Goal: Task Accomplishment & Management: Manage account settings

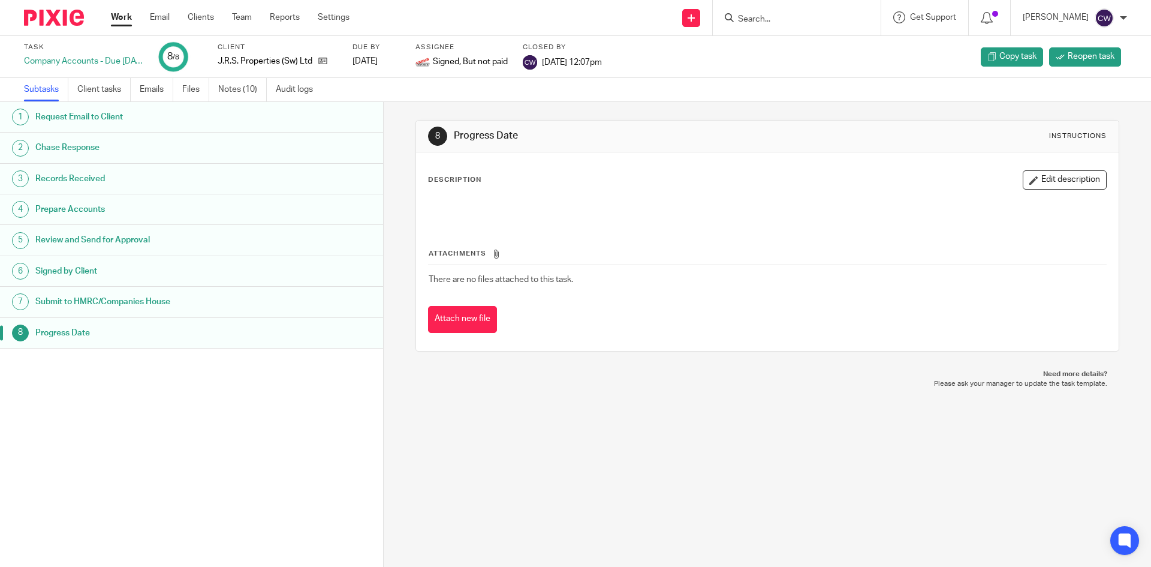
click at [737, 11] on form at bounding box center [801, 17] width 128 height 15
click at [737, 16] on input "Search" at bounding box center [791, 19] width 108 height 11
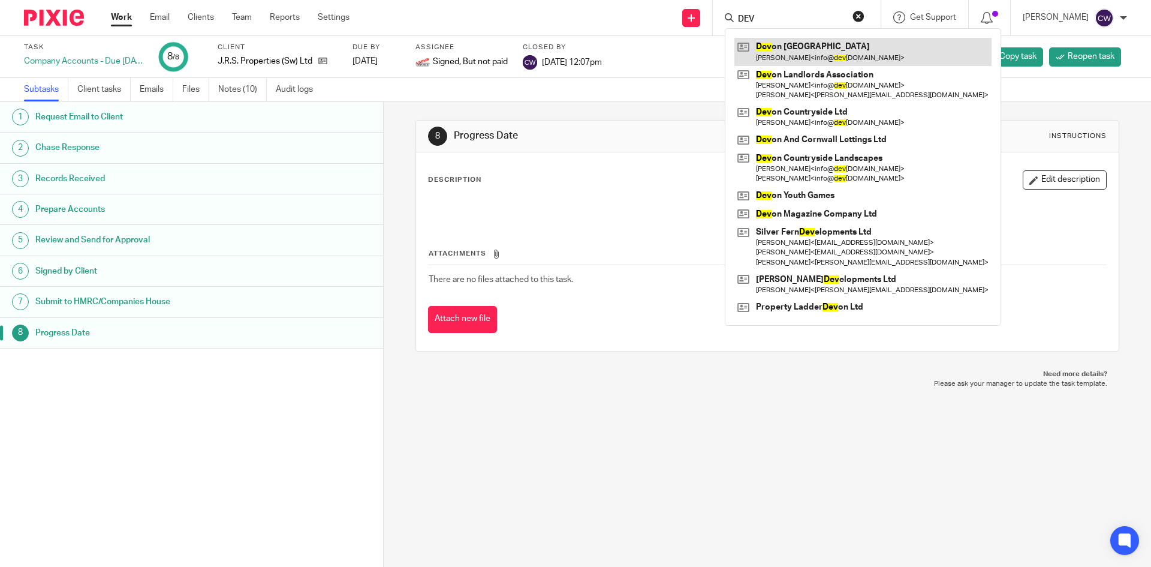
type input "DEV"
click at [843, 56] on link at bounding box center [863, 52] width 257 height 28
click at [852, 46] on link at bounding box center [863, 52] width 257 height 28
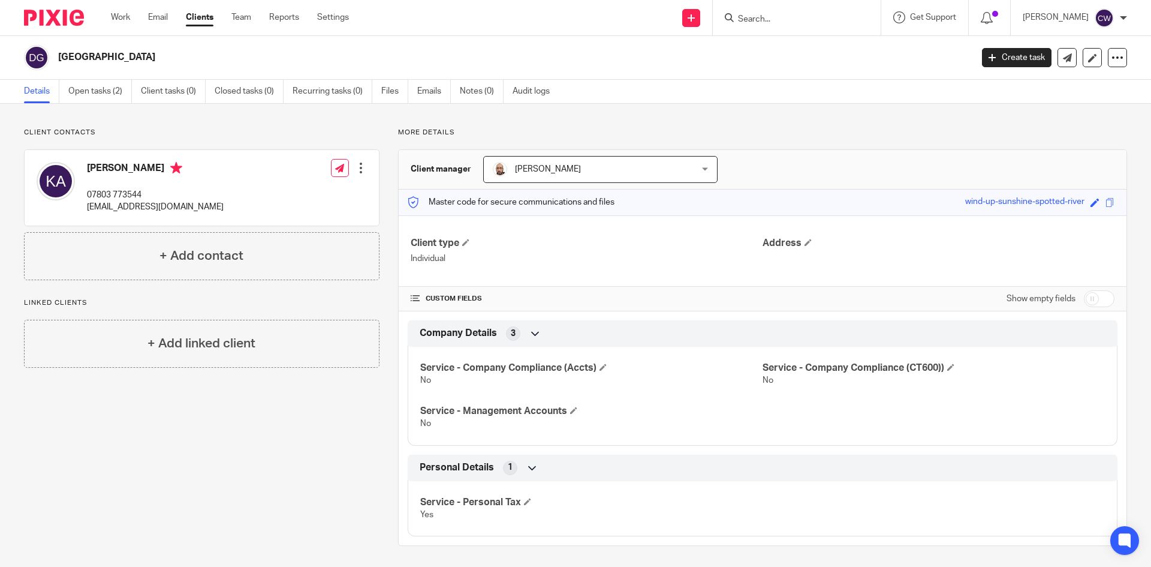
click at [783, 12] on form at bounding box center [801, 17] width 128 height 15
click at [780, 15] on input "Search" at bounding box center [791, 19] width 108 height 11
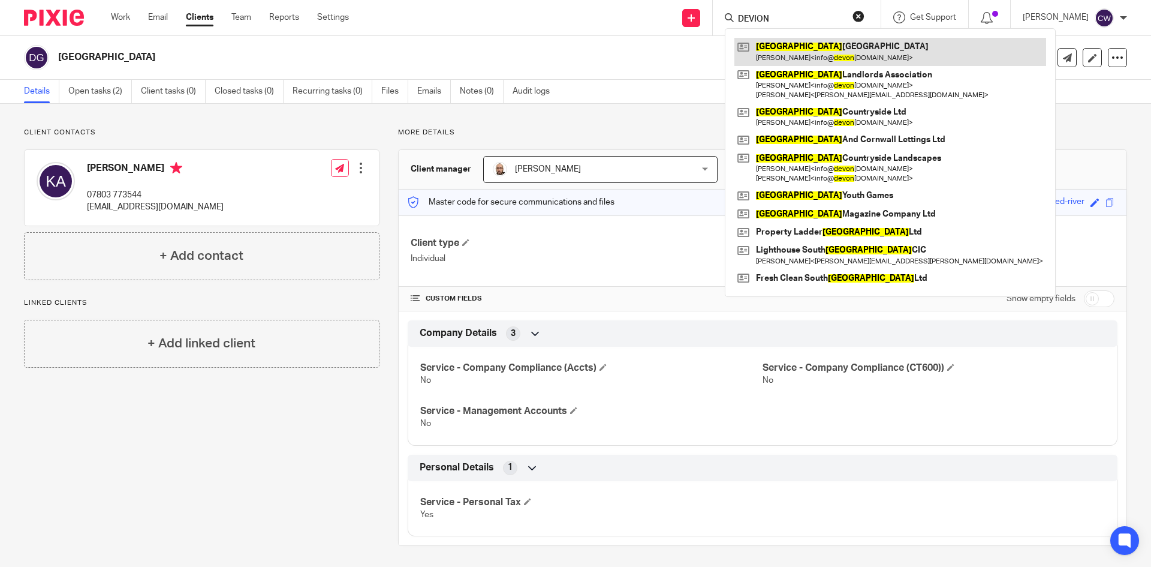
type input "DEVION"
click at [819, 49] on link at bounding box center [891, 52] width 312 height 28
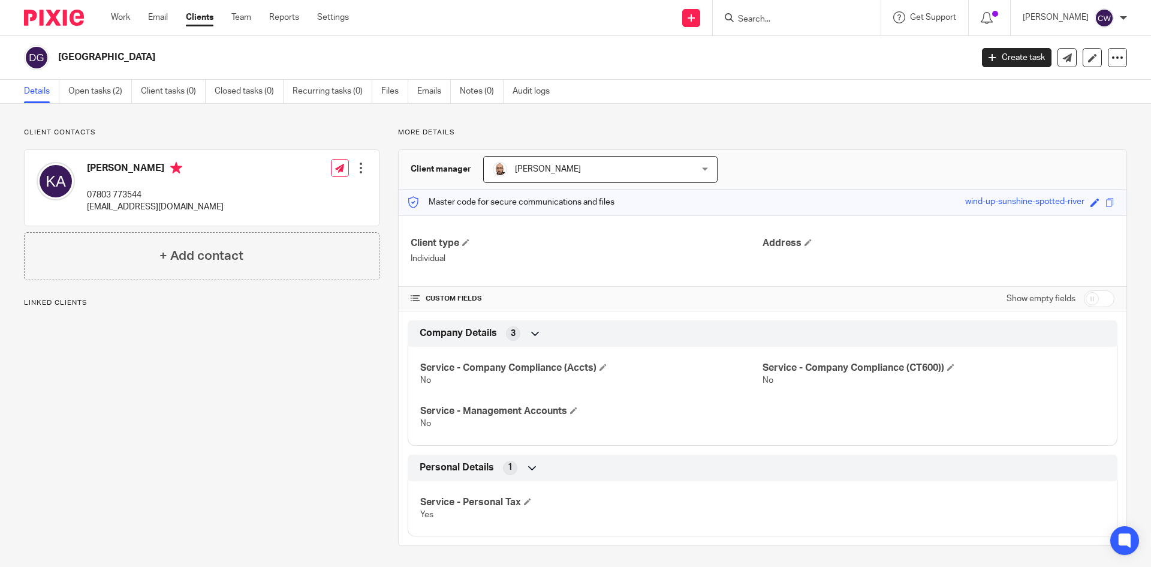
click at [112, 94] on link "Open tasks (2)" at bounding box center [100, 91] width 64 height 23
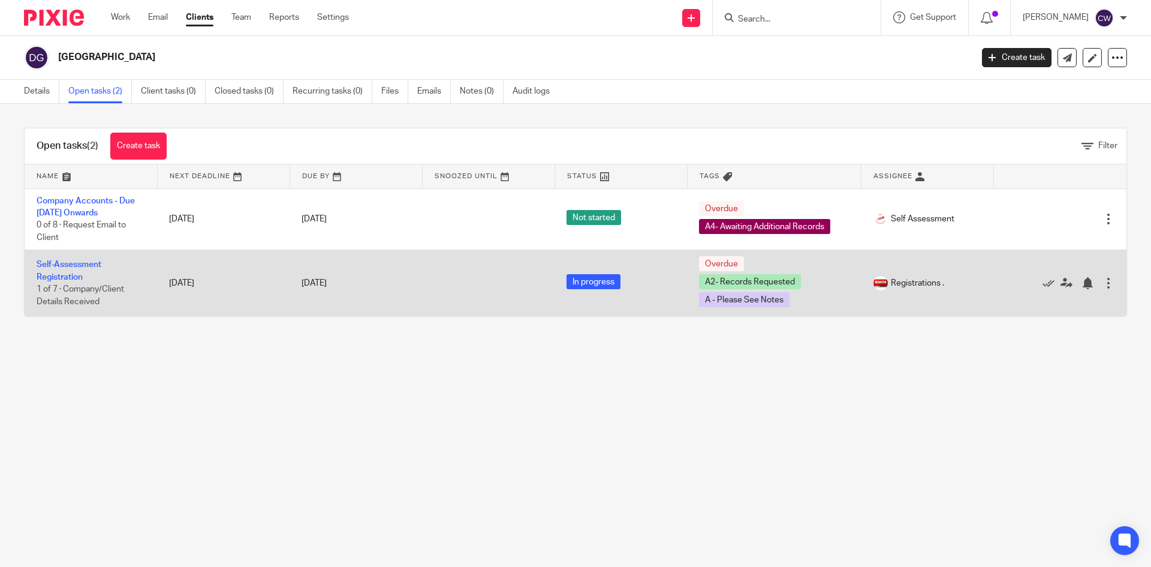
click at [86, 258] on td "Self-Assessment Registration 1 of 7 · Company/Client Details Received" at bounding box center [91, 283] width 133 height 67
click at [86, 265] on link "Self-Assessment Registration" at bounding box center [69, 270] width 65 height 20
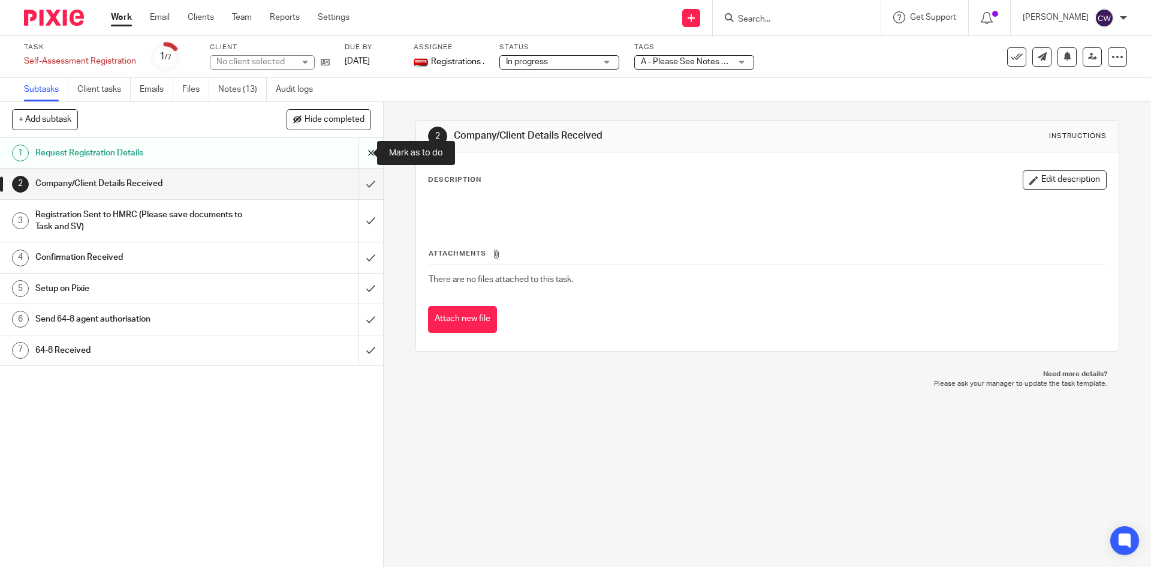
click at [358, 163] on input "submit" at bounding box center [191, 153] width 383 height 30
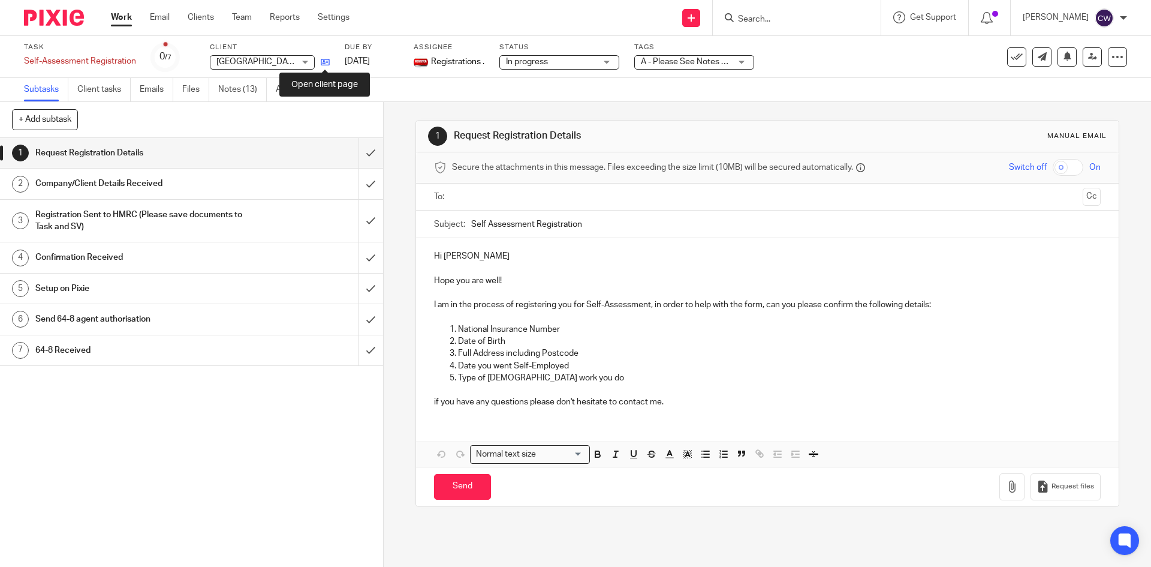
click at [321, 63] on icon at bounding box center [325, 62] width 9 height 9
click at [356, 160] on input "submit" at bounding box center [191, 153] width 383 height 30
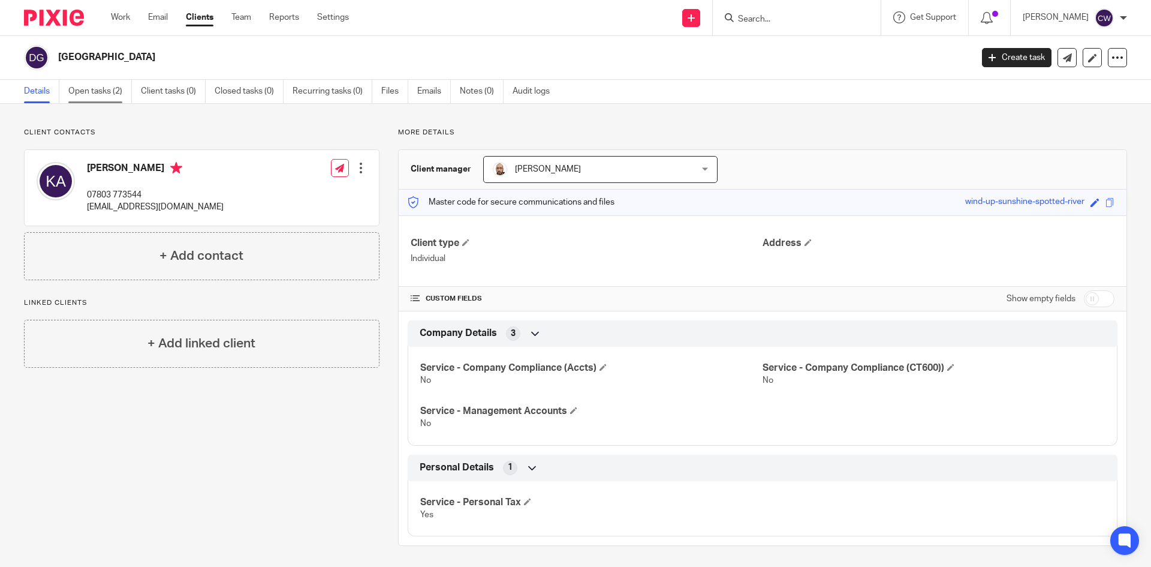
click at [104, 86] on link "Open tasks (2)" at bounding box center [100, 91] width 64 height 23
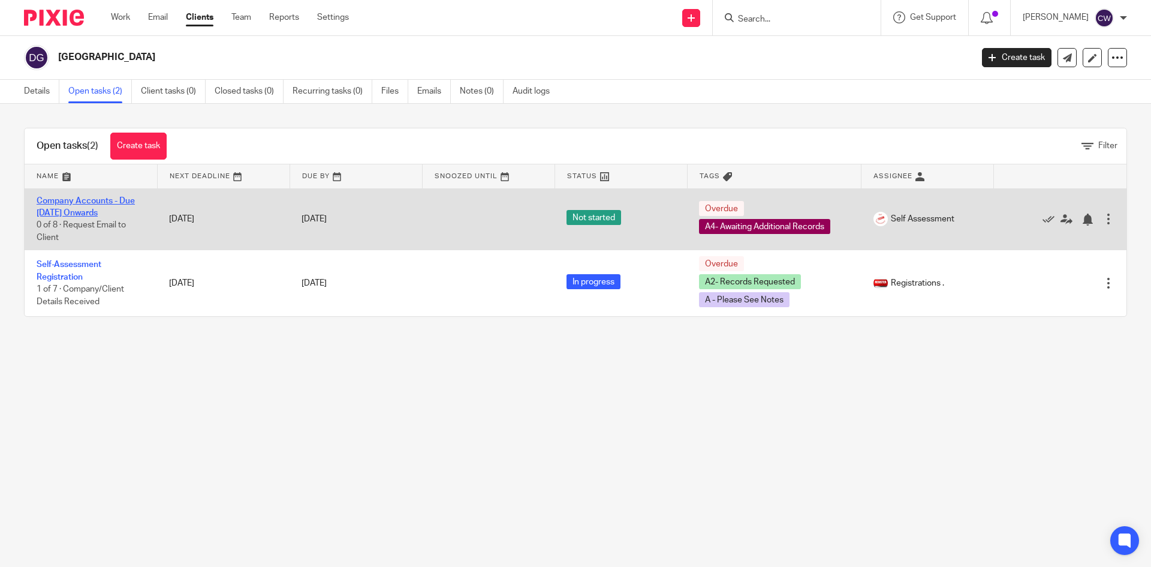
click at [84, 202] on link "Company Accounts - Due [DATE] Onwards" at bounding box center [86, 207] width 98 height 20
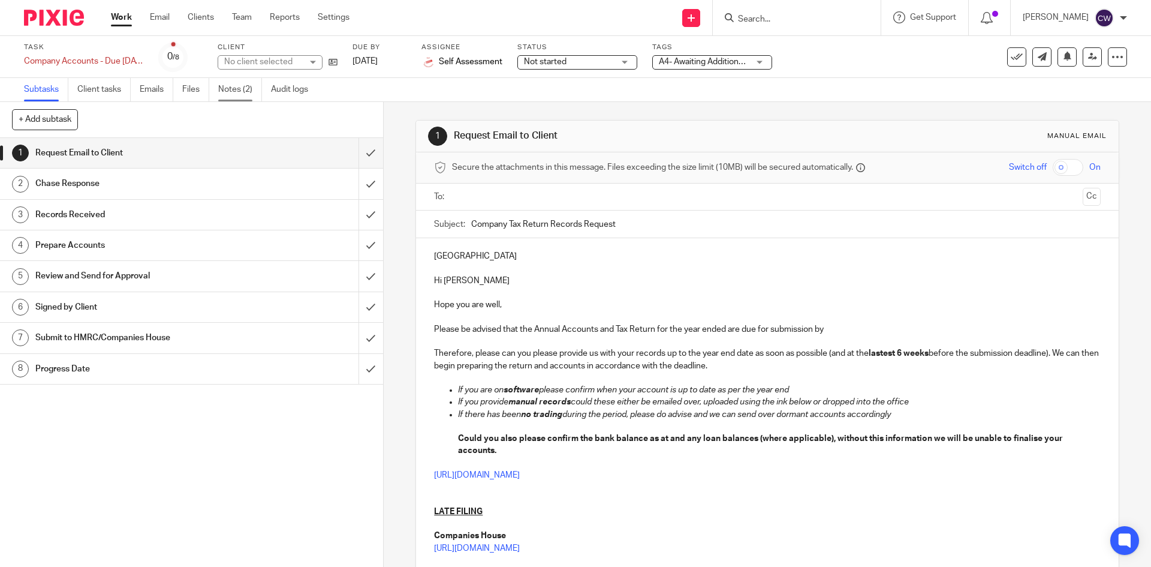
click at [231, 92] on link "Notes (2)" at bounding box center [240, 89] width 44 height 23
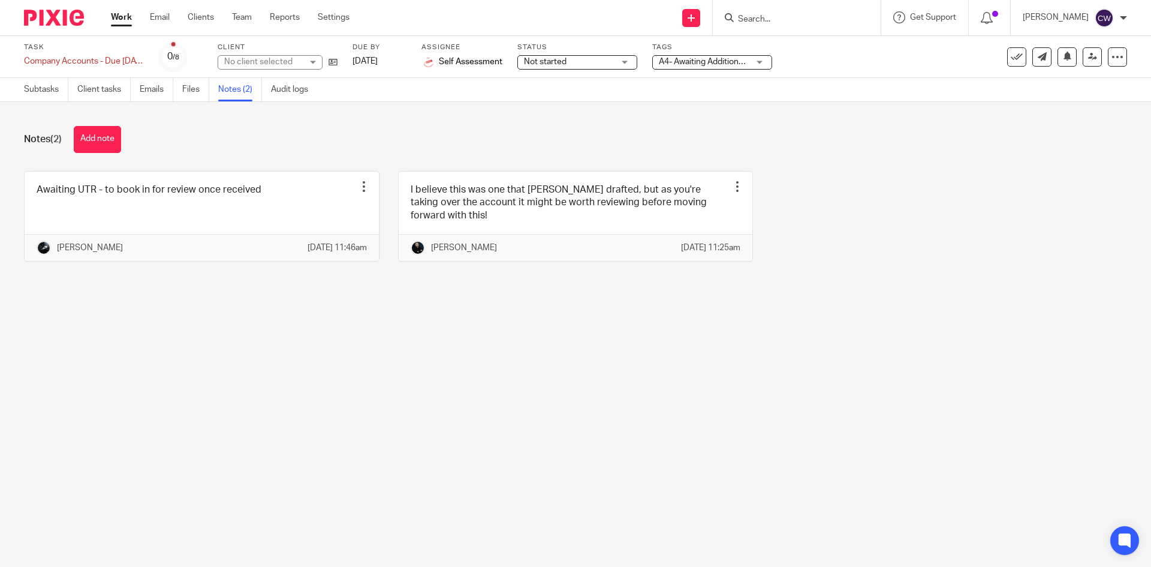
click at [119, 128] on button "Add note" at bounding box center [97, 139] width 47 height 27
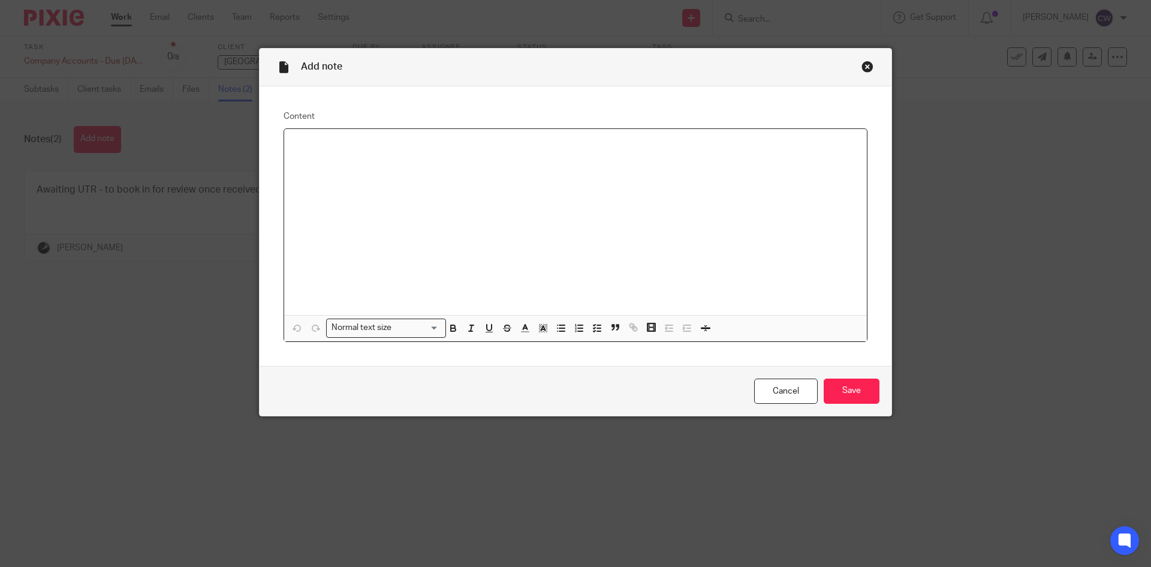
drag, startPoint x: 443, startPoint y: 228, endPoint x: 850, endPoint y: 65, distance: 438.1
click at [850, 65] on div "Add note" at bounding box center [576, 68] width 632 height 38
click at [792, 392] on link "Cancel" at bounding box center [786, 391] width 64 height 26
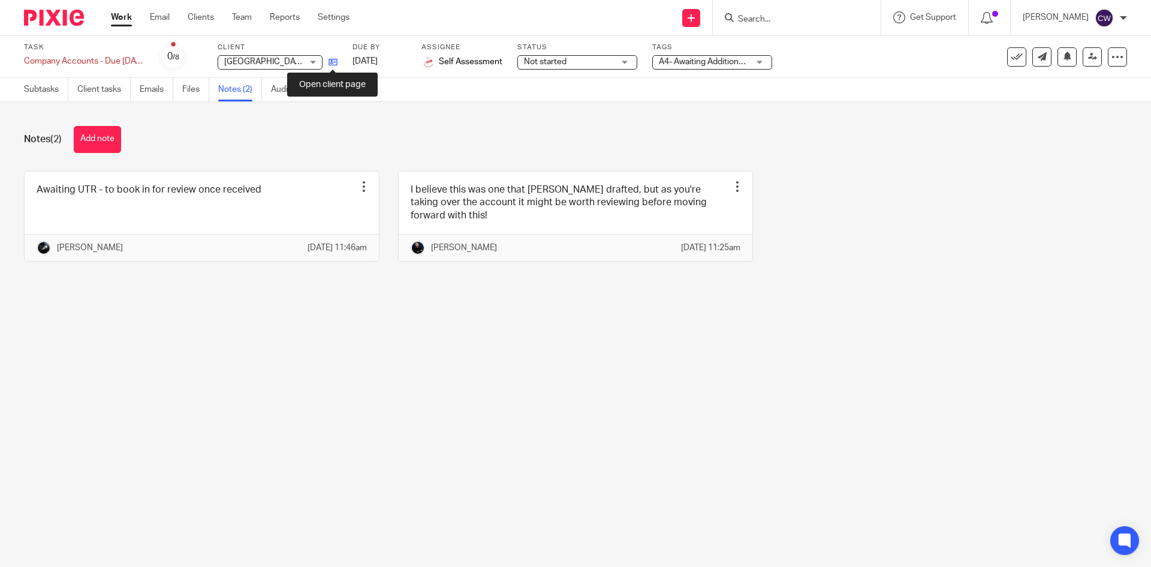
click at [330, 65] on icon at bounding box center [333, 62] width 9 height 9
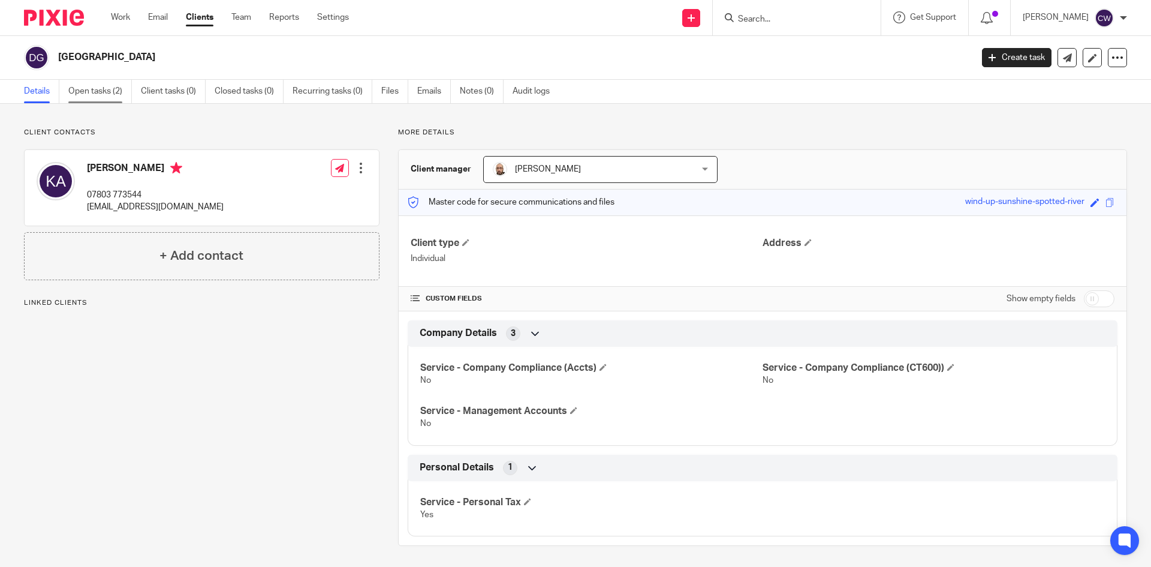
click at [106, 88] on link "Open tasks (2)" at bounding box center [100, 91] width 64 height 23
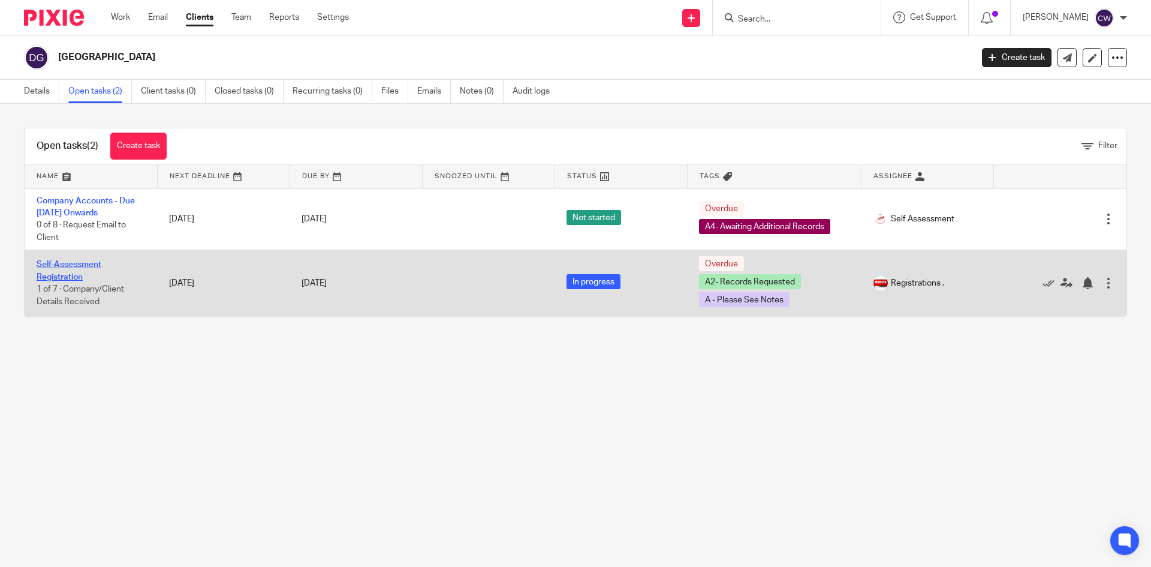
click at [95, 261] on link "Self-Assessment Registration" at bounding box center [69, 270] width 65 height 20
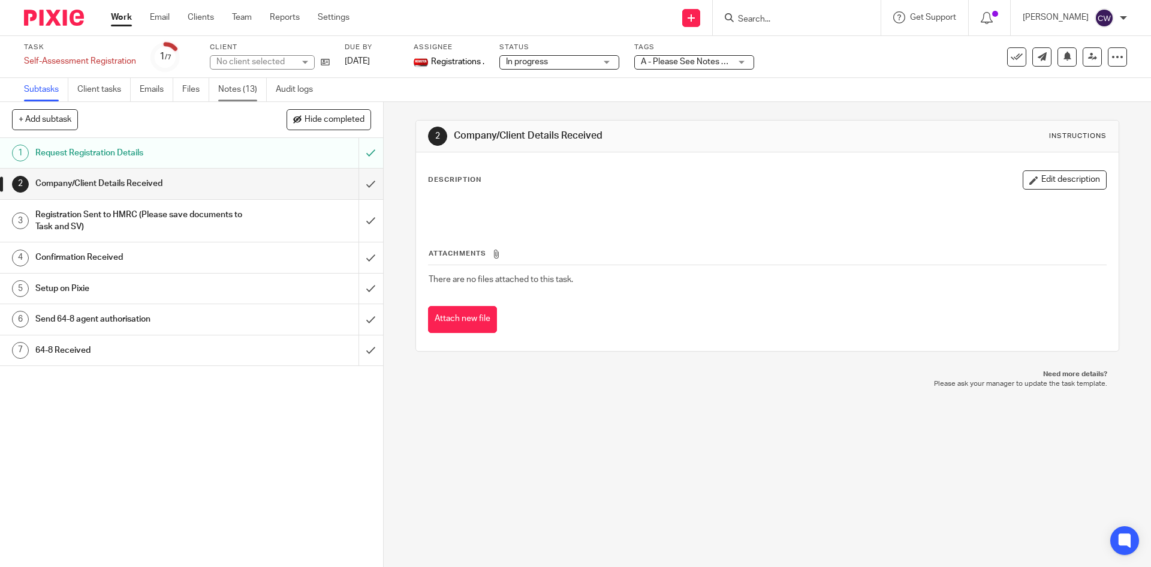
click at [242, 89] on link "Notes (13)" at bounding box center [242, 89] width 49 height 23
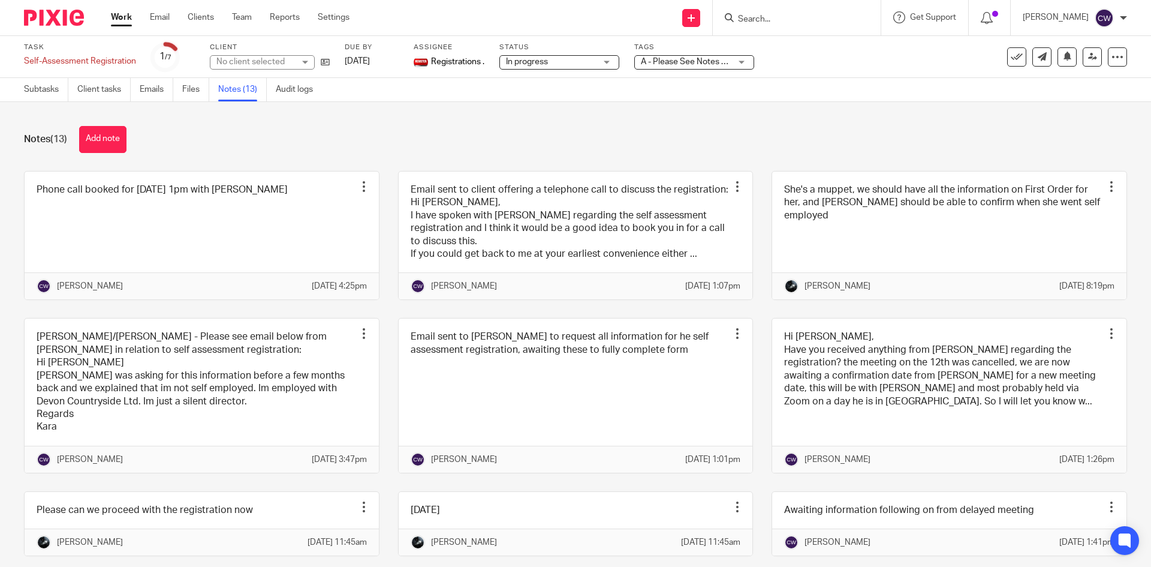
scroll to position [300, 0]
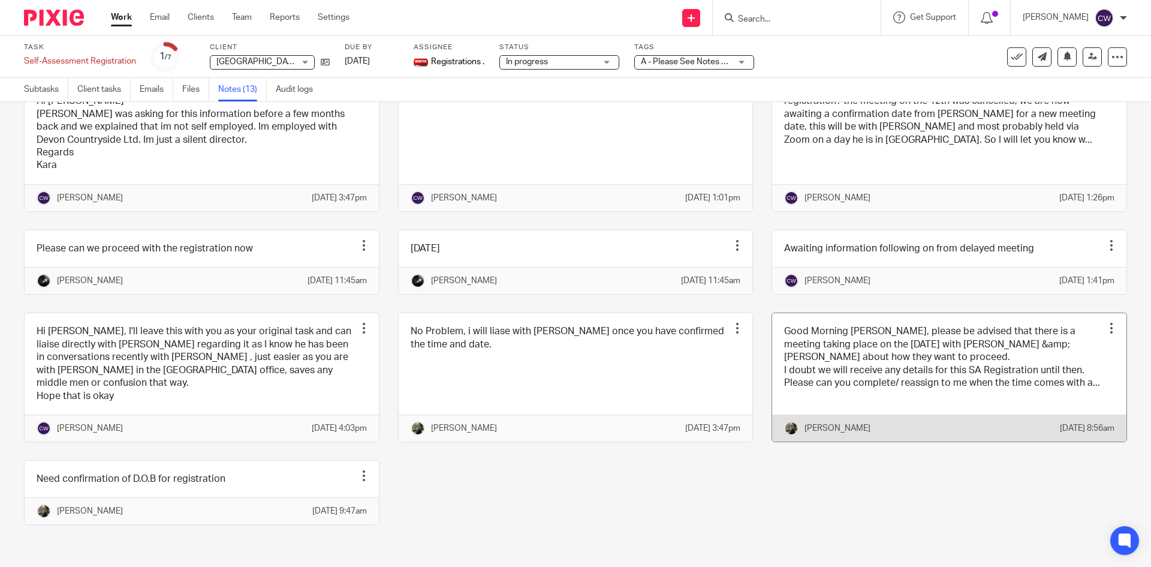
click at [1098, 355] on link at bounding box center [949, 377] width 354 height 128
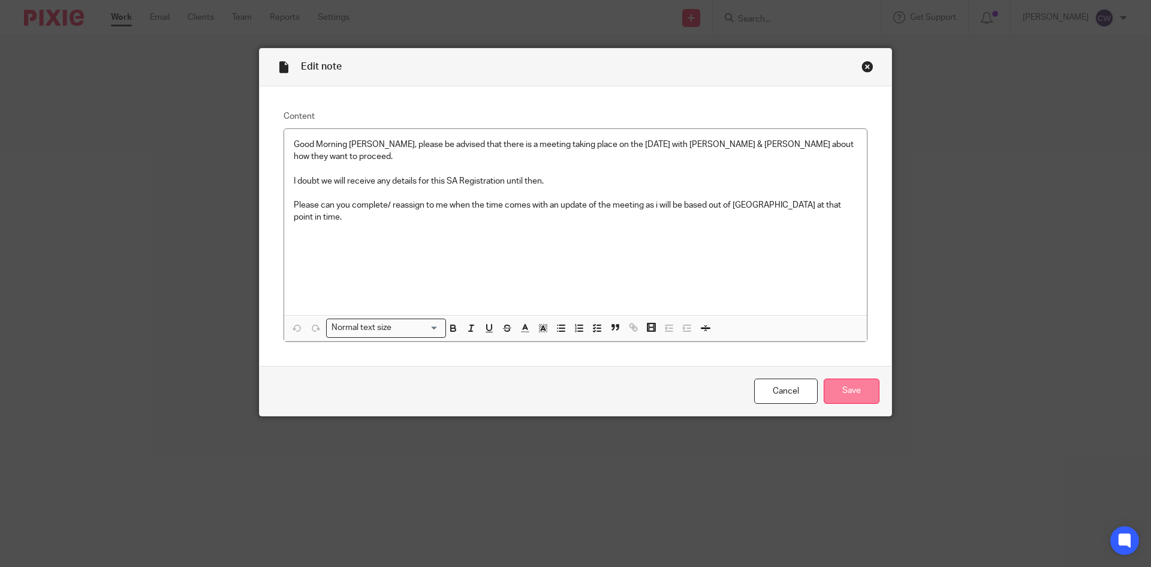
click at [865, 395] on input "Save" at bounding box center [852, 391] width 56 height 26
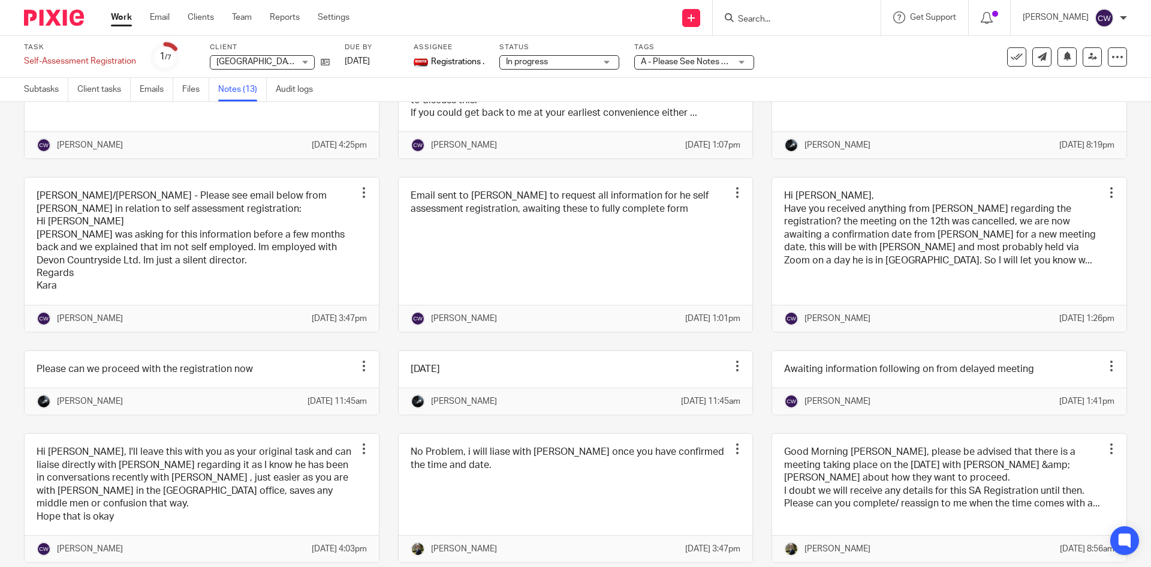
scroll to position [120, 0]
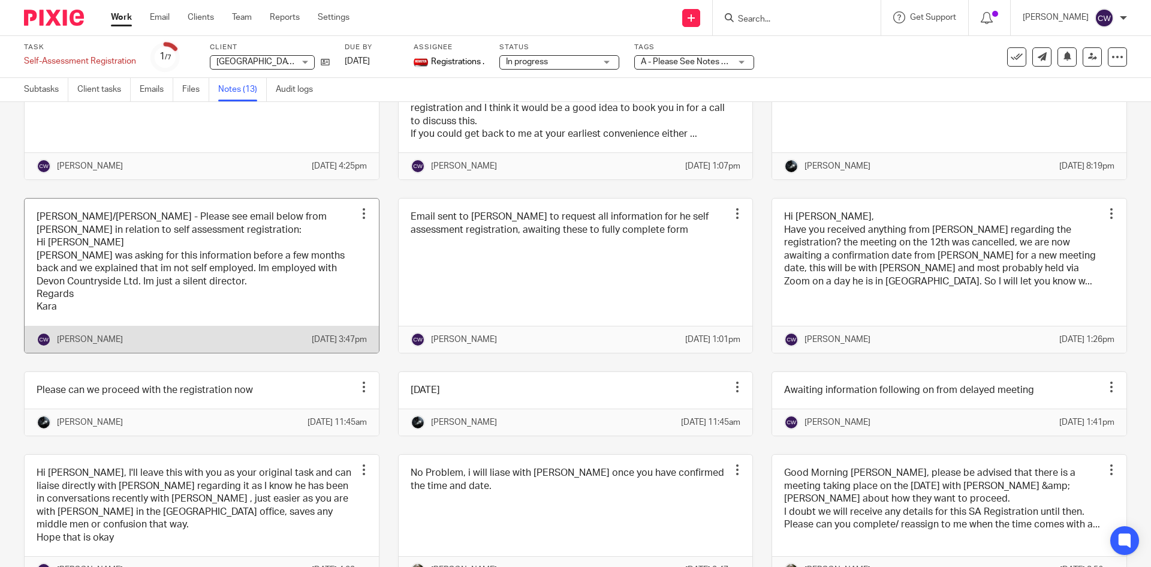
click at [329, 276] on link at bounding box center [202, 276] width 354 height 154
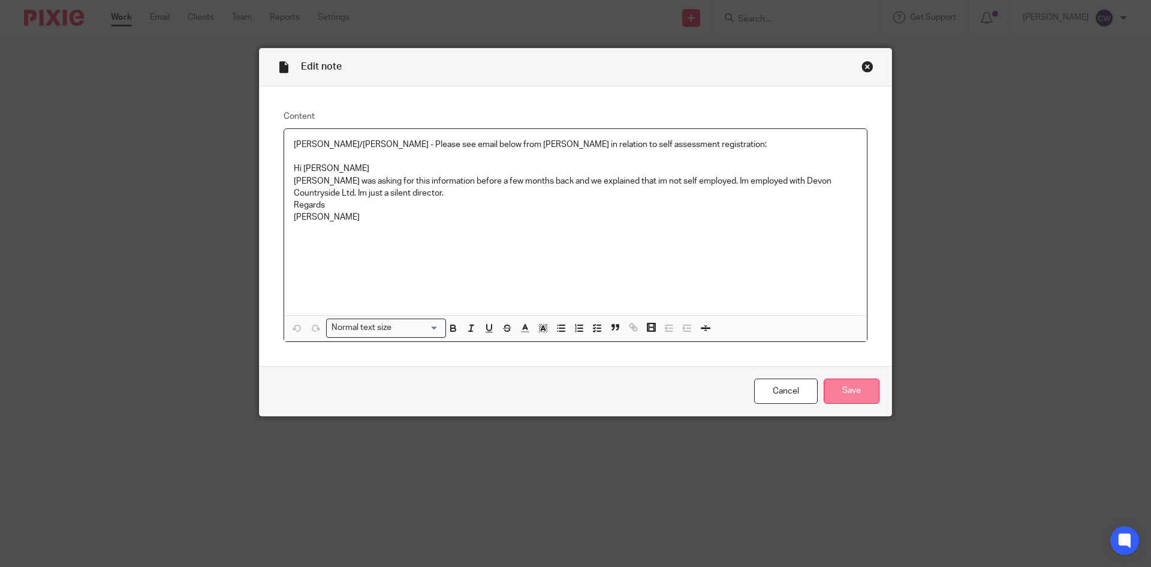
click at [865, 389] on input "Save" at bounding box center [852, 391] width 56 height 26
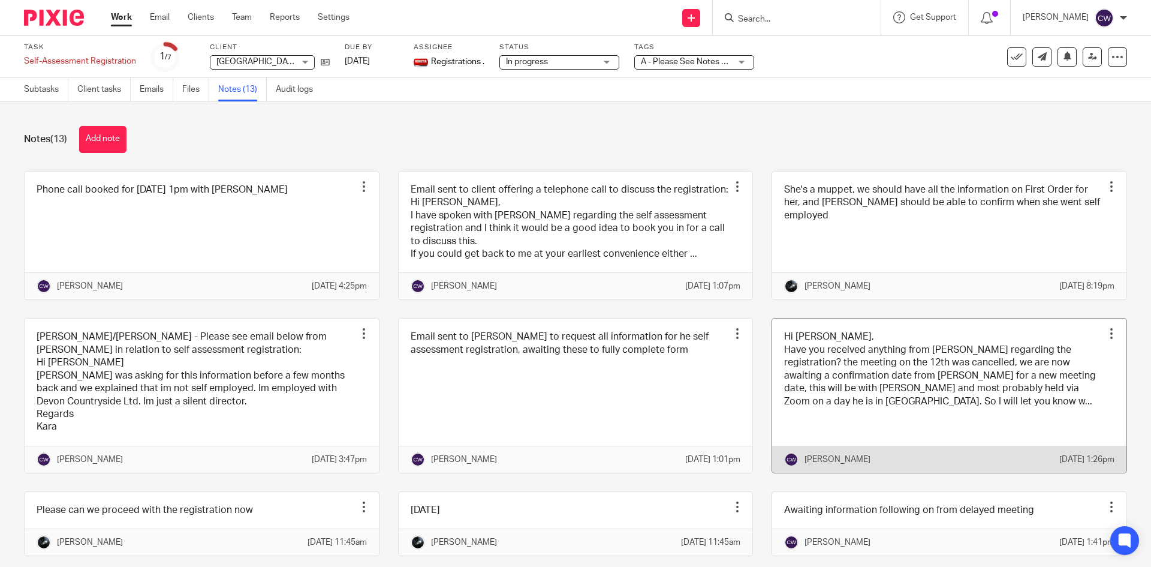
scroll to position [60, 0]
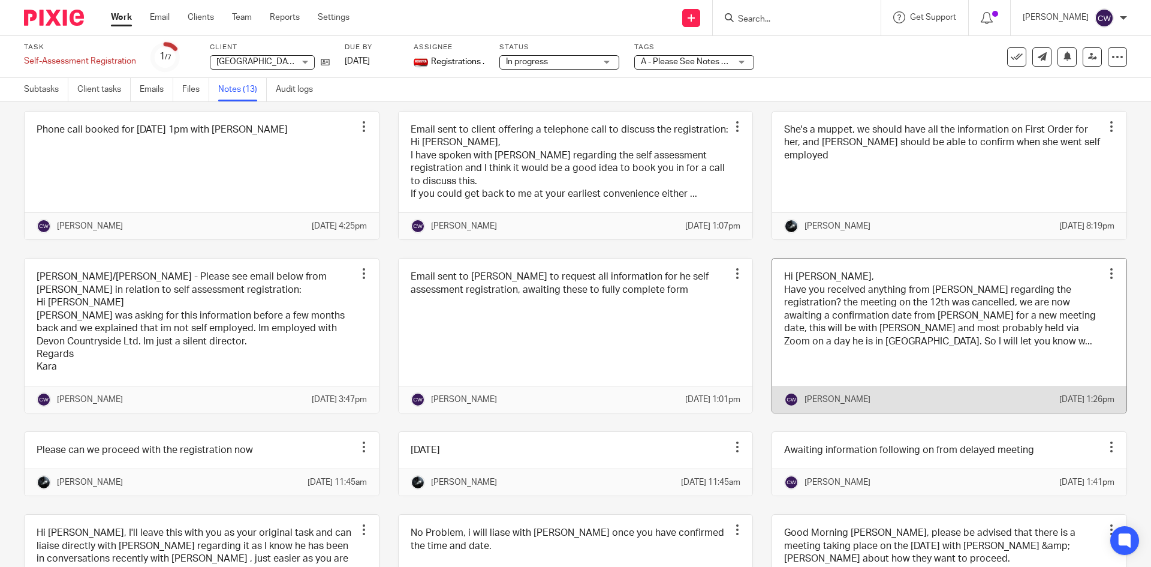
click at [947, 335] on link at bounding box center [949, 335] width 354 height 154
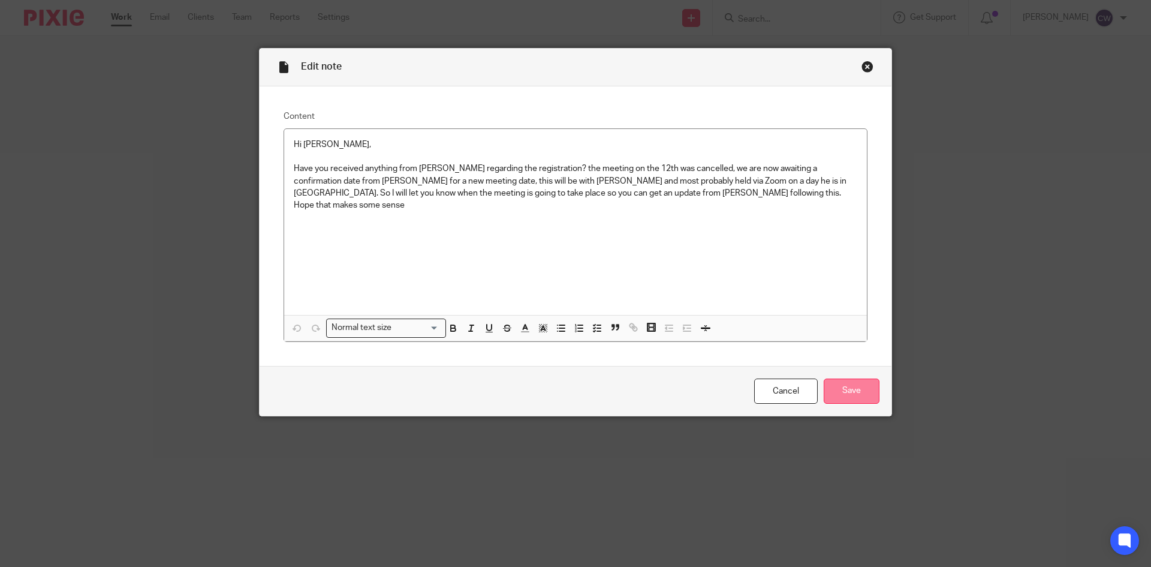
click at [850, 387] on input "Save" at bounding box center [852, 391] width 56 height 26
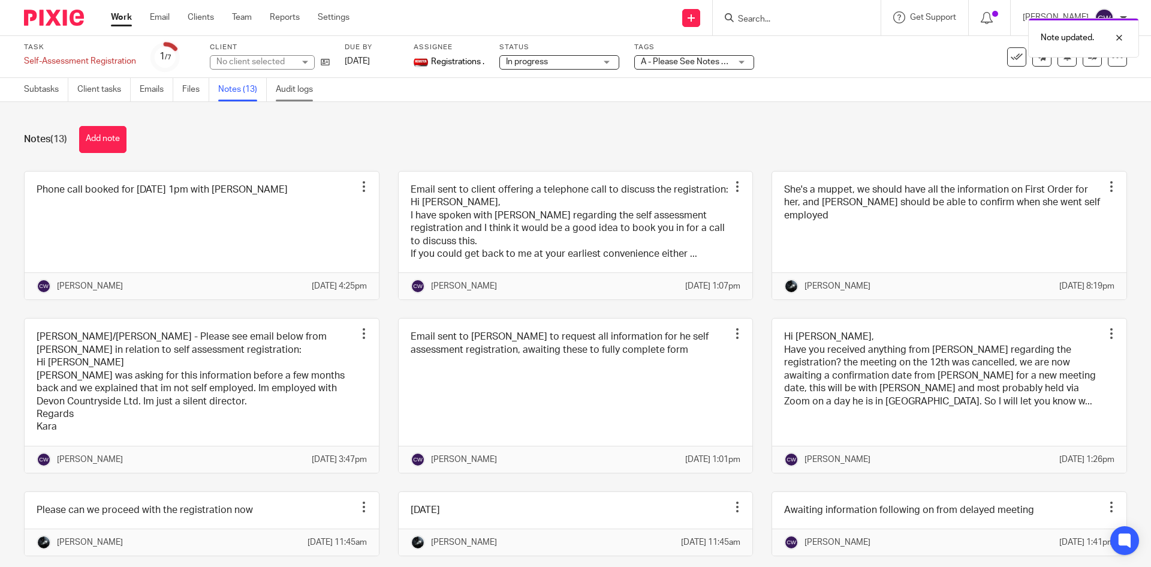
click at [288, 89] on link "Audit logs" at bounding box center [299, 89] width 46 height 23
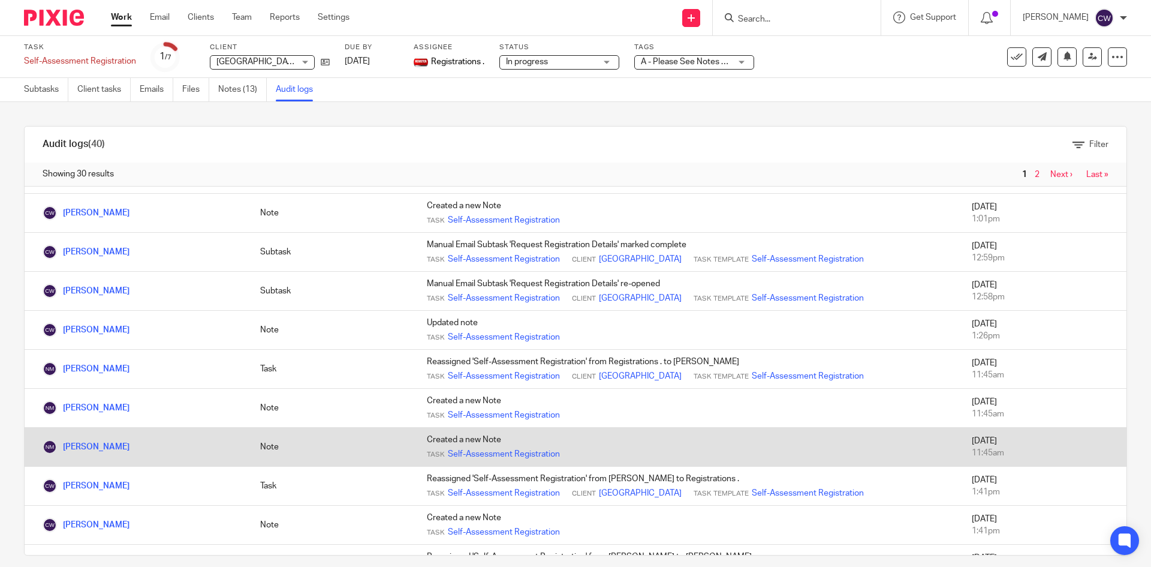
scroll to position [465, 0]
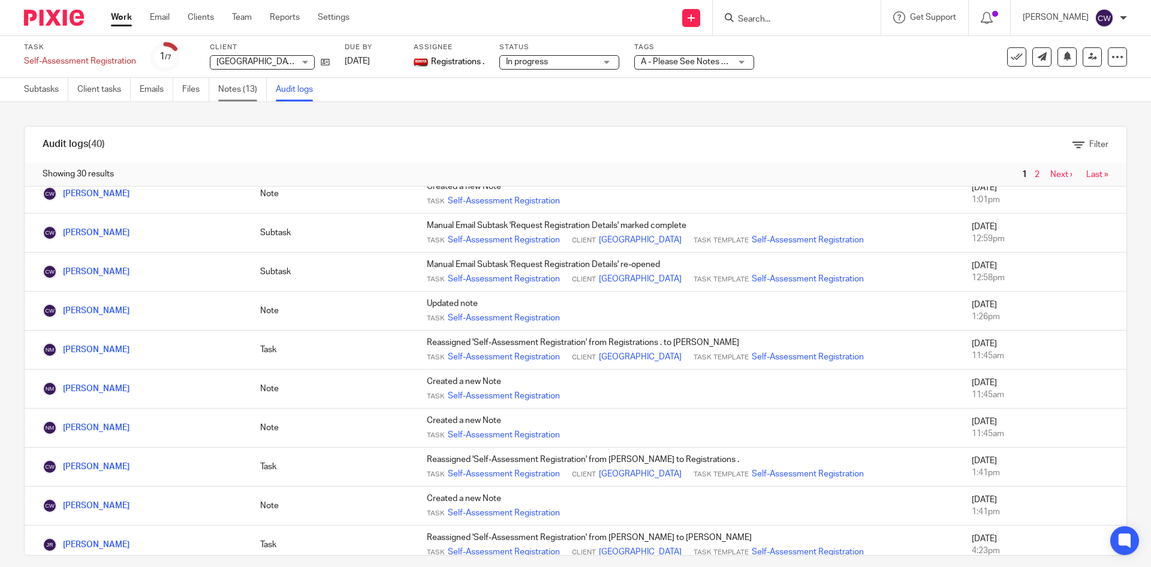
click at [248, 83] on link "Notes (13)" at bounding box center [242, 89] width 49 height 23
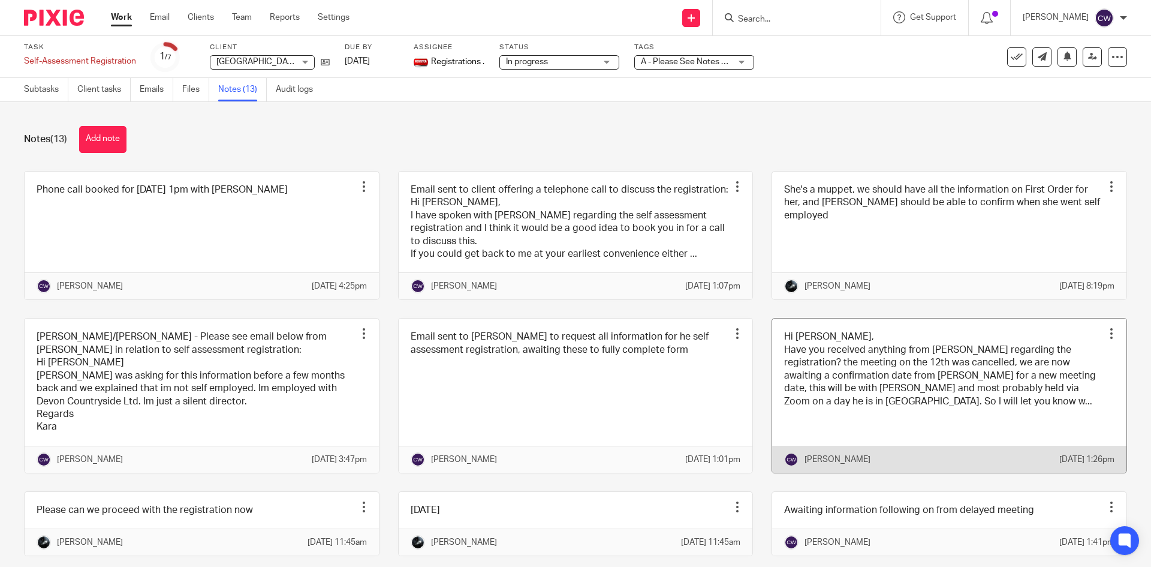
click at [976, 425] on link at bounding box center [949, 395] width 354 height 154
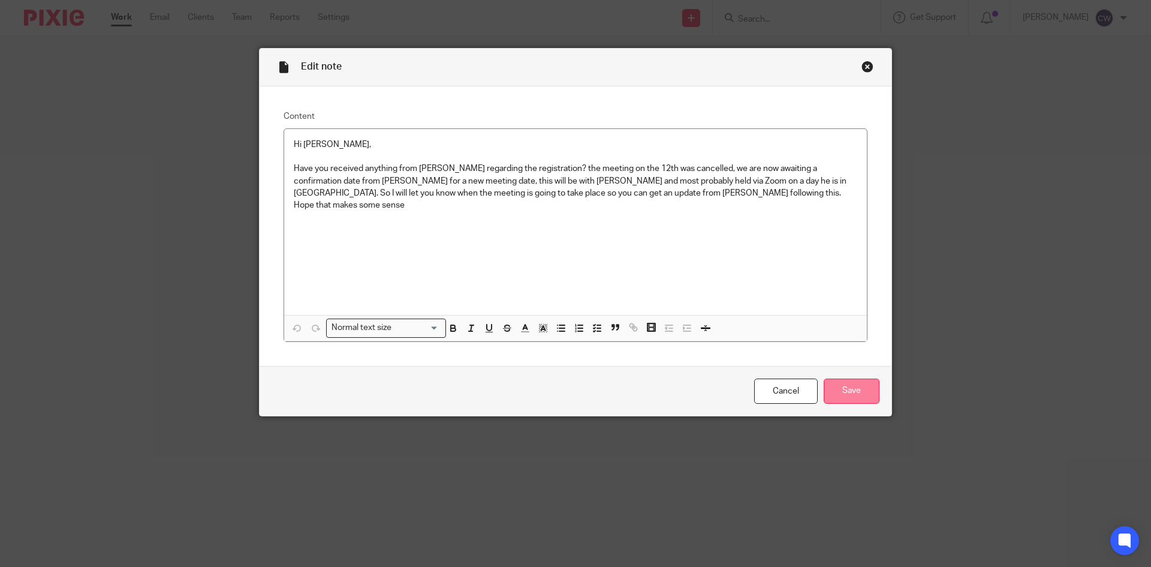
click at [834, 389] on input "Save" at bounding box center [852, 391] width 56 height 26
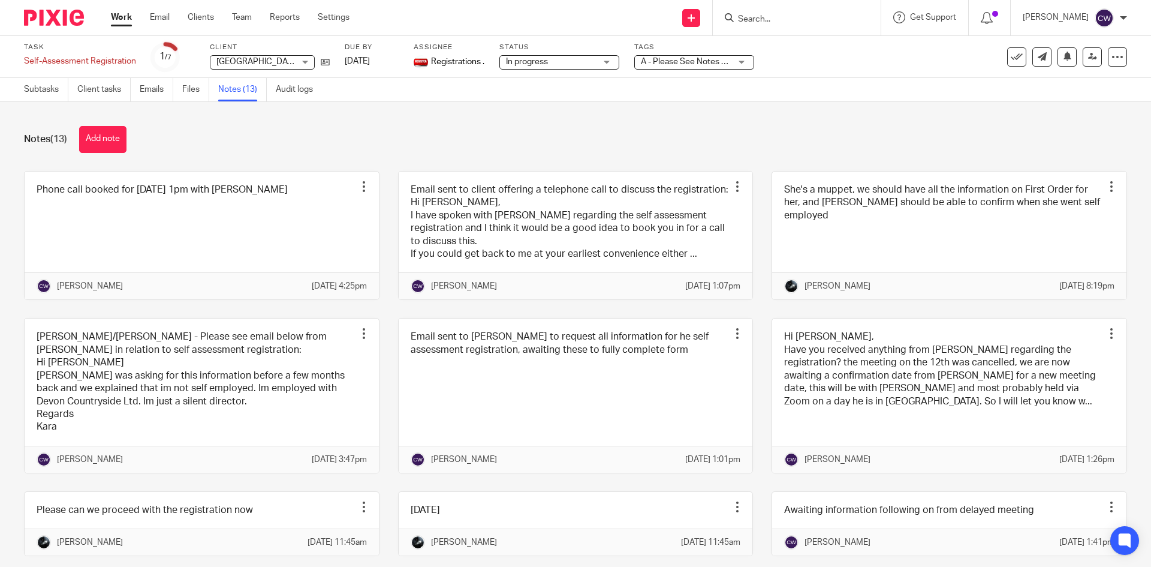
click at [331, 63] on div "Task Self-Assessment Registration Save Self-Assessment Registration 1 /7 Client…" at bounding box center [483, 57] width 919 height 29
click at [329, 65] on icon at bounding box center [325, 62] width 9 height 9
click at [323, 62] on icon at bounding box center [325, 62] width 9 height 9
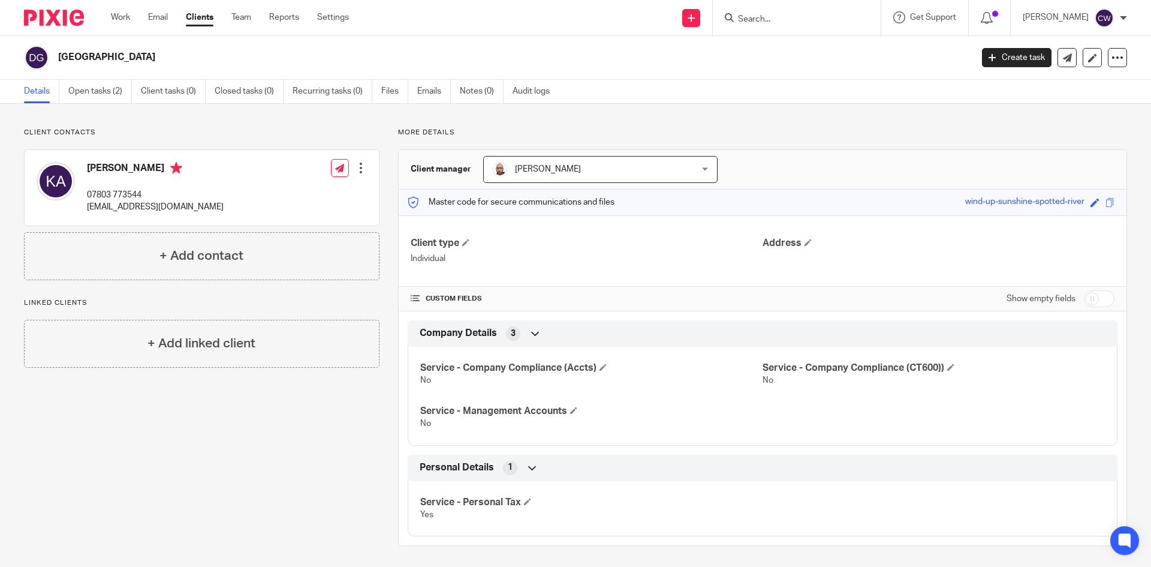
click at [737, 22] on input "Search" at bounding box center [791, 19] width 108 height 11
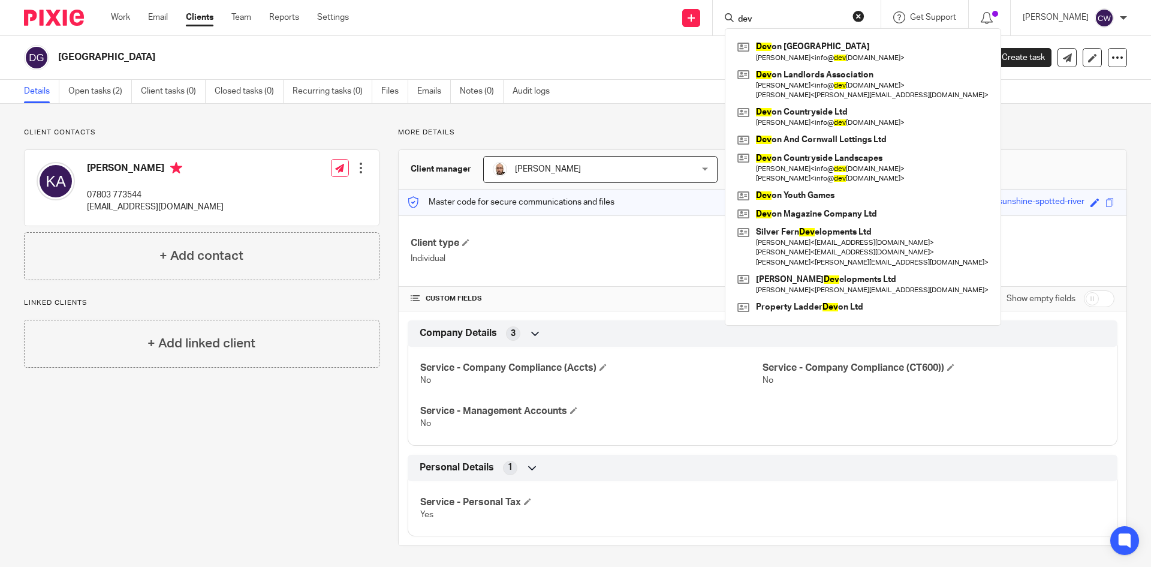
type input "dev"
drag, startPoint x: 76, startPoint y: 208, endPoint x: 255, endPoint y: 212, distance: 179.4
click at [255, 212] on div "Kara Airers 07803 773544 info@devoncountrysidelandscapes.co.uk Edit contact Cre…" at bounding box center [202, 188] width 354 height 76
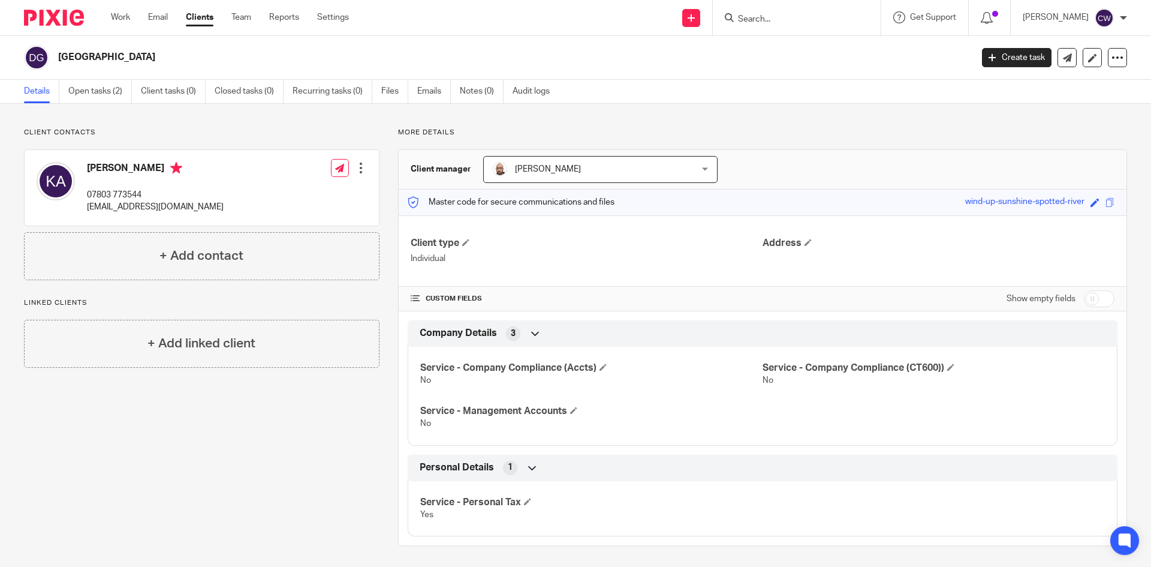
click at [256, 207] on div "Kara Airers 07803 773544 info@devoncountrysidelandscapes.co.uk Edit contact Cre…" at bounding box center [202, 188] width 354 height 76
drag, startPoint x: 243, startPoint y: 204, endPoint x: 86, endPoint y: 208, distance: 157.2
click at [86, 208] on div "Kara Airers 07803 773544 info@devoncountrysidelandscapes.co.uk" at bounding box center [130, 188] width 187 height 64
copy p "info@devoncountrysidelandscapes.co.uk"
click at [102, 89] on link "Open tasks (2)" at bounding box center [100, 91] width 64 height 23
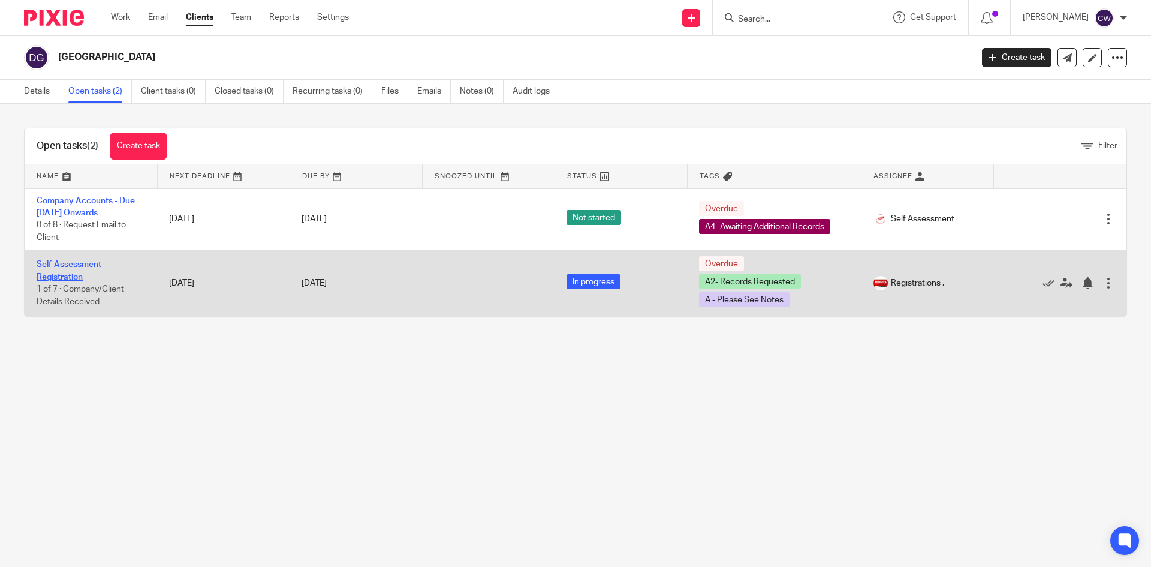
click at [66, 264] on link "Self-Assessment Registration" at bounding box center [69, 270] width 65 height 20
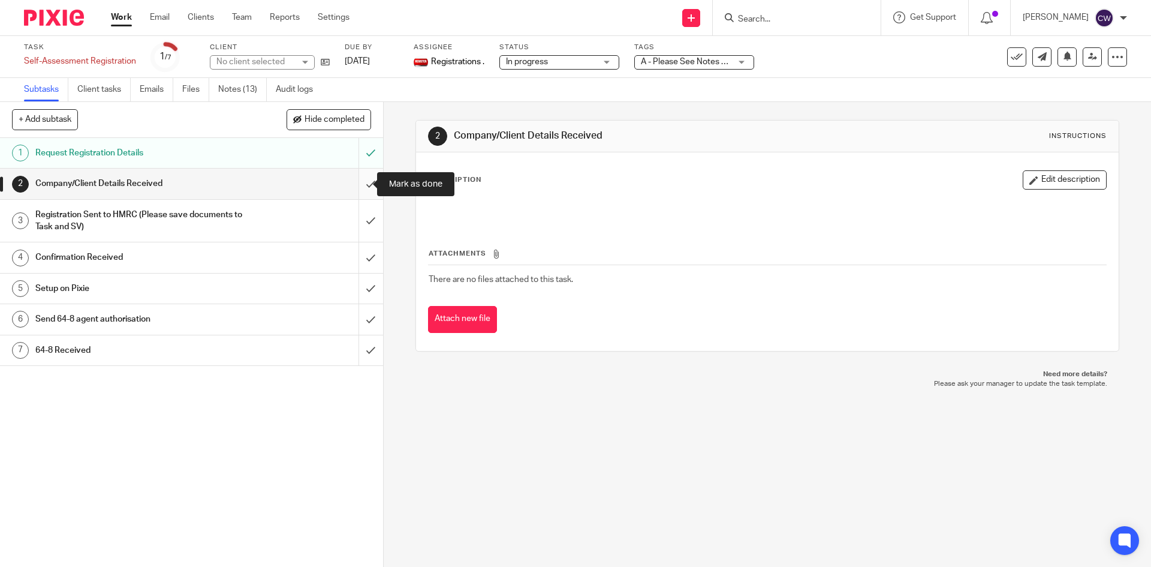
click at [365, 182] on input "submit" at bounding box center [191, 184] width 383 height 30
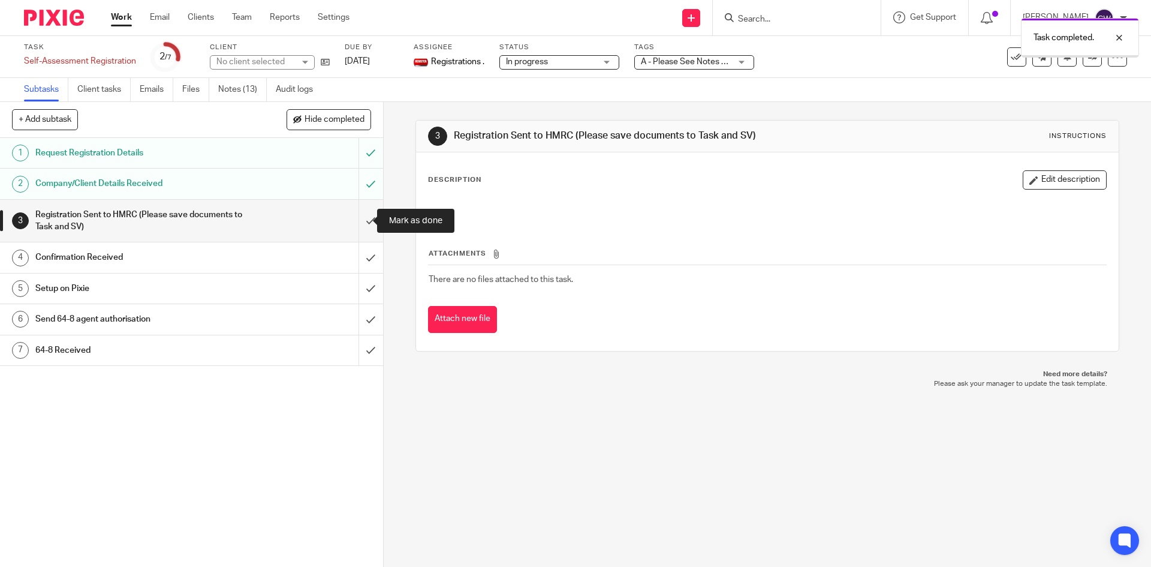
click at [368, 231] on input "submit" at bounding box center [191, 221] width 383 height 43
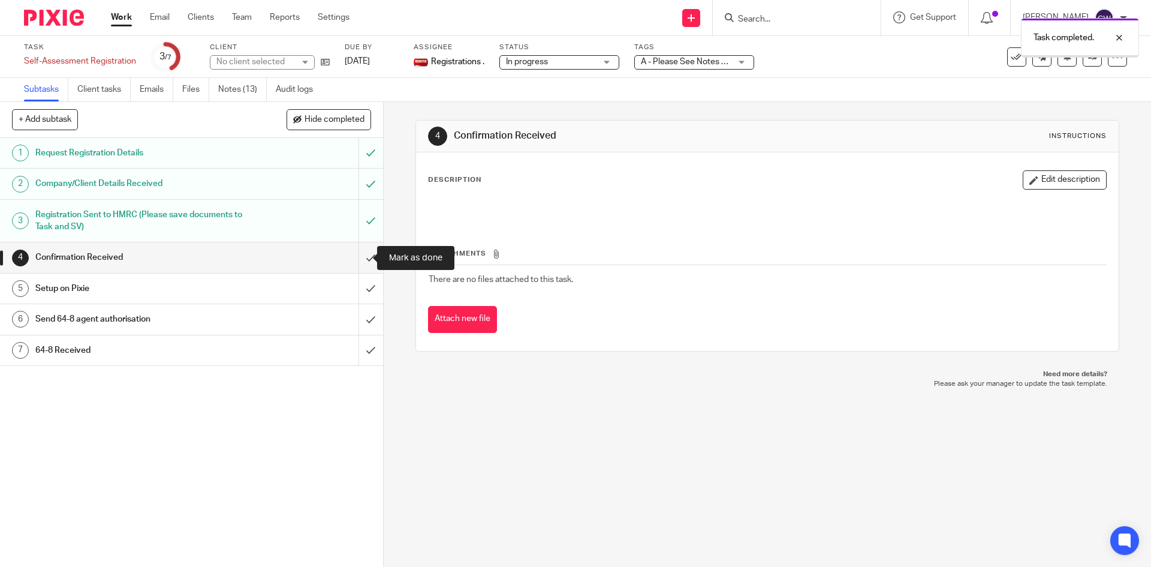
click at [360, 254] on input "submit" at bounding box center [191, 257] width 383 height 30
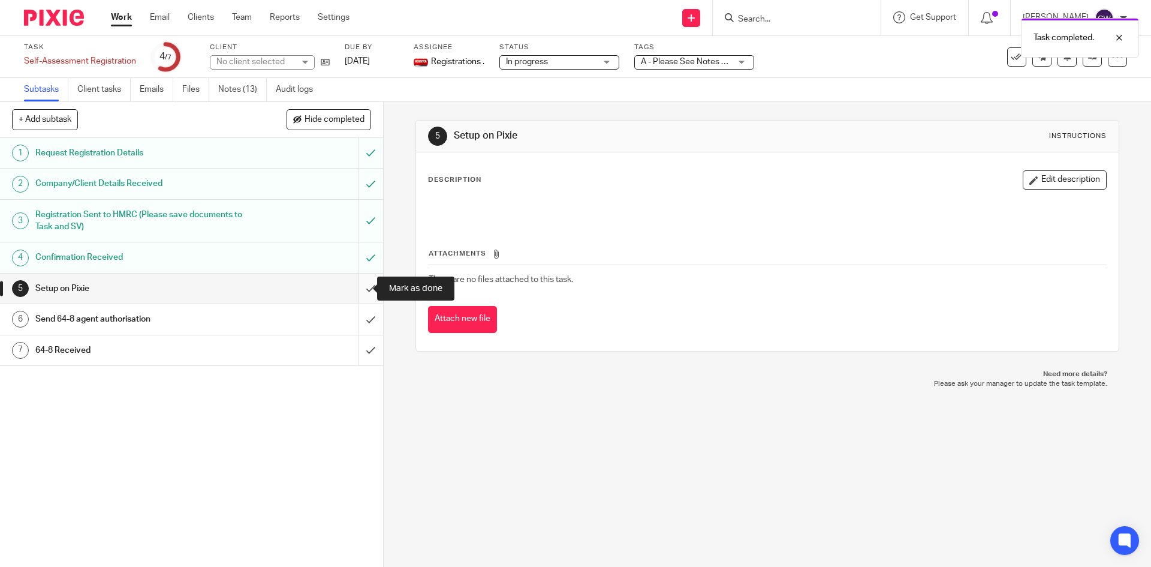
click at [358, 286] on input "submit" at bounding box center [191, 288] width 383 height 30
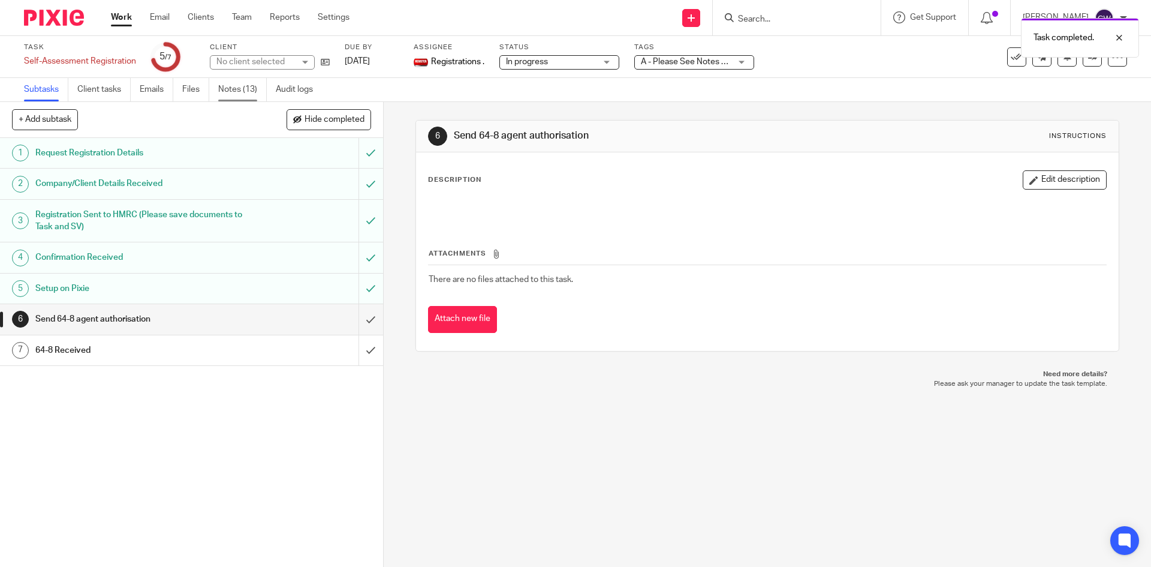
click at [239, 85] on link "Notes (13)" at bounding box center [242, 89] width 49 height 23
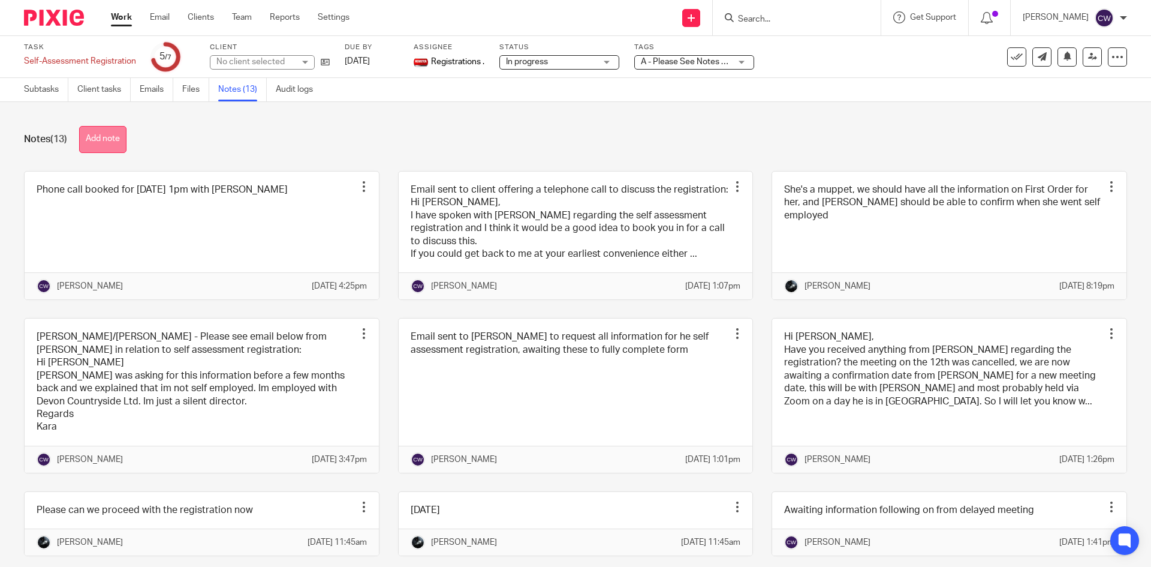
click at [112, 151] on button "Add note" at bounding box center [102, 139] width 47 height 27
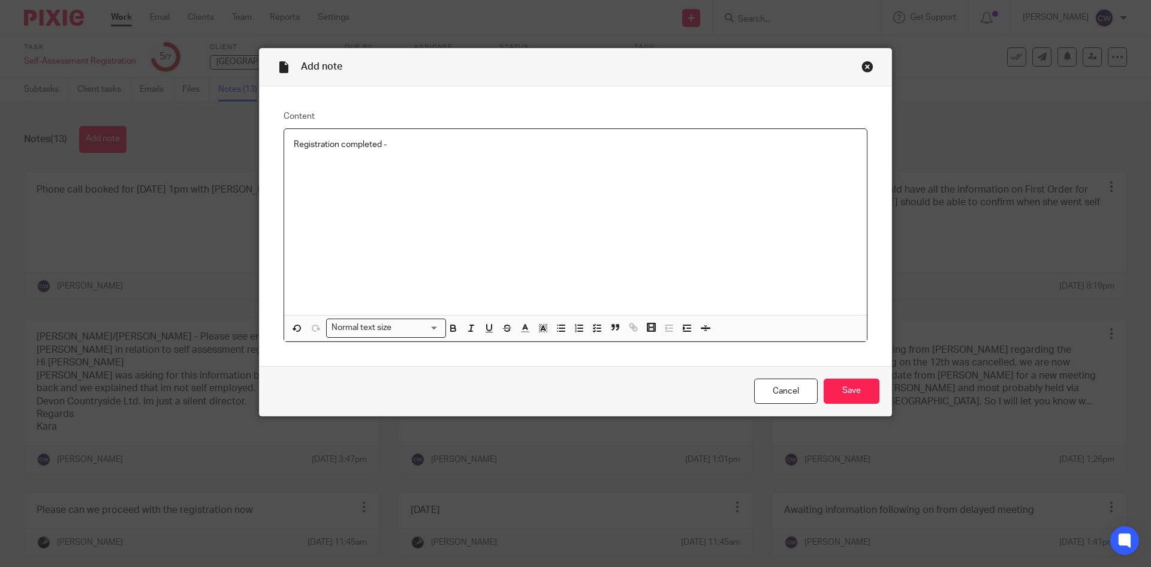
click at [392, 142] on p "Registration completed -" at bounding box center [576, 145] width 564 height 12
click at [854, 384] on input "Save" at bounding box center [852, 391] width 56 height 26
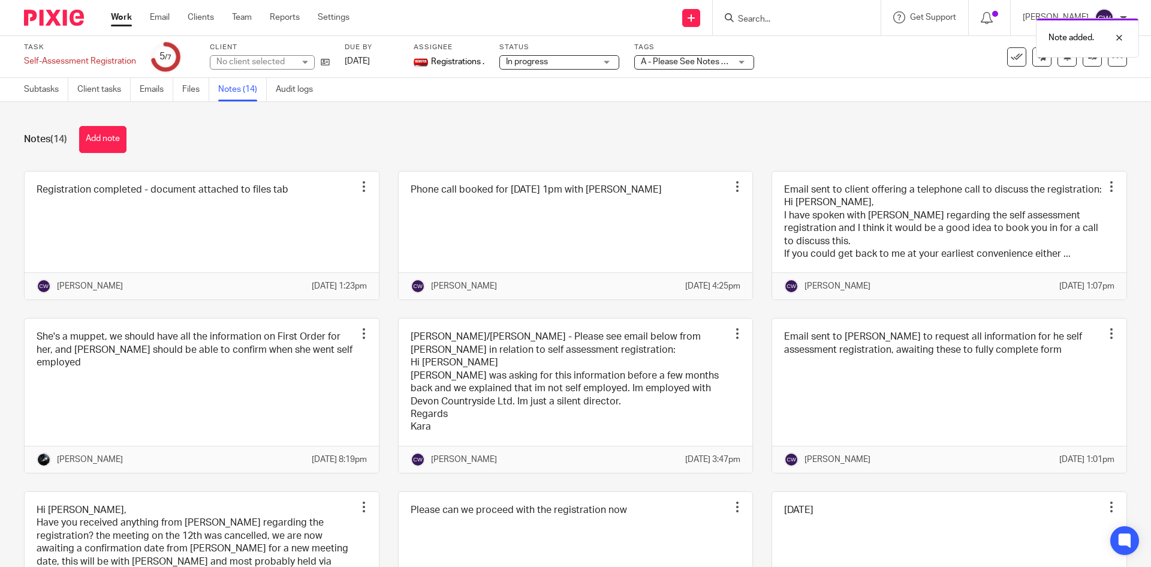
click at [723, 61] on span "A - Please See Notes + 1" at bounding box center [687, 62] width 92 height 8
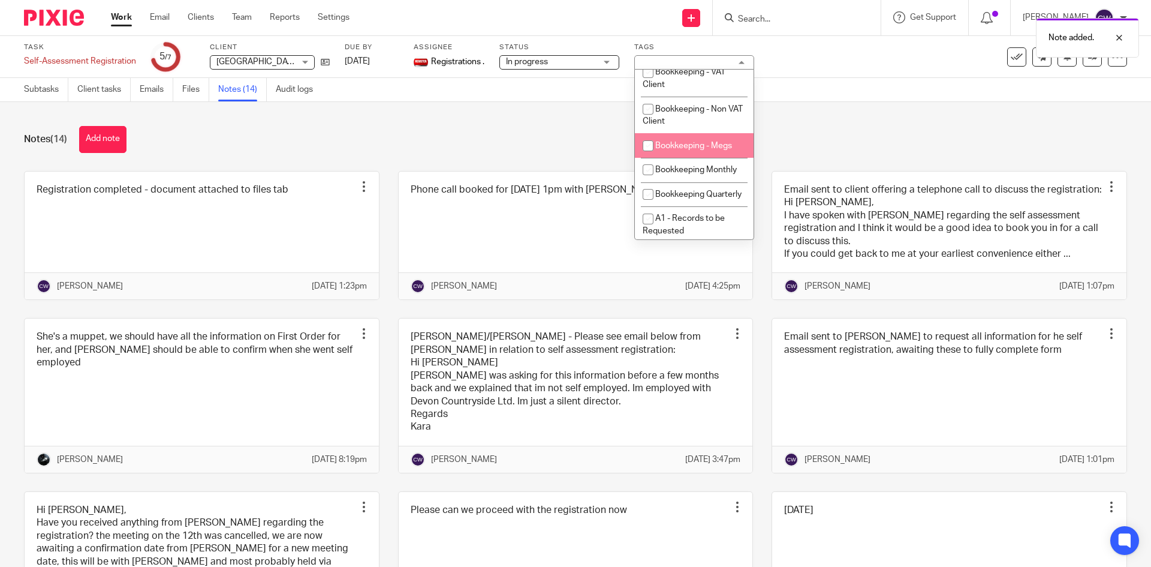
scroll to position [120, 0]
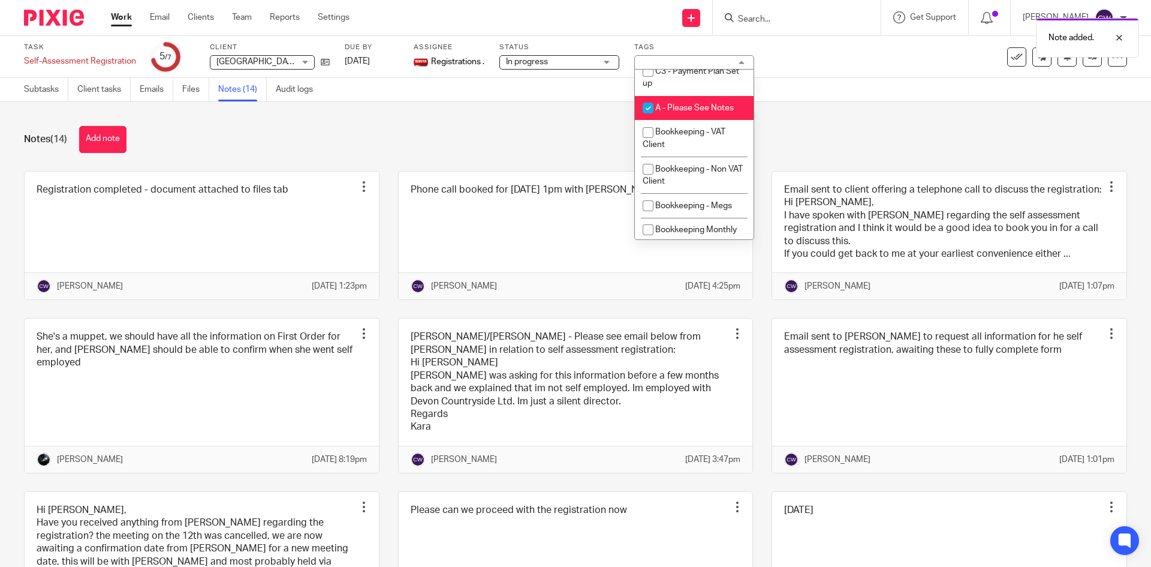
click at [674, 107] on span "A - Please See Notes" at bounding box center [695, 108] width 79 height 8
checkbox input "false"
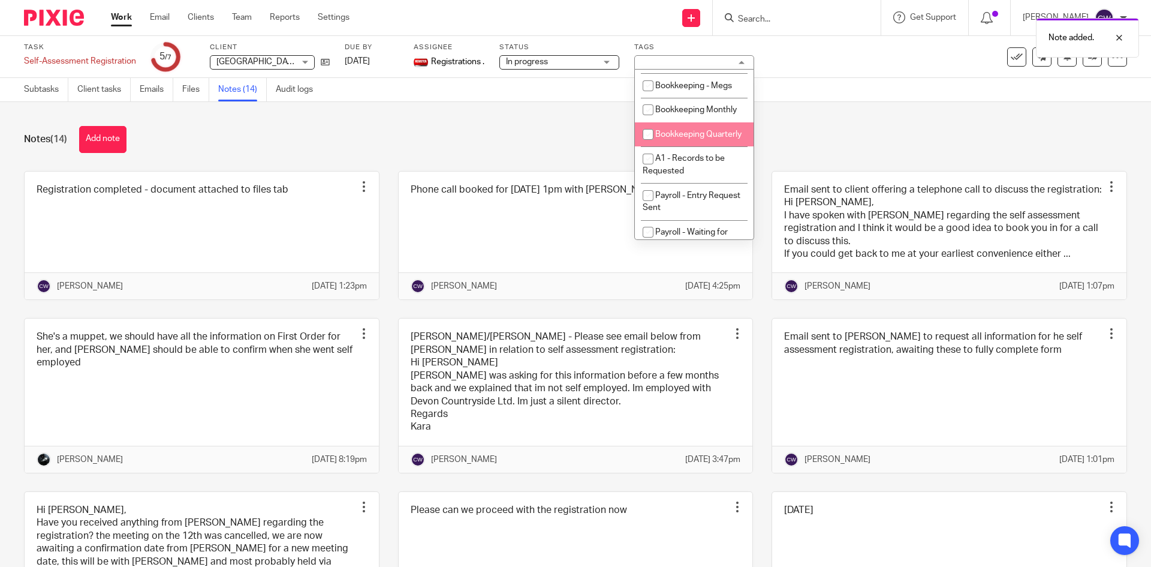
scroll to position [360, 0]
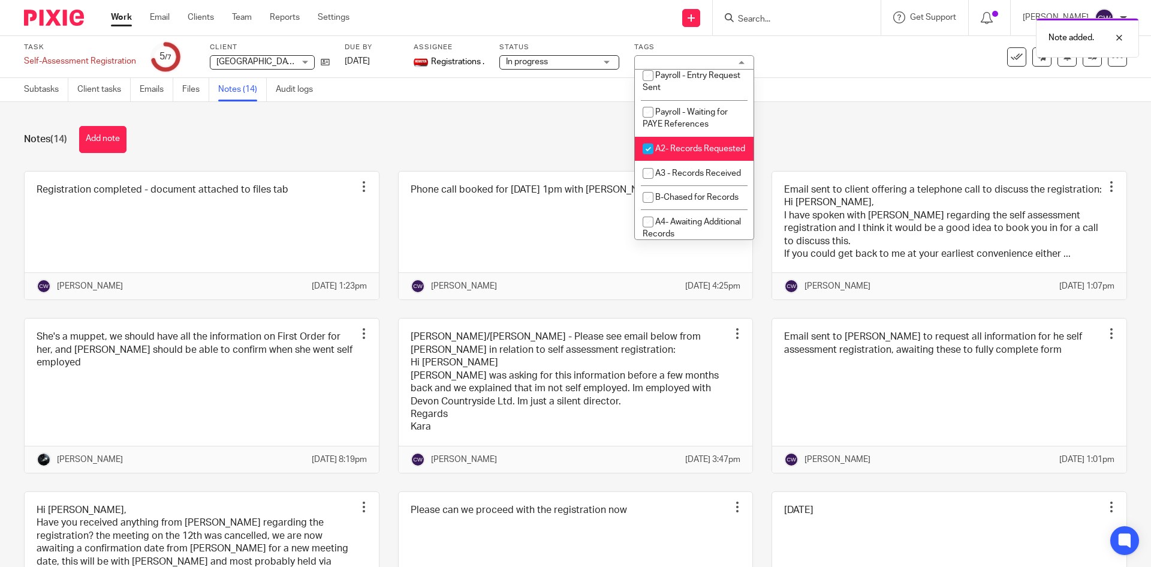
click at [694, 161] on li "A2- Records Requested" at bounding box center [694, 149] width 119 height 25
checkbox input "false"
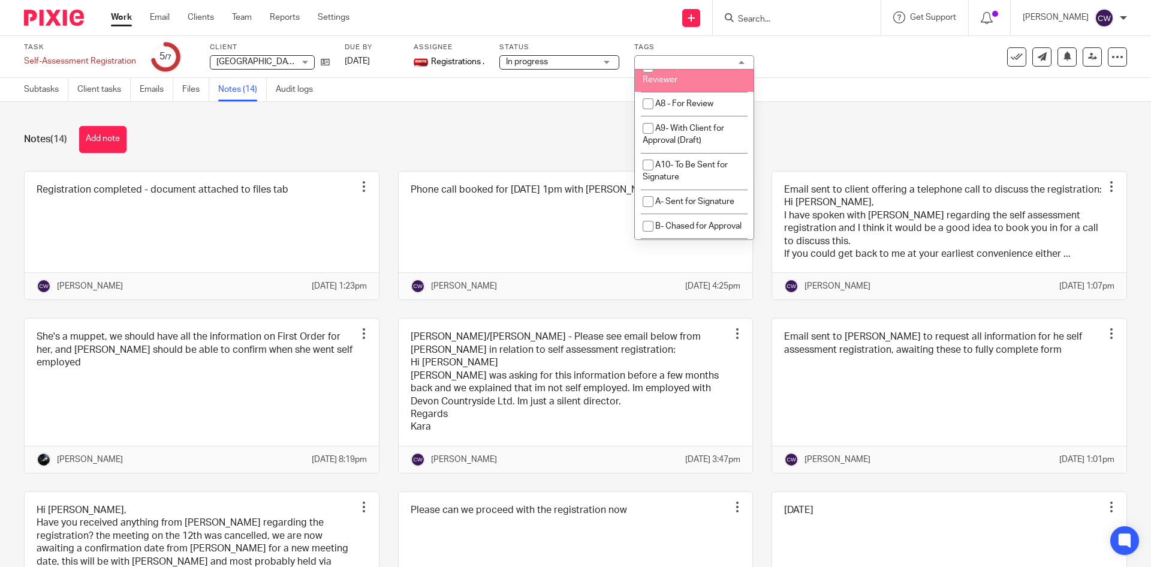
scroll to position [540, 0]
click at [684, 83] on span "A5 - In Progress" at bounding box center [685, 78] width 59 height 8
checkbox input "true"
click at [823, 137] on div "Notes (14) Add note" at bounding box center [575, 139] width 1103 height 27
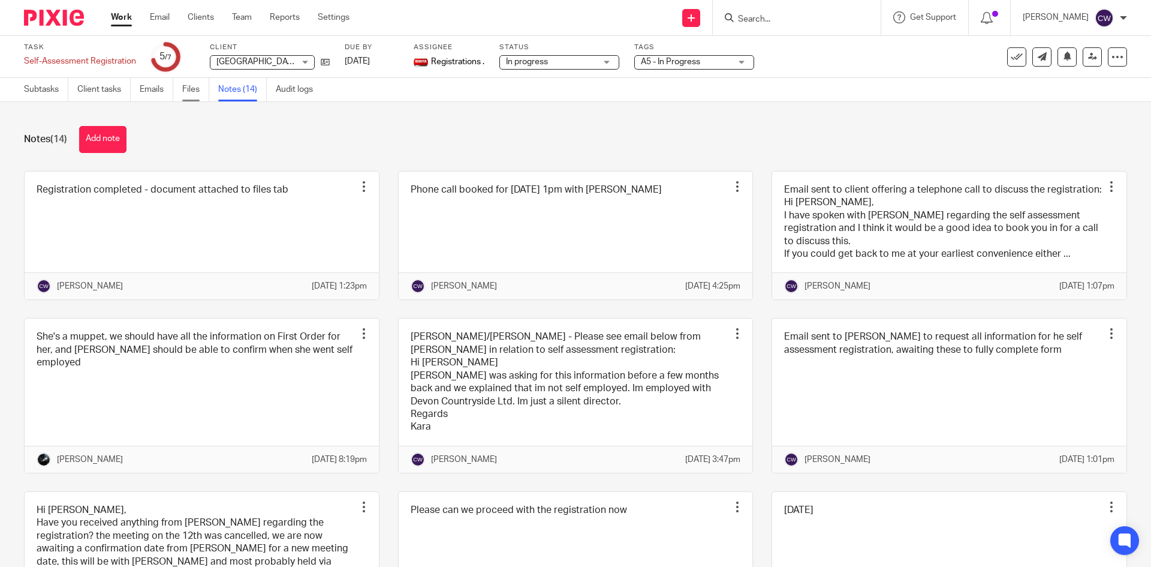
click at [197, 93] on link "Files" at bounding box center [195, 89] width 27 height 23
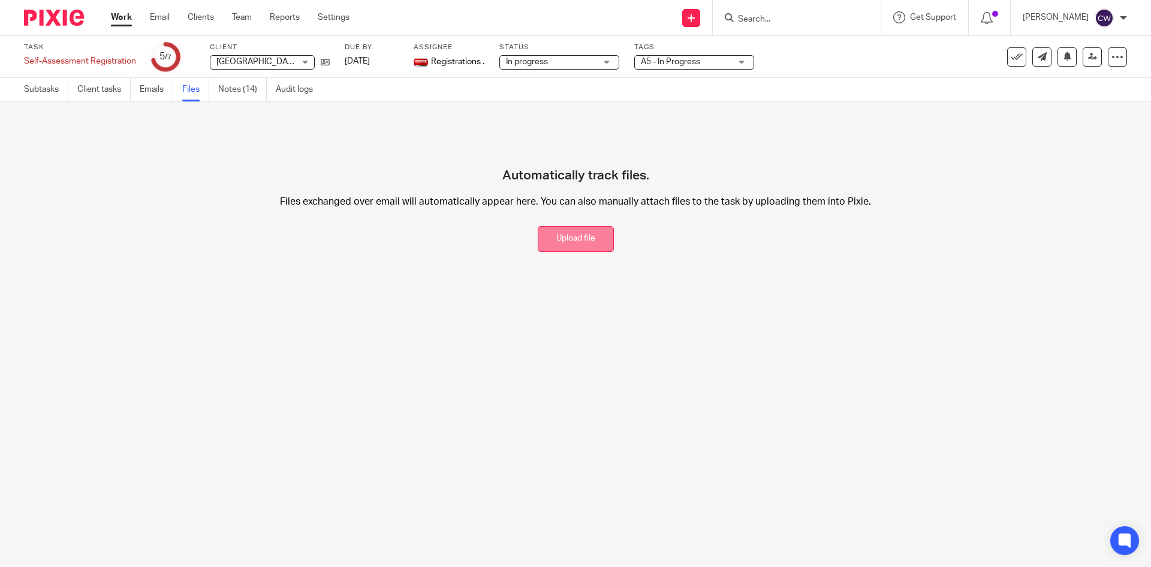
click at [589, 236] on button "Upload file" at bounding box center [576, 239] width 76 height 26
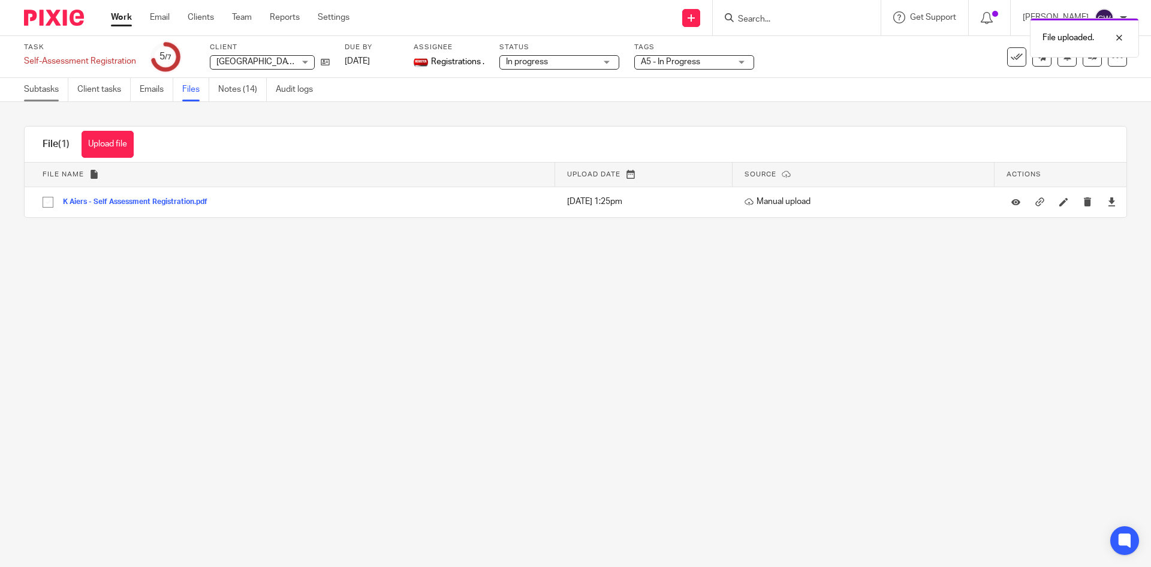
click at [31, 90] on link "Subtasks" at bounding box center [46, 89] width 44 height 23
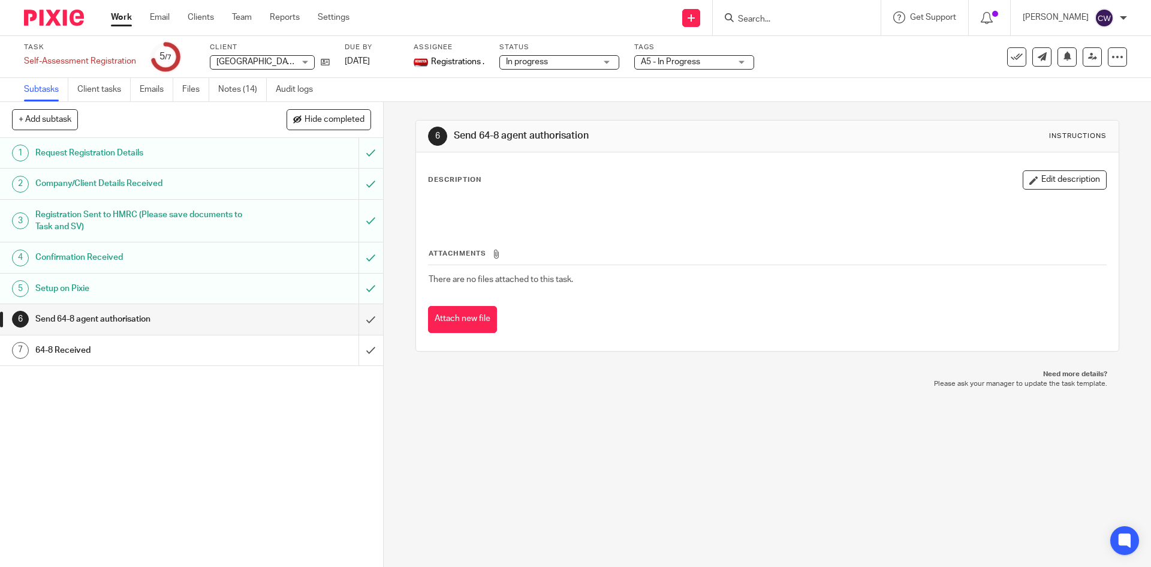
click at [324, 68] on div "[GEOGRAPHIC_DATA] [GEOGRAPHIC_DATA] No client selected 26 TWELVE LTD 2 M Sensor…" at bounding box center [270, 62] width 120 height 14
click at [324, 61] on icon at bounding box center [325, 62] width 9 height 9
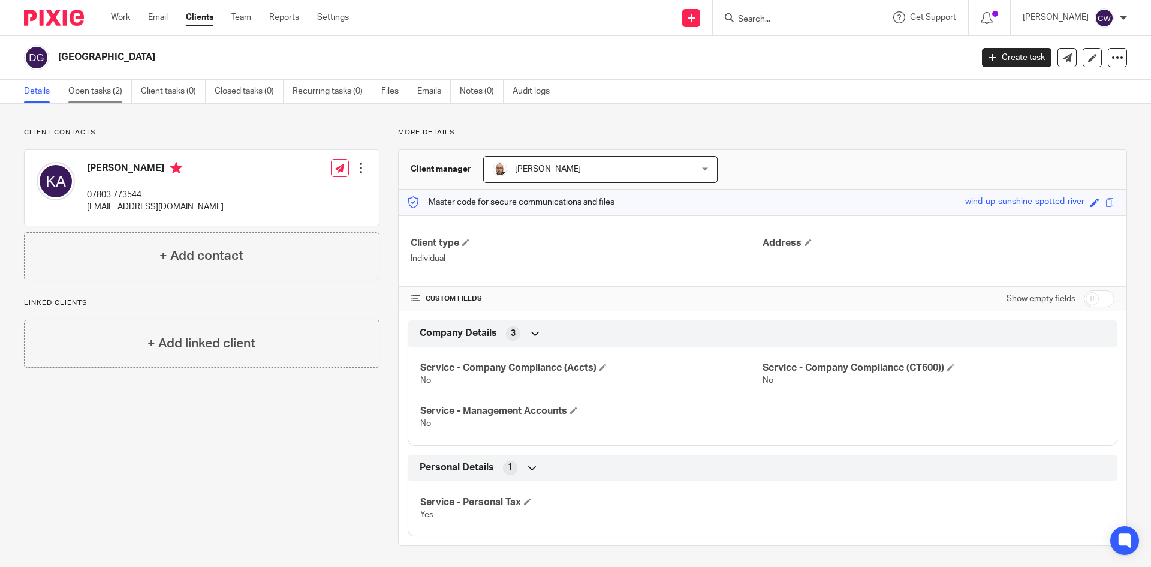
click at [87, 96] on link "Open tasks (2)" at bounding box center [100, 91] width 64 height 23
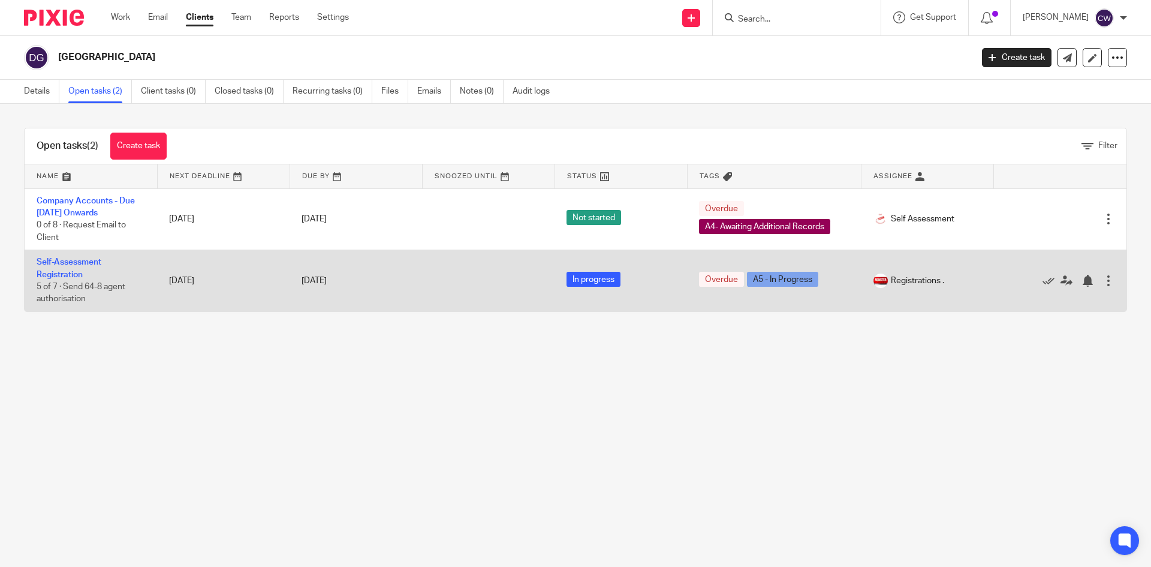
click at [74, 255] on td "Self-Assessment Registration 5 of 7 · Send 64-8 agent authorisation" at bounding box center [91, 280] width 133 height 61
click at [79, 269] on td "Self-Assessment Registration 5 of 7 · Send 64-8 agent authorisation" at bounding box center [91, 280] width 133 height 61
click at [83, 260] on link "Self-Assessment Registration" at bounding box center [69, 268] width 65 height 20
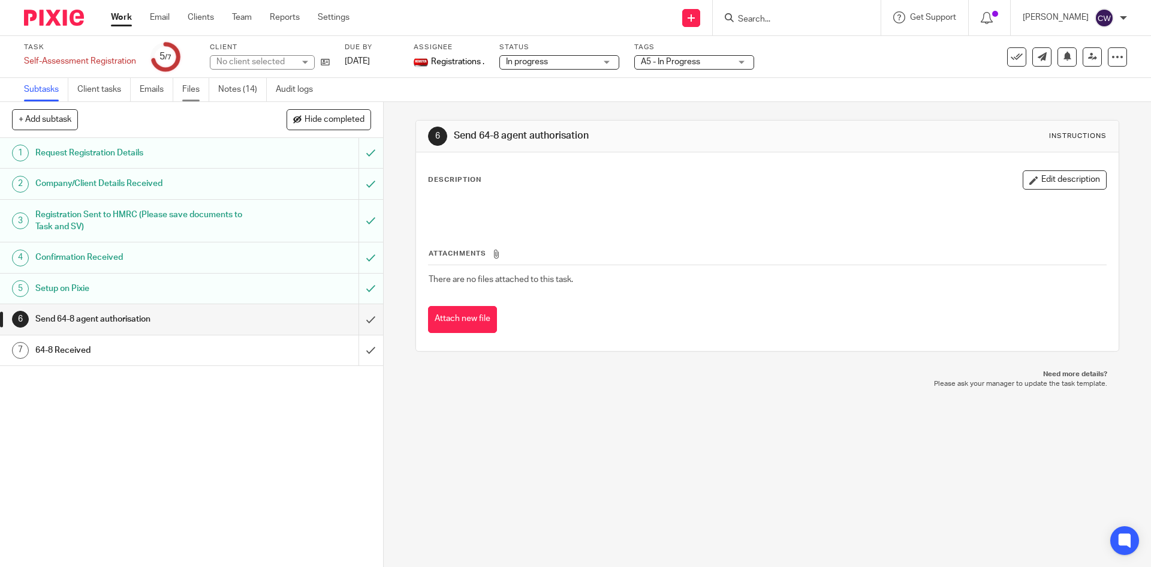
click at [197, 88] on link "Files" at bounding box center [195, 89] width 27 height 23
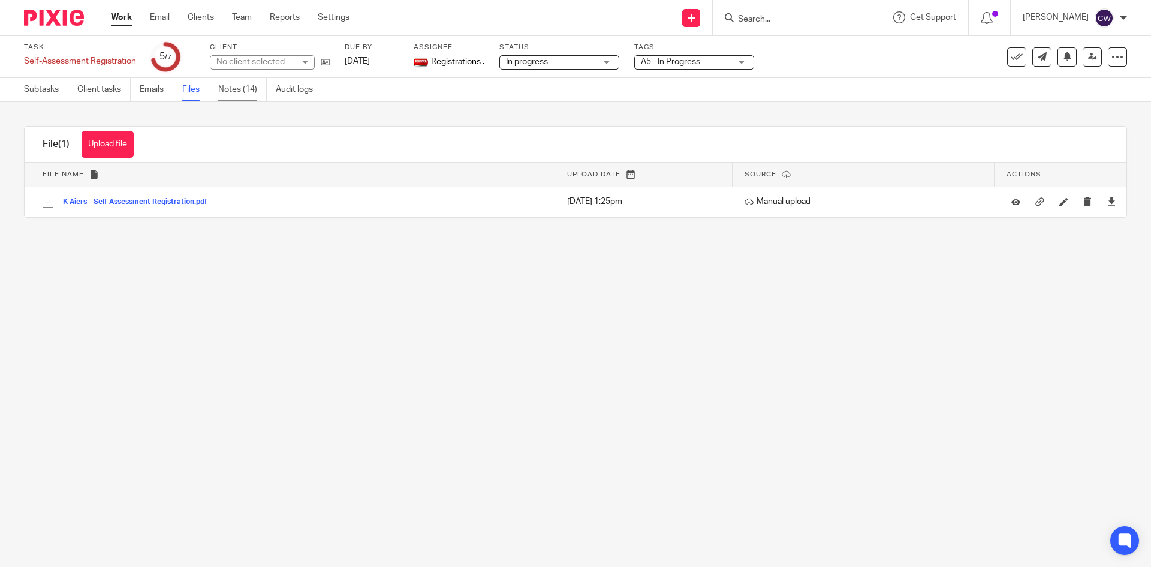
click at [237, 95] on link "Notes (14)" at bounding box center [242, 89] width 49 height 23
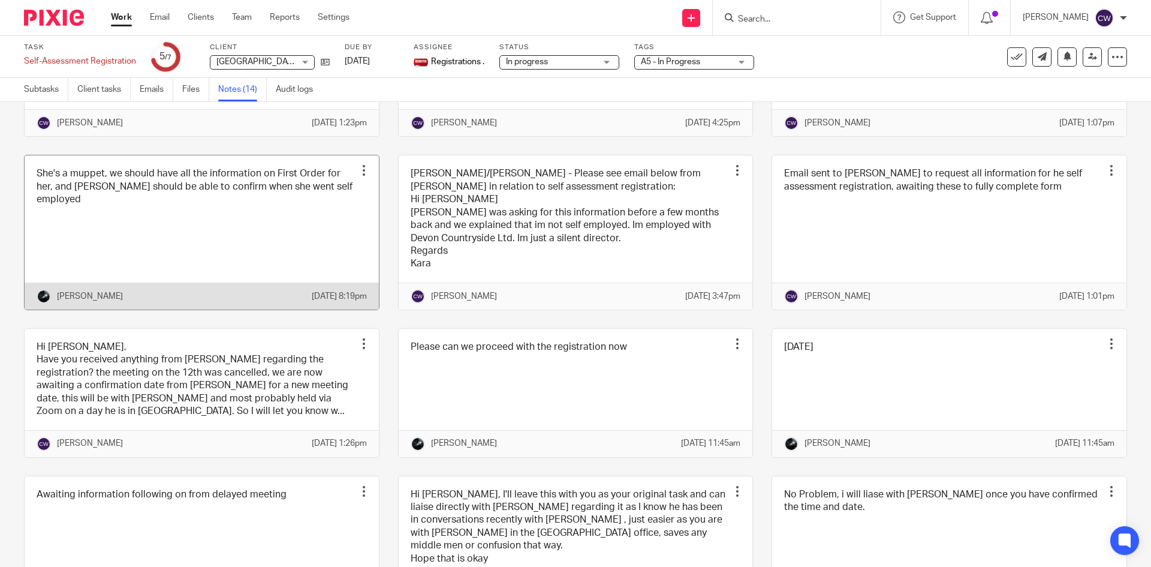
scroll to position [180, 0]
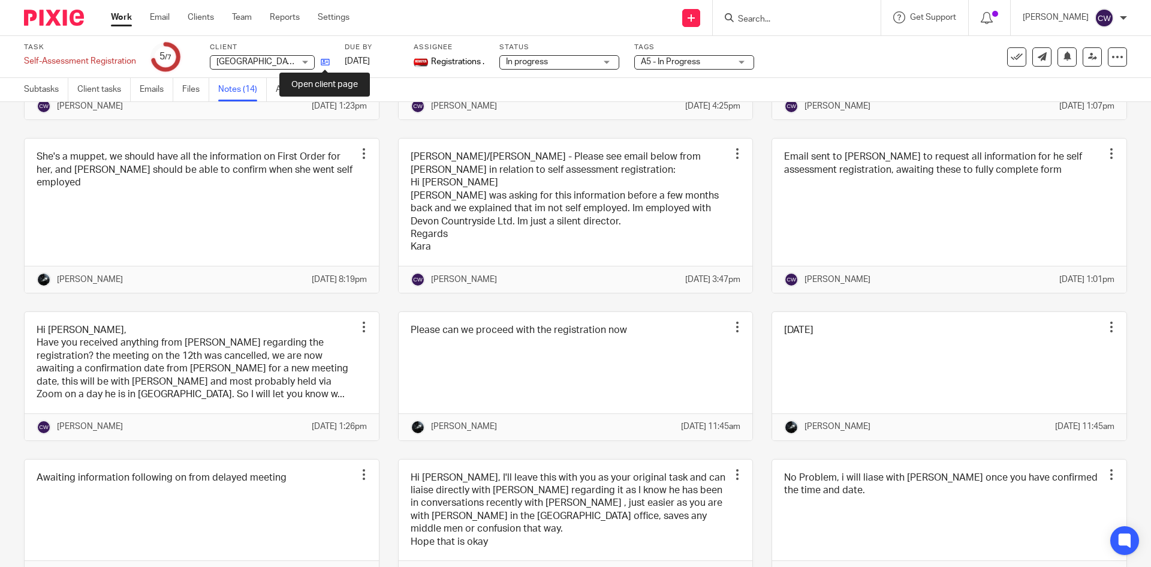
click at [324, 60] on icon at bounding box center [325, 62] width 9 height 9
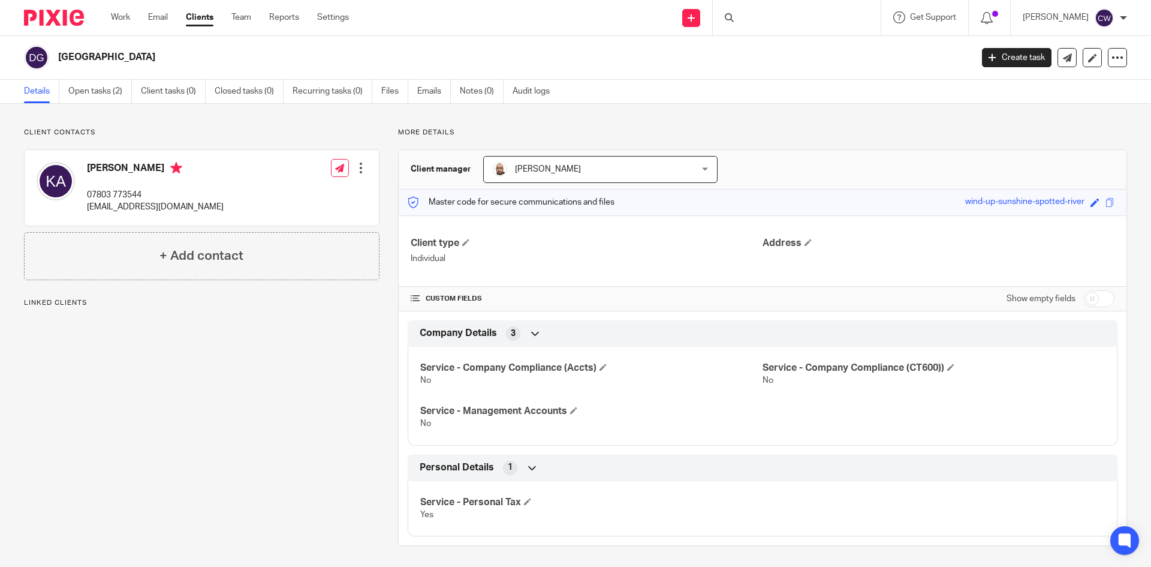
drag, startPoint x: 58, startPoint y: 53, endPoint x: 158, endPoint y: 60, distance: 101.0
click at [211, 71] on div "Devon Countryside Gardens Create task Update from Companies House Export data M…" at bounding box center [575, 58] width 1151 height 44
copy h2 "Devon Countryside Gardens"
drag, startPoint x: 78, startPoint y: 206, endPoint x: 222, endPoint y: 206, distance: 144.5
click at [222, 206] on div "[PERSON_NAME] 07803 773544 [EMAIL_ADDRESS][DOMAIN_NAME]" at bounding box center [130, 188] width 187 height 64
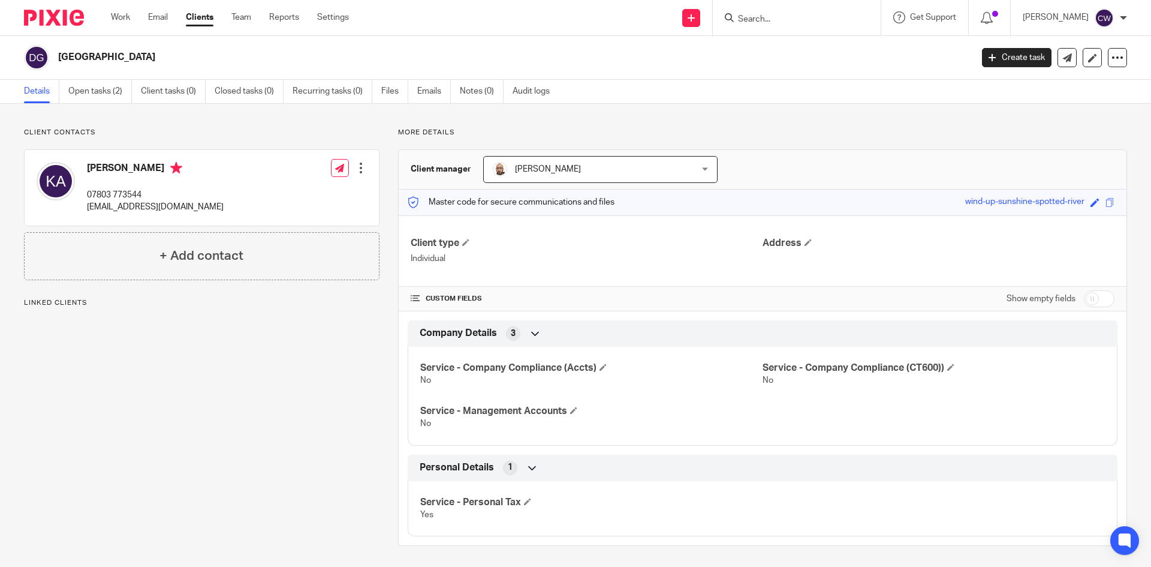
click at [244, 209] on div "[PERSON_NAME] 07803 773544 [EMAIL_ADDRESS][DOMAIN_NAME] Edit contact Create cli…" at bounding box center [202, 188] width 354 height 76
drag, startPoint x: 244, startPoint y: 209, endPoint x: 94, endPoint y: 211, distance: 150.5
click at [94, 211] on div "Kara Airers 07803 773544 info@devoncountrysidelandscapes.co.uk Edit contact Cre…" at bounding box center [202, 188] width 354 height 76
copy div "[EMAIL_ADDRESS][DOMAIN_NAME]"
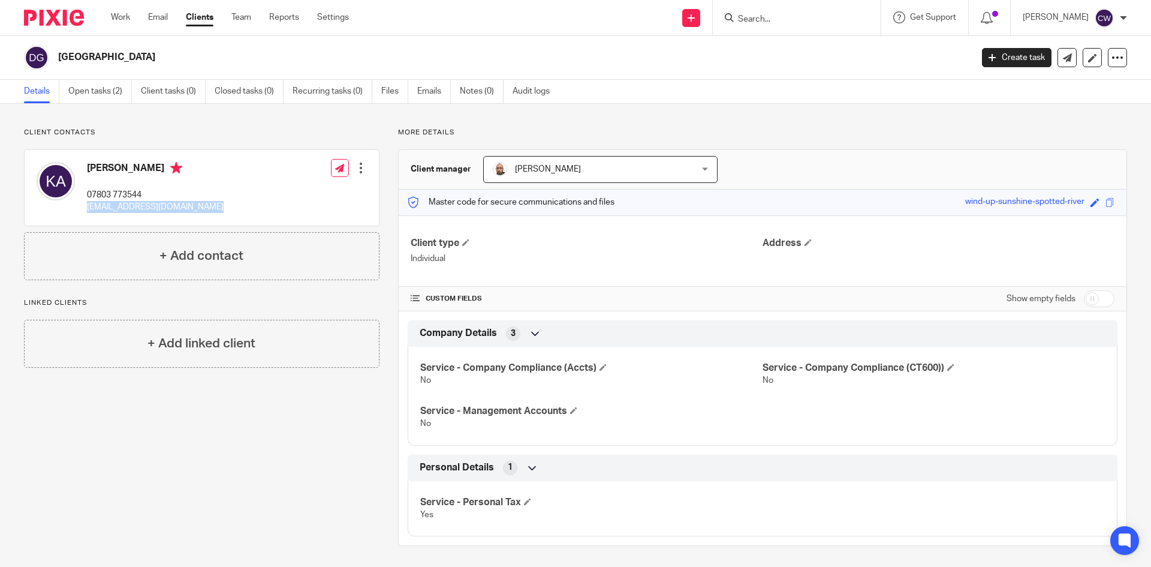
drag, startPoint x: 114, startPoint y: 208, endPoint x: 143, endPoint y: 214, distance: 29.4
click at [143, 214] on div "Kara Airers 07803 773544 info@devoncountrysidelandscapes.co.uk" at bounding box center [130, 188] width 187 height 64
drag, startPoint x: 86, startPoint y: 200, endPoint x: 233, endPoint y: 211, distance: 146.7
click at [224, 211] on div "Kara Airers 07803 773544 info@devoncountrysidelandscapes.co.uk" at bounding box center [130, 188] width 187 height 64
click at [774, 24] on input "Search" at bounding box center [791, 19] width 108 height 11
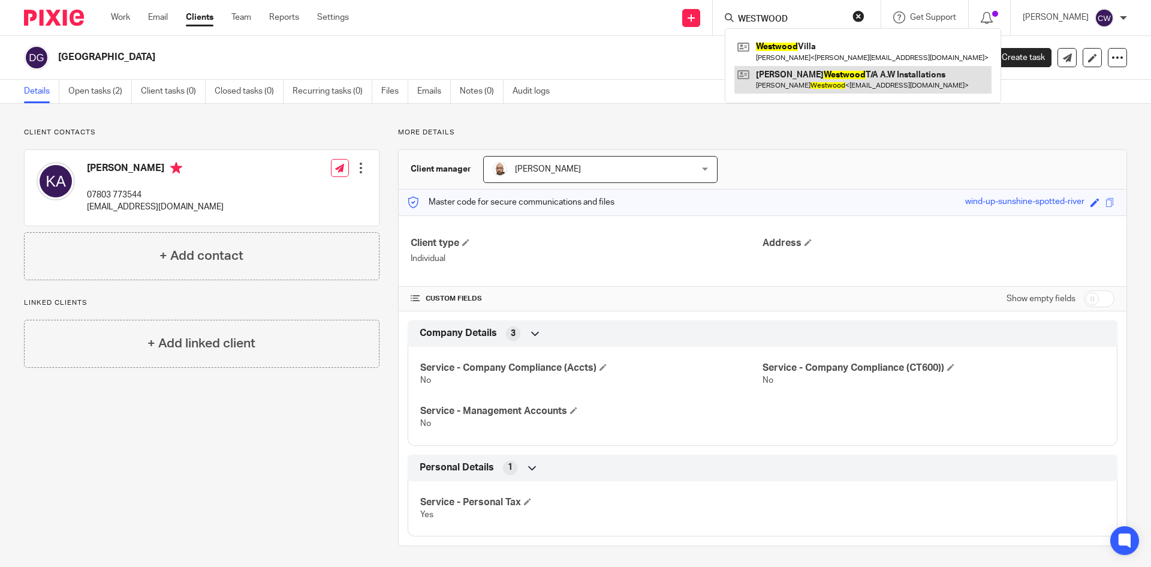
type input "WESTWOOD"
click at [822, 72] on link at bounding box center [863, 80] width 257 height 28
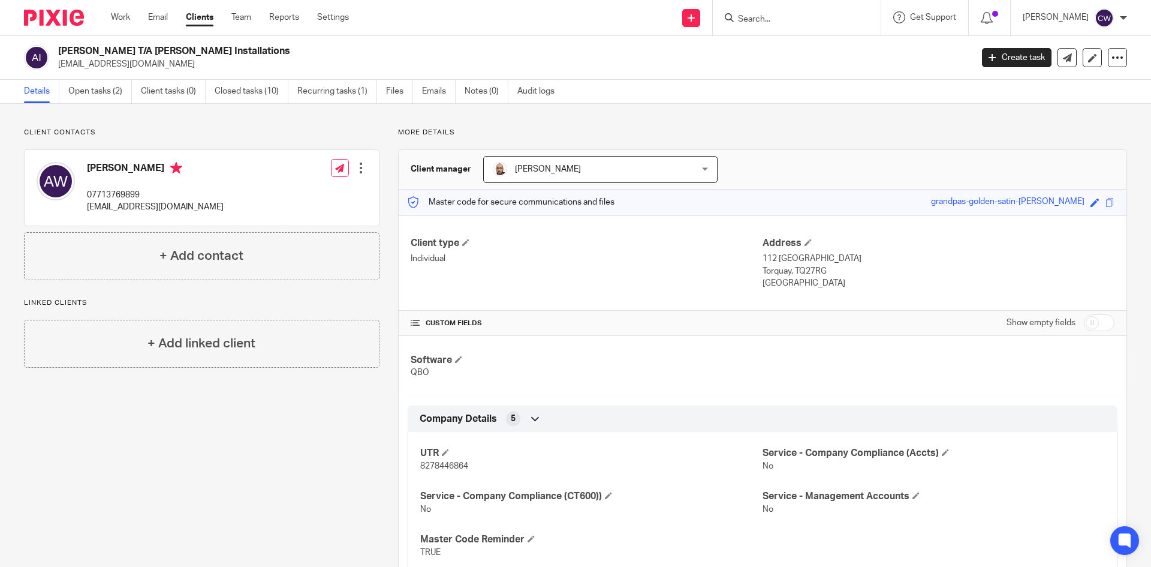
drag, startPoint x: 240, startPoint y: 47, endPoint x: 52, endPoint y: 39, distance: 189.1
click at [52, 39] on div "[PERSON_NAME] T/A [PERSON_NAME] Installations [EMAIL_ADDRESS][DOMAIN_NAME] Crea…" at bounding box center [575, 58] width 1151 height 44
copy div "[PERSON_NAME] T/A [PERSON_NAME] Installations"
drag, startPoint x: 1123, startPoint y: 57, endPoint x: 1115, endPoint y: 57, distance: 7.8
click at [1120, 57] on div "[PERSON_NAME] T/A [PERSON_NAME] Installations [EMAIL_ADDRESS][DOMAIN_NAME] Crea…" at bounding box center [575, 58] width 1151 height 44
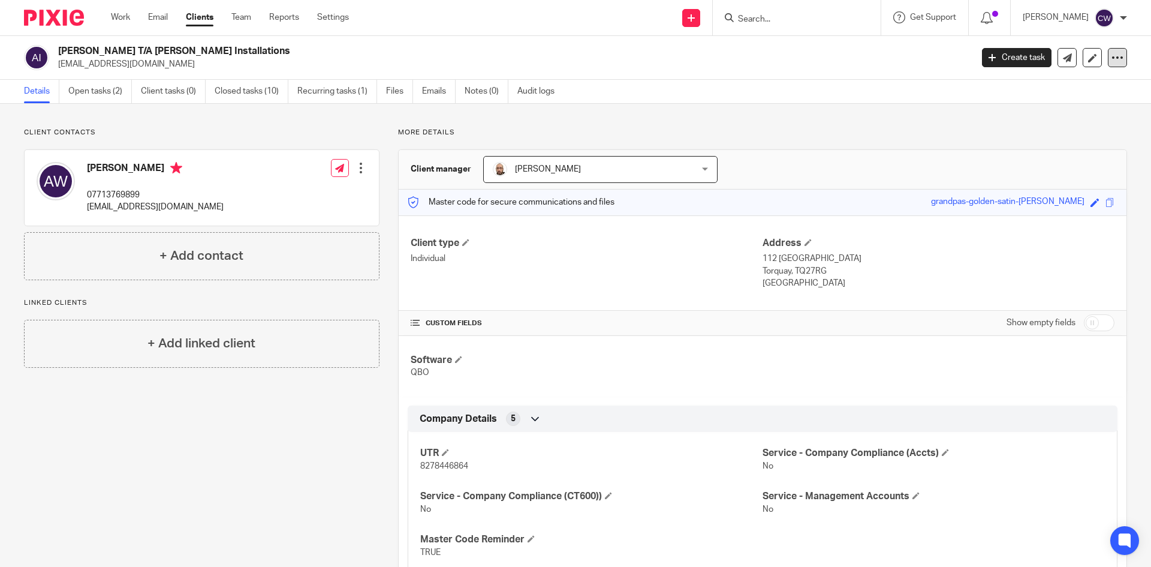
click at [1112, 57] on icon at bounding box center [1118, 58] width 12 height 12
click at [1033, 133] on button "Archive client" at bounding box center [1043, 140] width 133 height 16
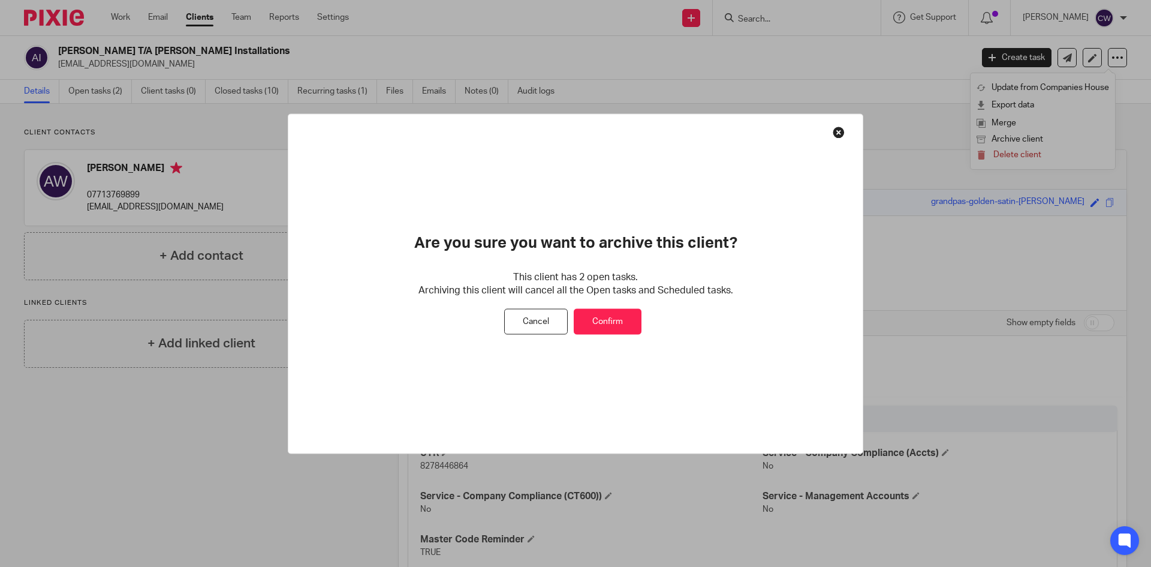
drag, startPoint x: 619, startPoint y: 326, endPoint x: 609, endPoint y: 308, distance: 19.9
click at [615, 315] on button "Confirm" at bounding box center [608, 322] width 68 height 26
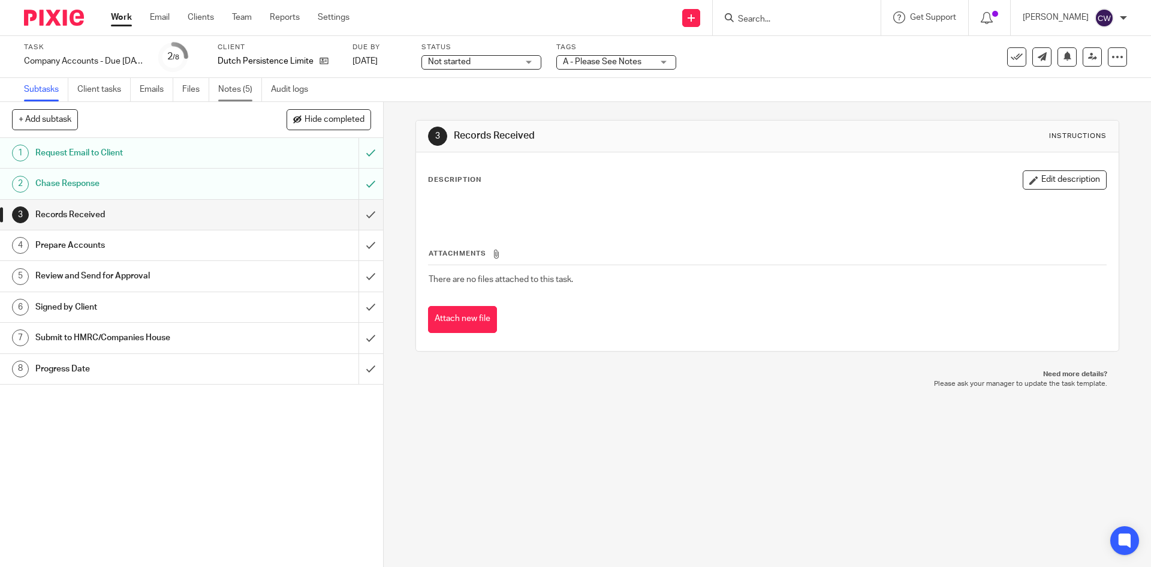
click at [248, 93] on link "Notes (5)" at bounding box center [240, 89] width 44 height 23
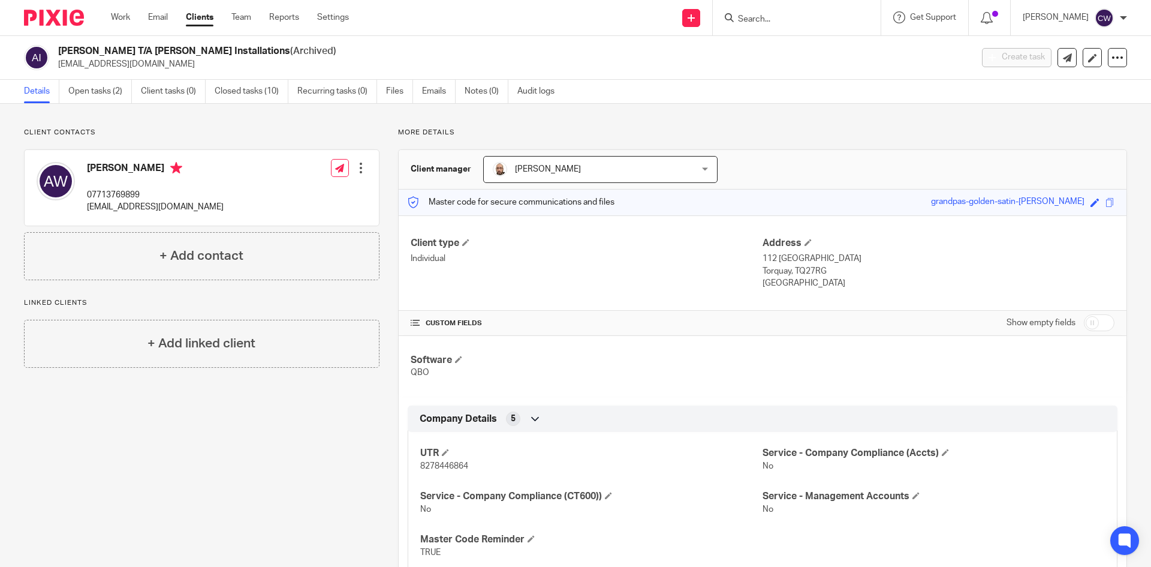
click at [741, 17] on input "Search" at bounding box center [791, 19] width 108 height 11
type input "l"
click at [248, 14] on link "Team" at bounding box center [241, 17] width 20 height 12
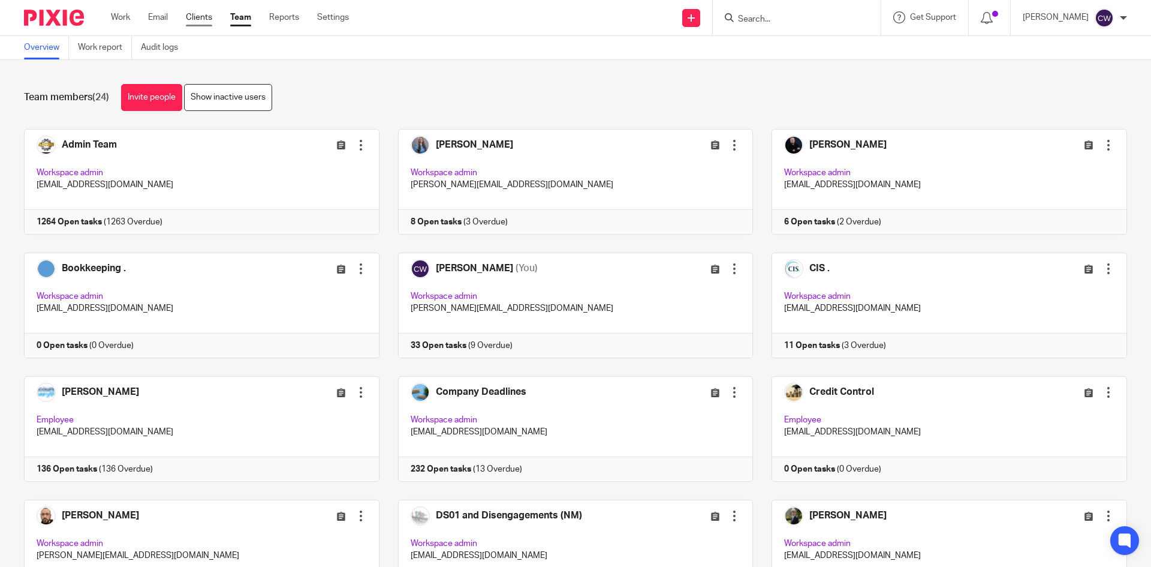
drag, startPoint x: 207, startPoint y: 10, endPoint x: 199, endPoint y: 21, distance: 13.7
click at [206, 10] on div "Work Email Clients Team Reports Settings Work Email Clients Team Reports Settin…" at bounding box center [233, 17] width 268 height 35
click at [199, 21] on link "Clients" at bounding box center [199, 17] width 26 height 12
click at [199, 20] on link "Clients" at bounding box center [199, 17] width 26 height 12
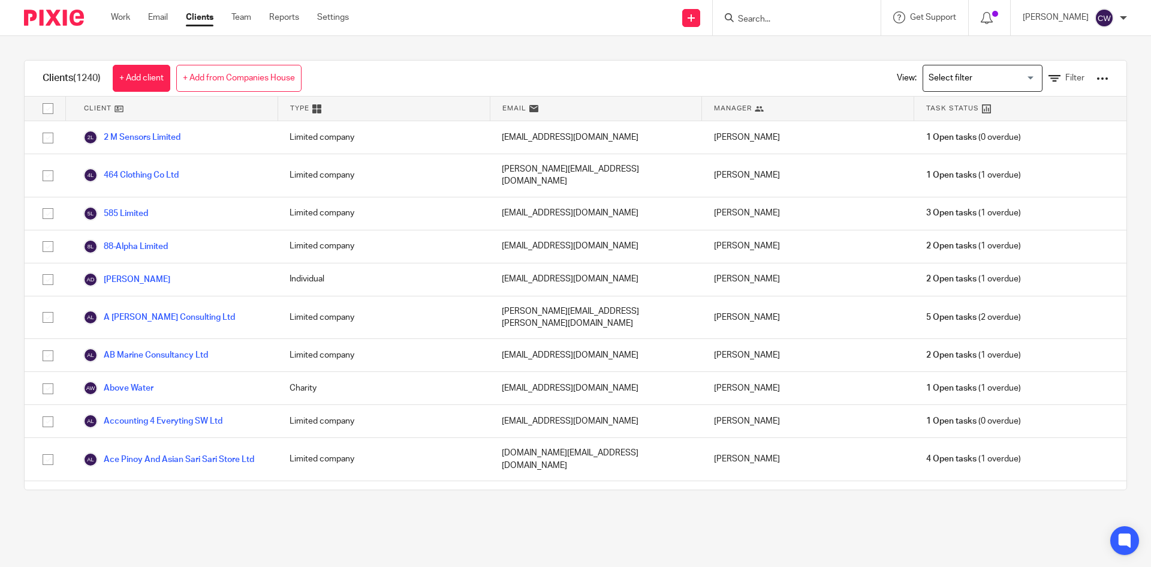
click at [752, 24] on input "Search" at bounding box center [791, 19] width 108 height 11
type input "fresh"
click at [843, 46] on link at bounding box center [809, 47] width 149 height 18
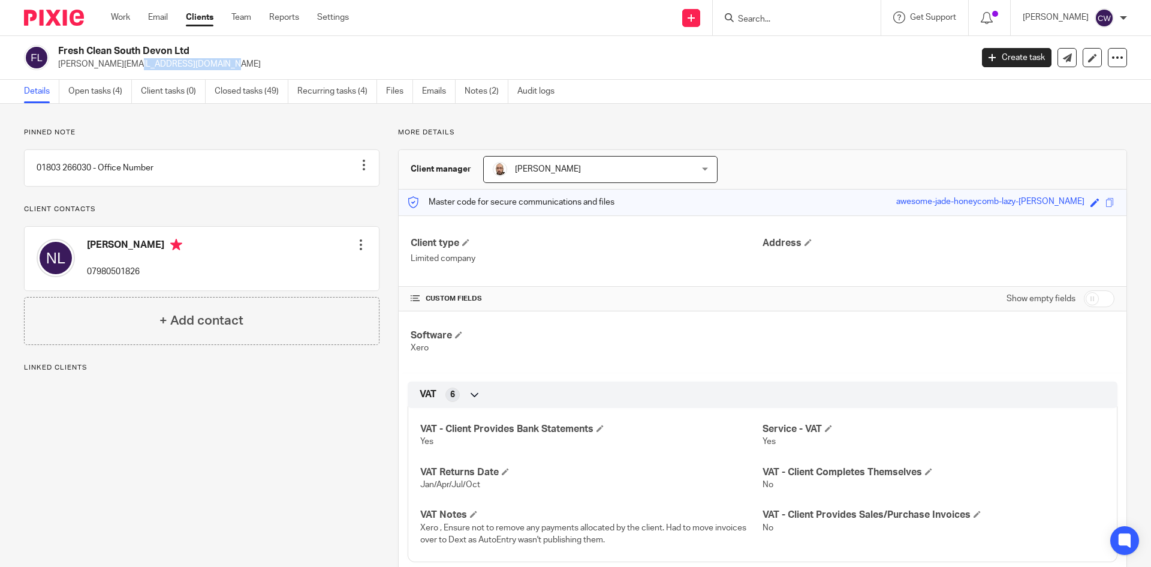
drag, startPoint x: 56, startPoint y: 65, endPoint x: 142, endPoint y: 73, distance: 86.1
click at [142, 73] on div "Fresh Clean South Devon Ltd [EMAIL_ADDRESS][DOMAIN_NAME] Create task Update fro…" at bounding box center [575, 58] width 1151 height 44
copy p "[PERSON_NAME][EMAIL_ADDRESS][DOMAIN_NAME]"
click at [744, 13] on form at bounding box center [801, 17] width 128 height 15
click at [737, 24] on input "Search" at bounding box center [791, 19] width 108 height 11
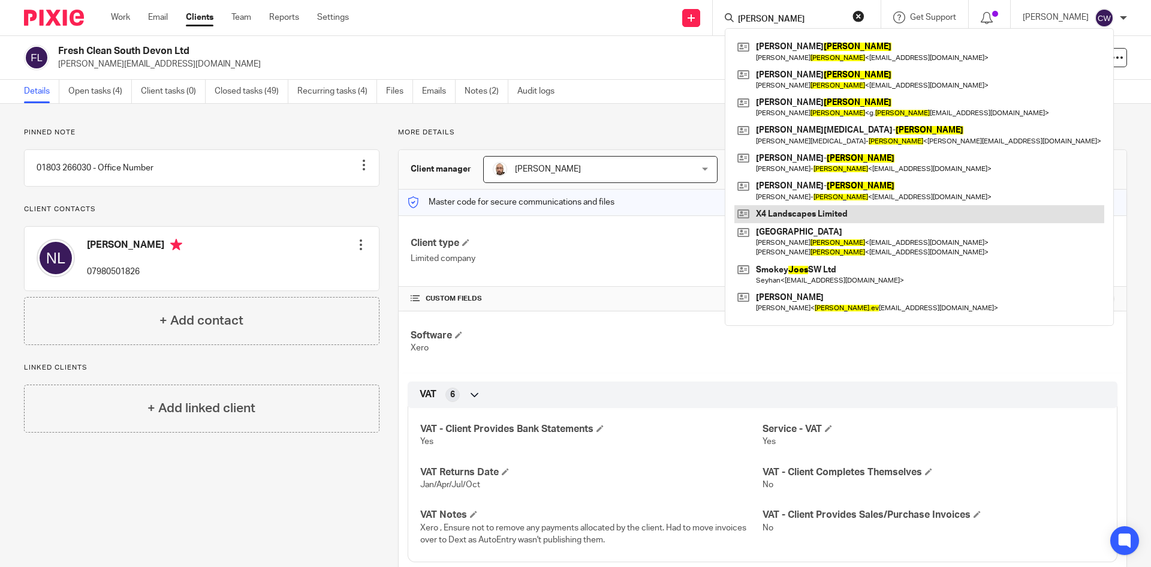
type input "[PERSON_NAME]"
click at [775, 216] on link at bounding box center [920, 214] width 370 height 18
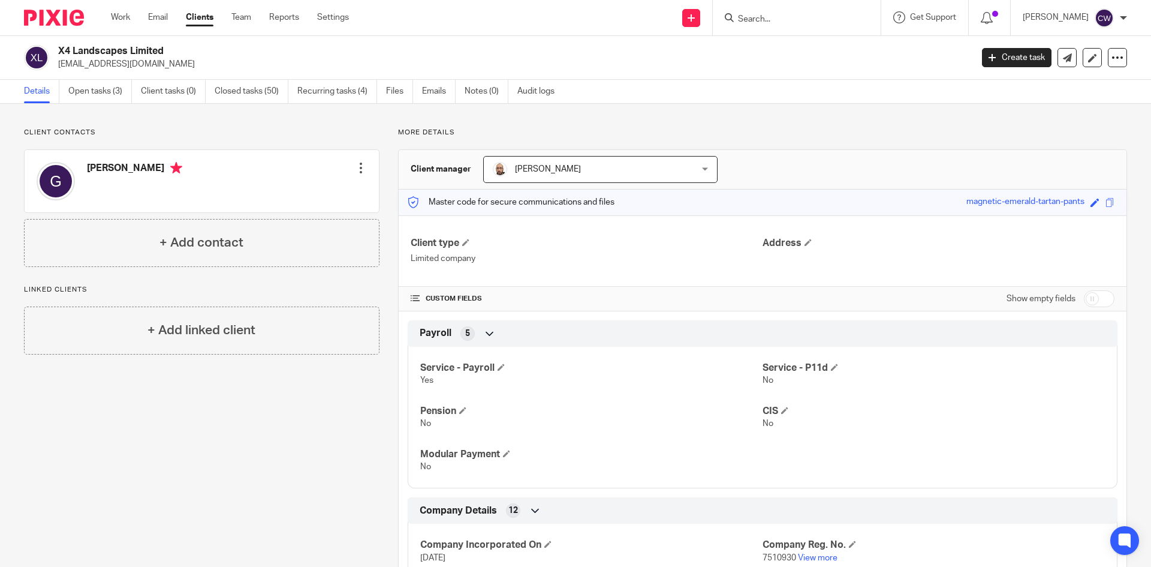
drag, startPoint x: 58, startPoint y: 61, endPoint x: 174, endPoint y: 70, distance: 116.1
click at [185, 70] on p "g.jones268@btinternet.com" at bounding box center [511, 64] width 906 height 12
copy p "g.jones268@btinternet.com"
drag, startPoint x: 184, startPoint y: 58, endPoint x: 195, endPoint y: 53, distance: 11.8
click at [184, 58] on p "g.jones268@btinternet.com" at bounding box center [511, 64] width 906 height 12
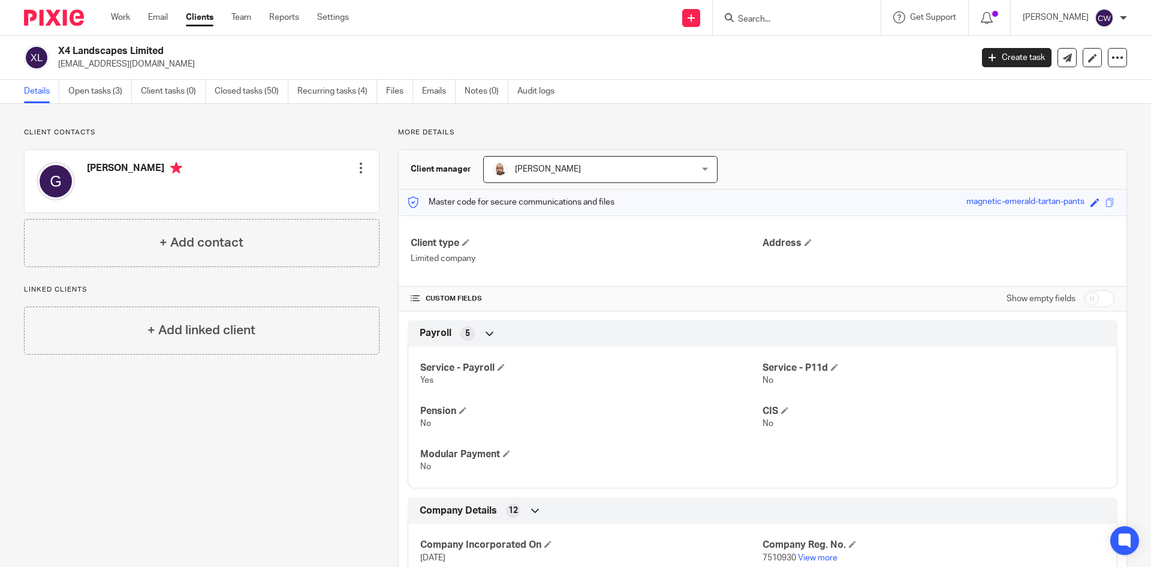
click at [742, 24] on input "Search" at bounding box center [791, 19] width 108 height 11
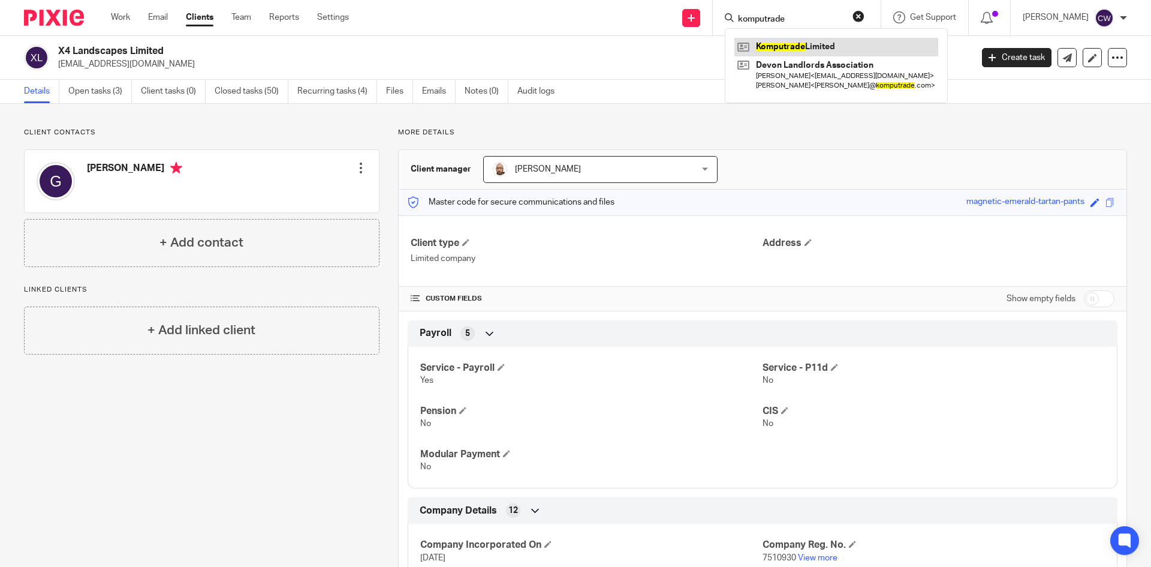
type input "komputrade"
click at [788, 49] on link at bounding box center [837, 47] width 204 height 18
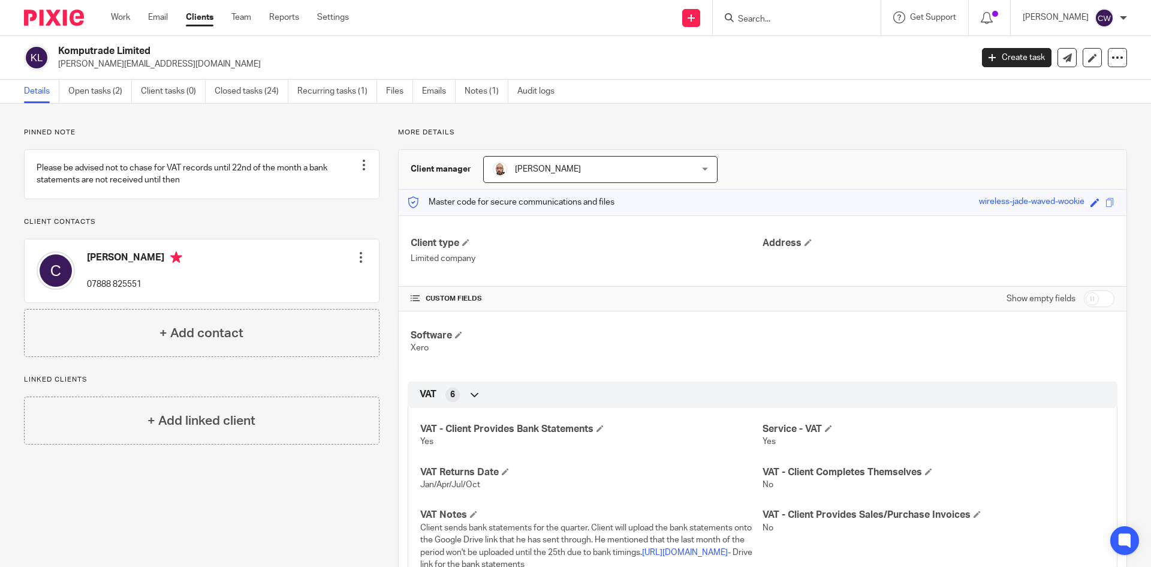
click at [776, 26] on div at bounding box center [797, 17] width 168 height 35
click at [750, 8] on div at bounding box center [797, 17] width 168 height 35
click at [746, 19] on input "Search" at bounding box center [791, 19] width 108 height 11
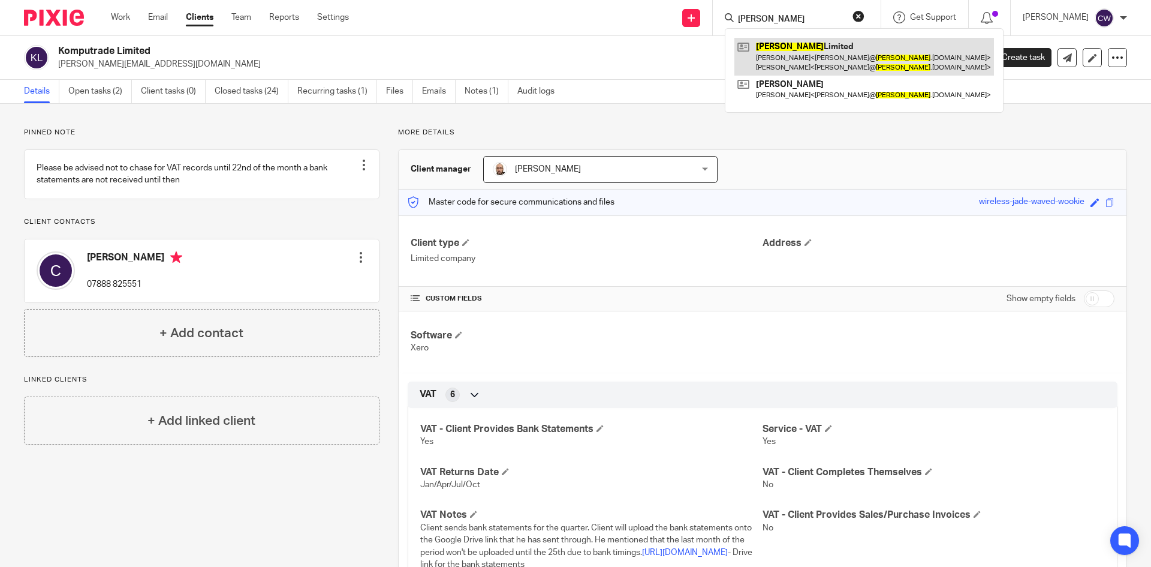
type input "PONTICELLO"
click at [786, 43] on link at bounding box center [865, 56] width 260 height 37
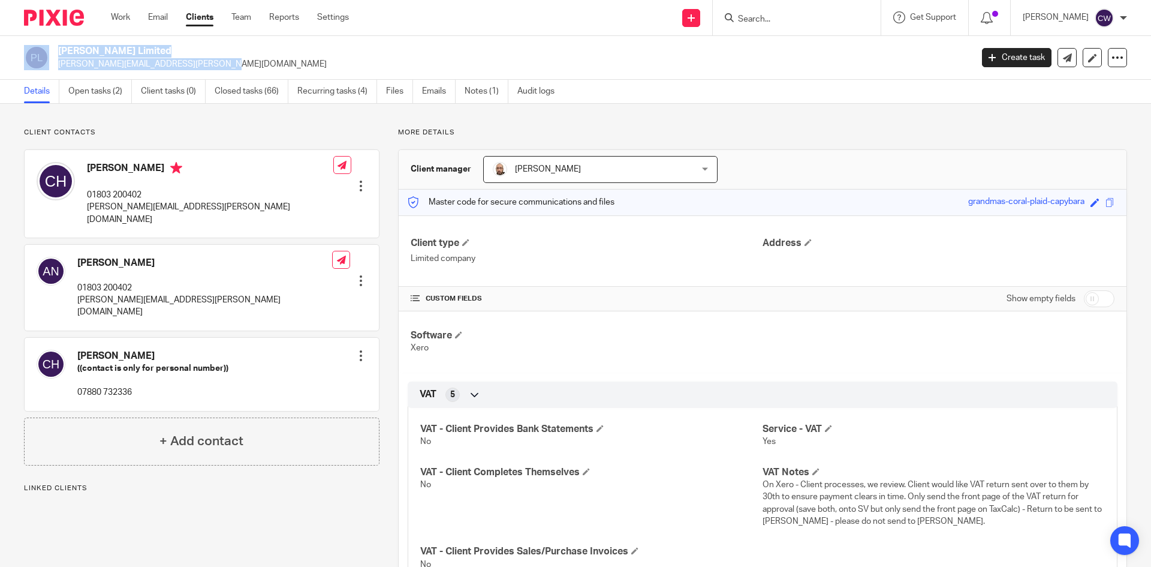
drag, startPoint x: 53, startPoint y: 66, endPoint x: 214, endPoint y: 69, distance: 160.8
click at [214, 69] on div "[PERSON_NAME] Limited [PERSON_NAME][EMAIL_ADDRESS][PERSON_NAME][DOMAIN_NAME]" at bounding box center [494, 57] width 940 height 25
drag, startPoint x: 152, startPoint y: 65, endPoint x: 163, endPoint y: 173, distance: 108.4
click at [151, 65] on p "[PERSON_NAME][EMAIL_ADDRESS][PERSON_NAME][DOMAIN_NAME]" at bounding box center [511, 64] width 906 height 12
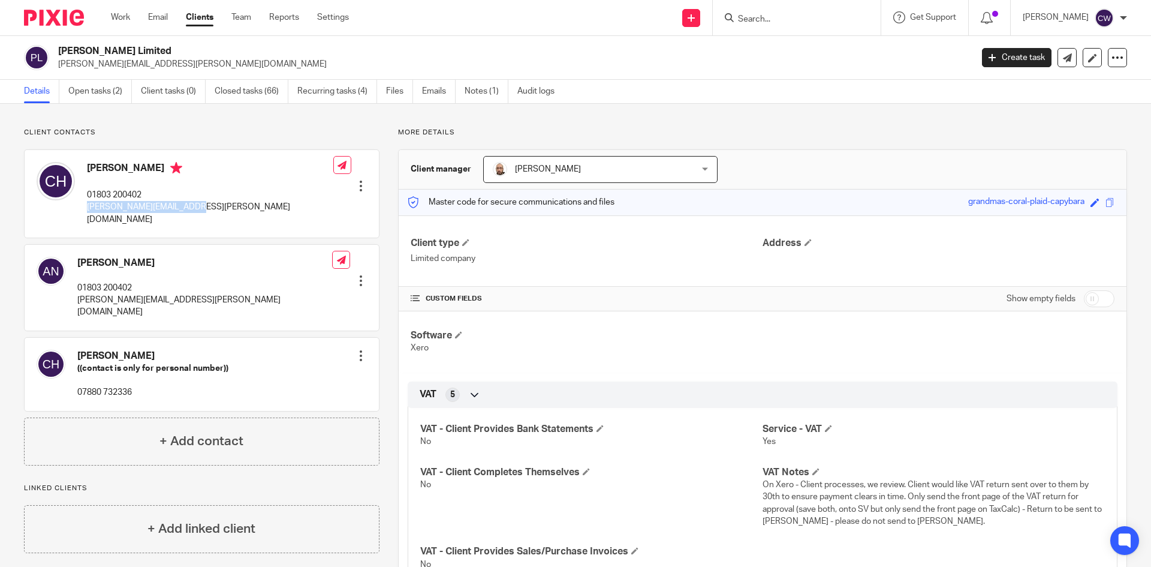
drag, startPoint x: 86, startPoint y: 207, endPoint x: 211, endPoint y: 214, distance: 124.3
click at [211, 214] on div "[PERSON_NAME] 01803 200402 [PERSON_NAME][EMAIL_ADDRESS][PERSON_NAME][DOMAIN_NAM…" at bounding box center [202, 194] width 354 height 88
copy p "[PERSON_NAME][EMAIL_ADDRESS][PERSON_NAME][DOMAIN_NAME]"
click at [759, 19] on input "Search" at bounding box center [791, 19] width 108 height 11
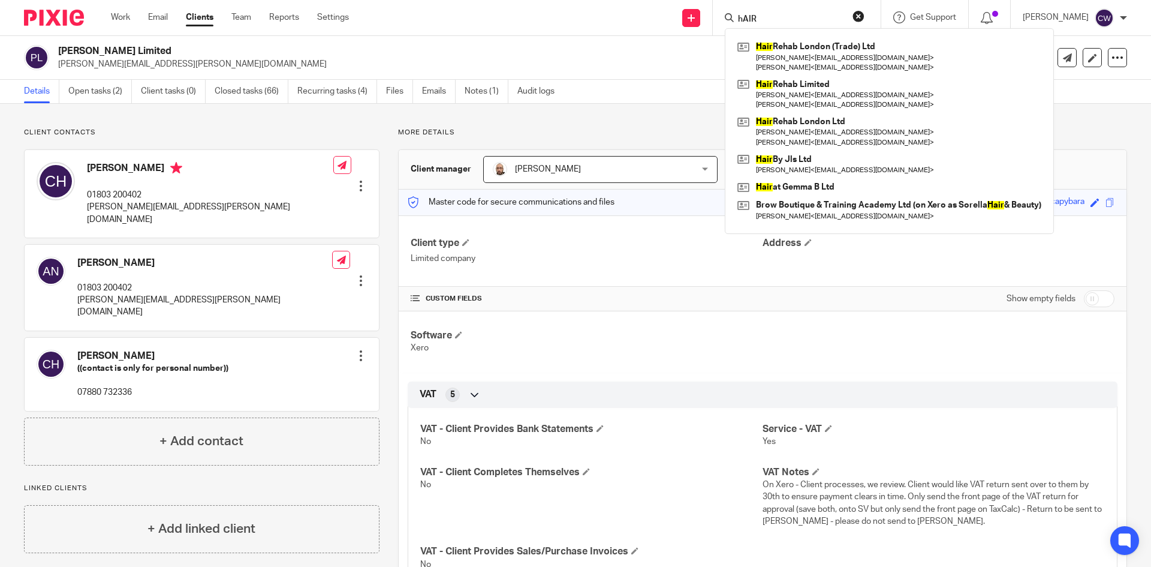
type input "hAIR"
drag, startPoint x: 89, startPoint y: 164, endPoint x: 149, endPoint y: 170, distance: 59.6
click at [150, 170] on h4 "[PERSON_NAME]" at bounding box center [210, 169] width 246 height 15
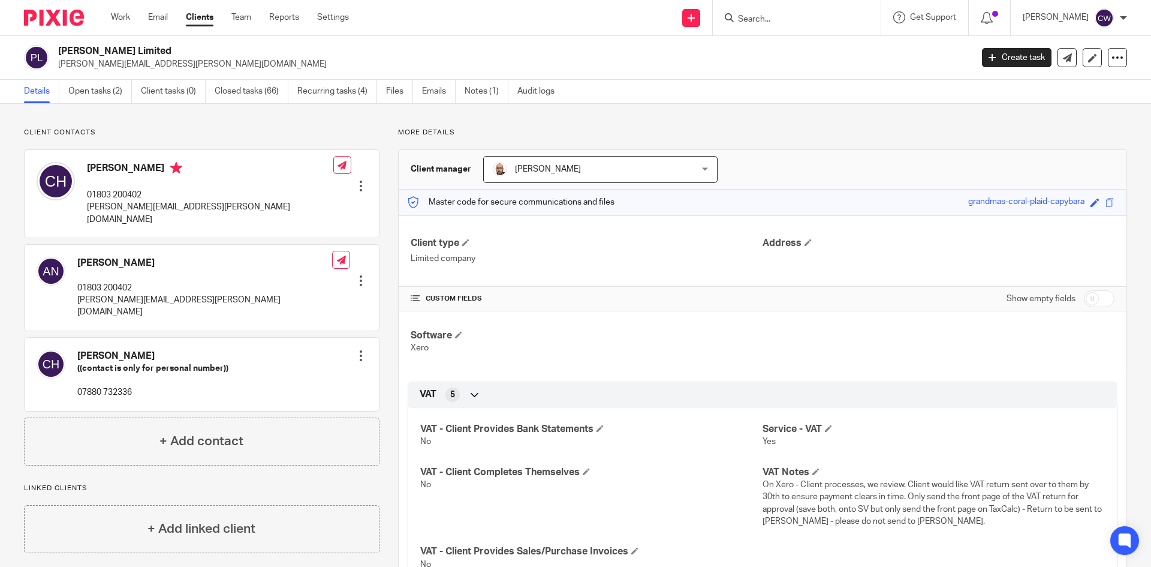
copy h4 "[PERSON_NAME]"
click at [784, 25] on form at bounding box center [801, 17] width 128 height 15
click at [737, 20] on input "Search" at bounding box center [791, 19] width 108 height 11
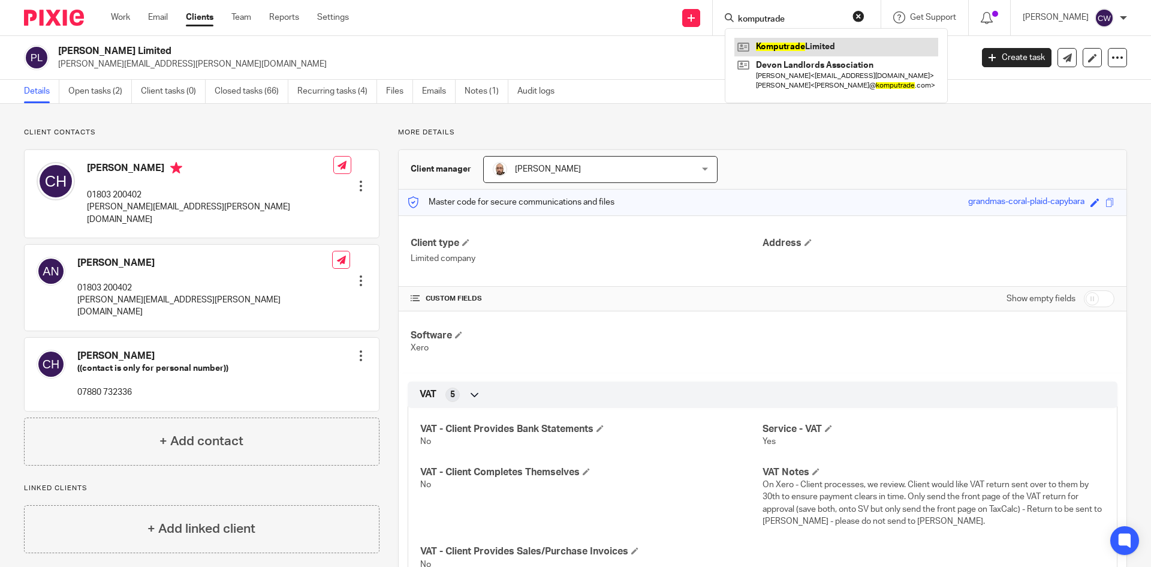
type input "komputrade"
click at [799, 38] on link at bounding box center [837, 47] width 204 height 18
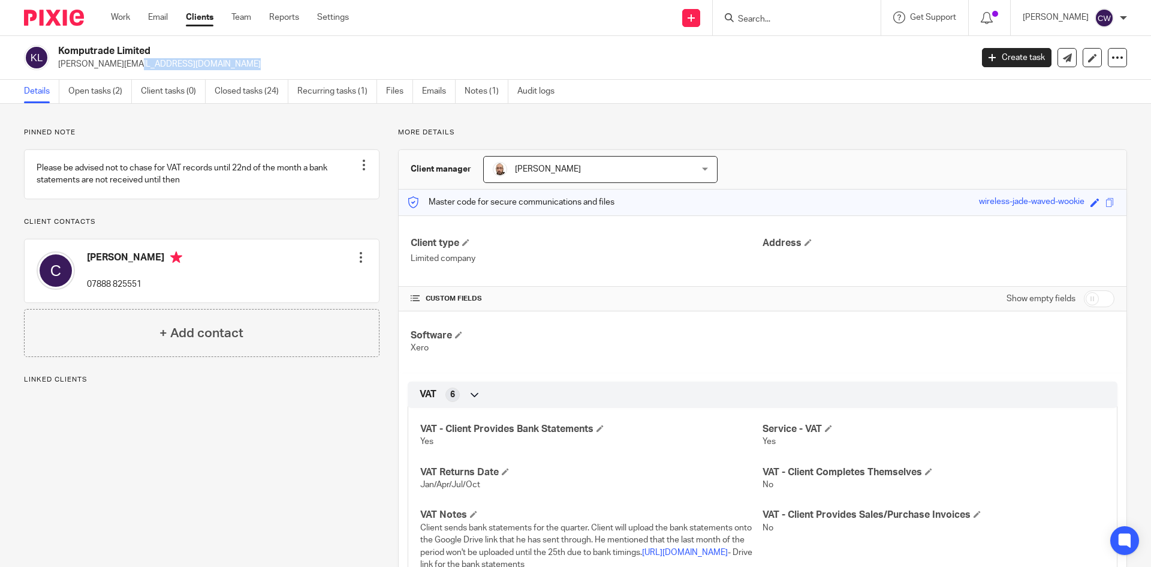
drag, startPoint x: 57, startPoint y: 58, endPoint x: 158, endPoint y: 62, distance: 101.4
click at [166, 62] on div "Komputrade Limited [PERSON_NAME][EMAIL_ADDRESS][DOMAIN_NAME]" at bounding box center [494, 57] width 940 height 25
copy p "[PERSON_NAME][EMAIL_ADDRESS][DOMAIN_NAME]"
click at [782, 26] on div at bounding box center [797, 17] width 168 height 35
click at [762, 19] on input "Search" at bounding box center [791, 19] width 108 height 11
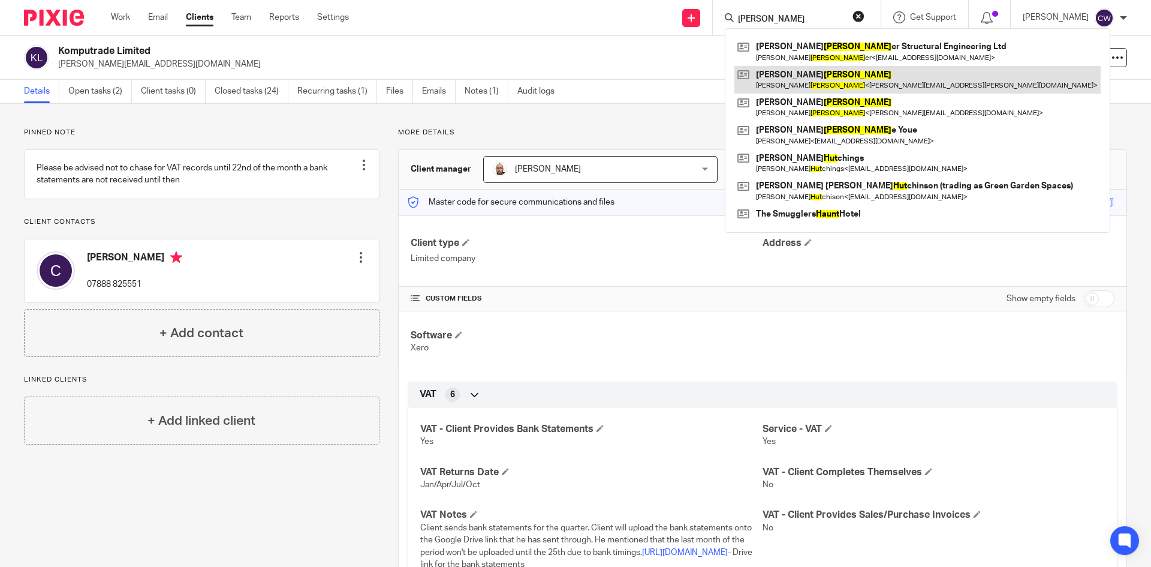
type input "[PERSON_NAME]"
click at [767, 77] on link at bounding box center [918, 80] width 366 height 28
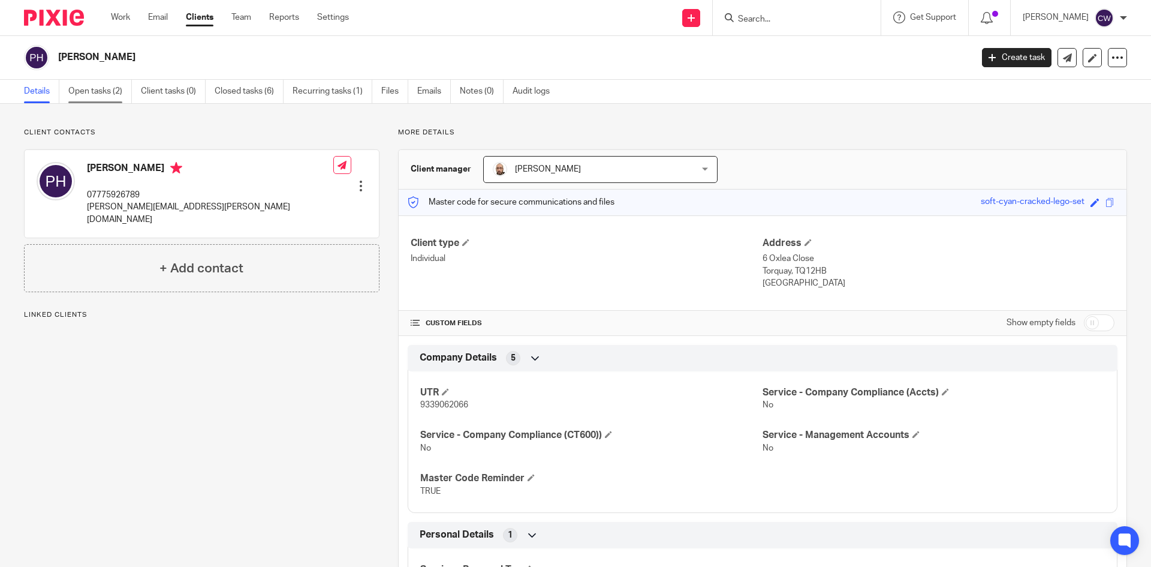
click at [130, 82] on link "Open tasks (2)" at bounding box center [100, 91] width 64 height 23
click at [98, 88] on link "Open tasks (2)" at bounding box center [100, 91] width 64 height 23
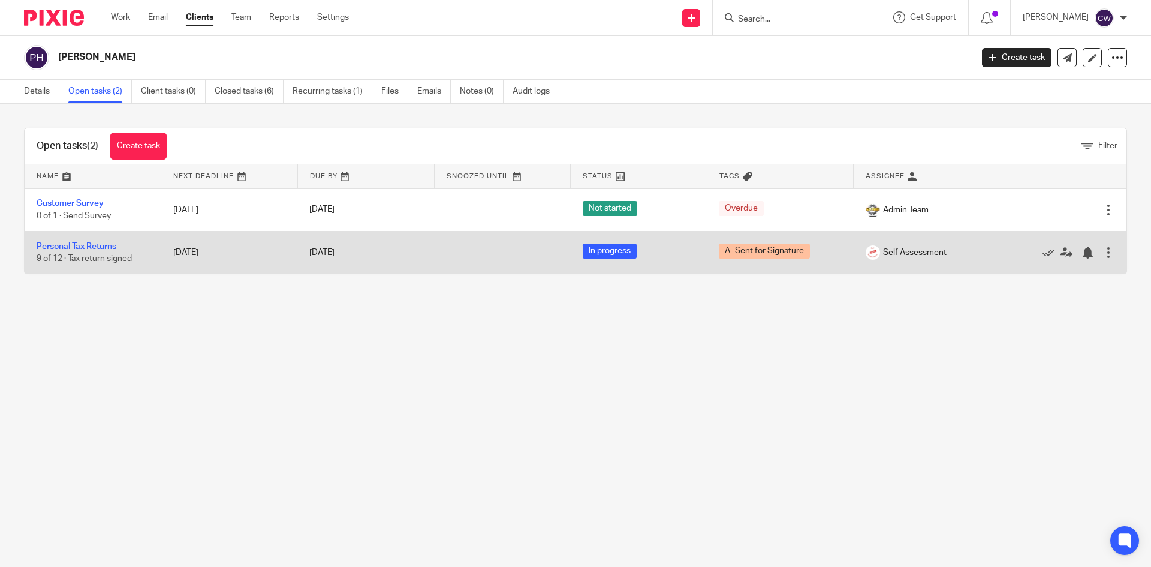
click at [70, 251] on td "Personal Tax Returns 9 of 12 · Tax return signed" at bounding box center [93, 252] width 137 height 43
click at [77, 244] on link "Personal Tax Returns" at bounding box center [77, 246] width 80 height 8
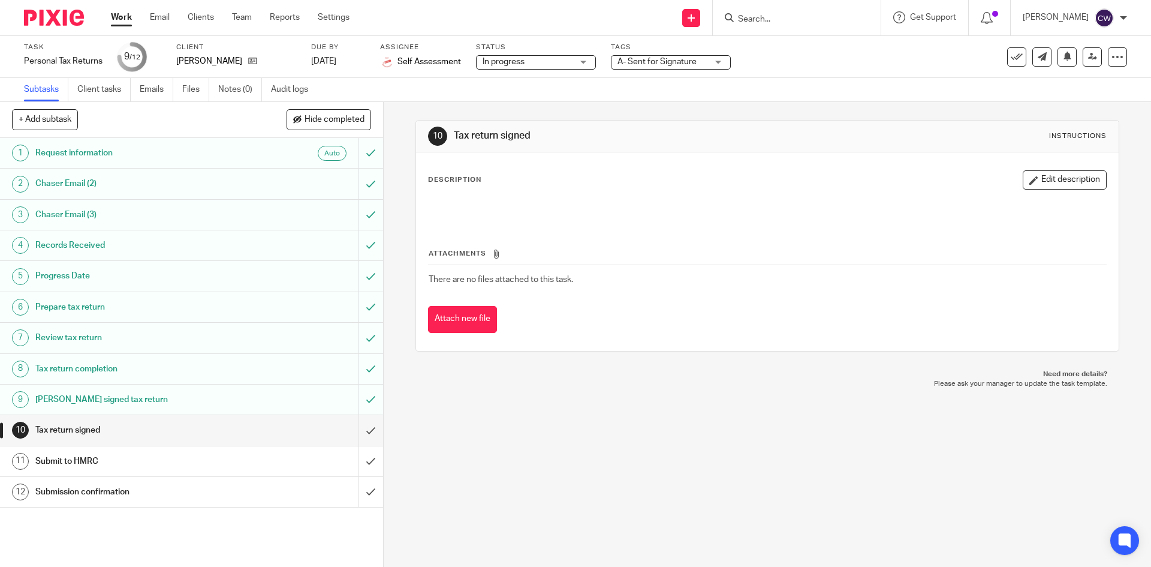
click at [712, 62] on div "A- Sent for Signature" at bounding box center [671, 62] width 120 height 14
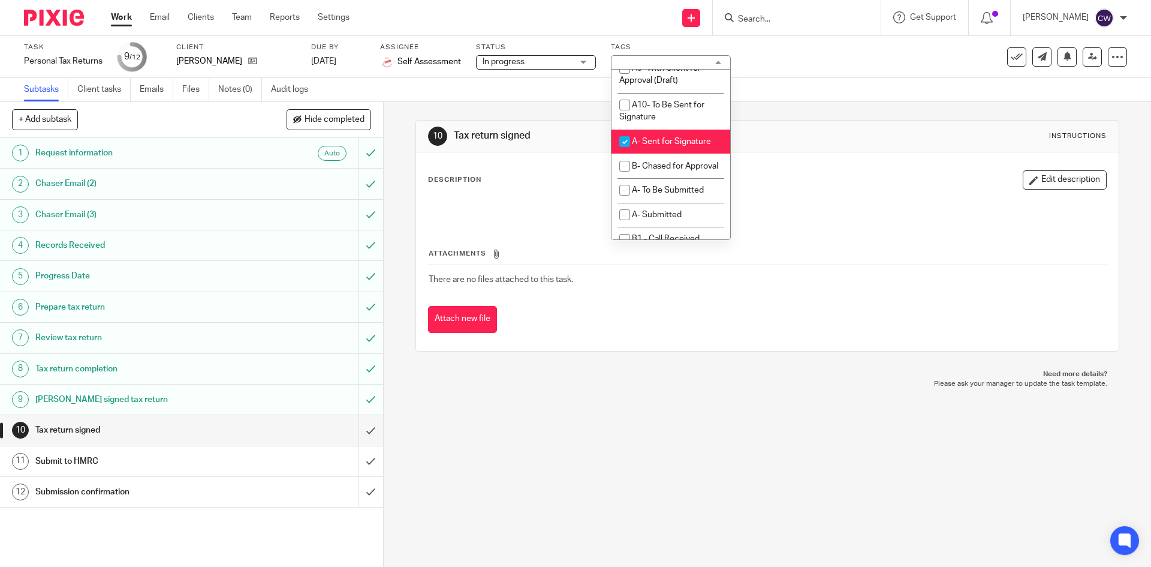
scroll to position [720, 0]
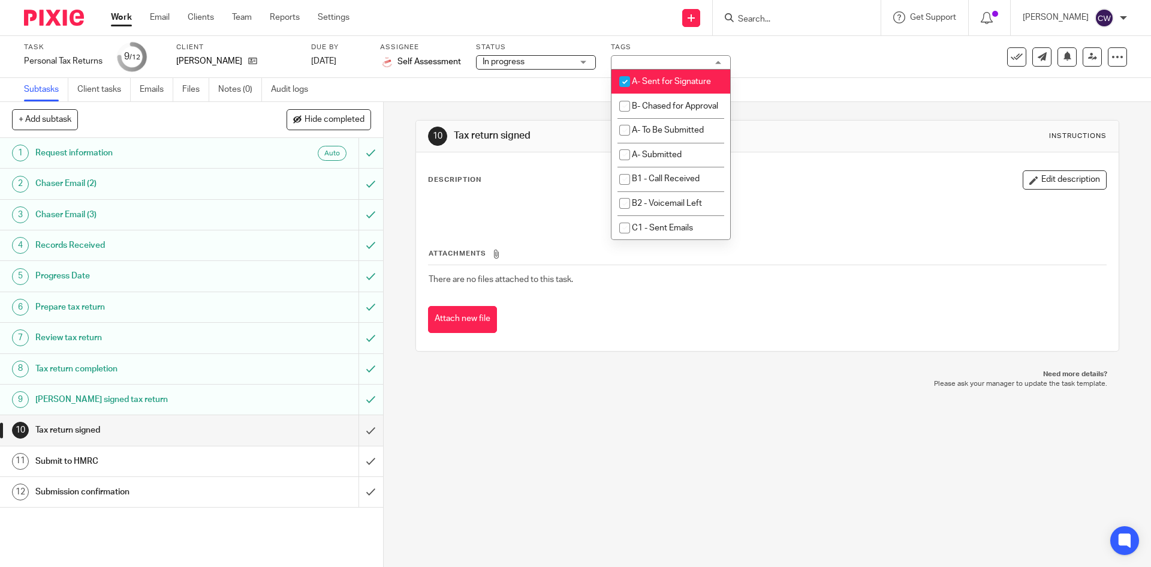
click at [642, 94] on li "A- Sent for Signature" at bounding box center [671, 82] width 119 height 25
checkbox input "false"
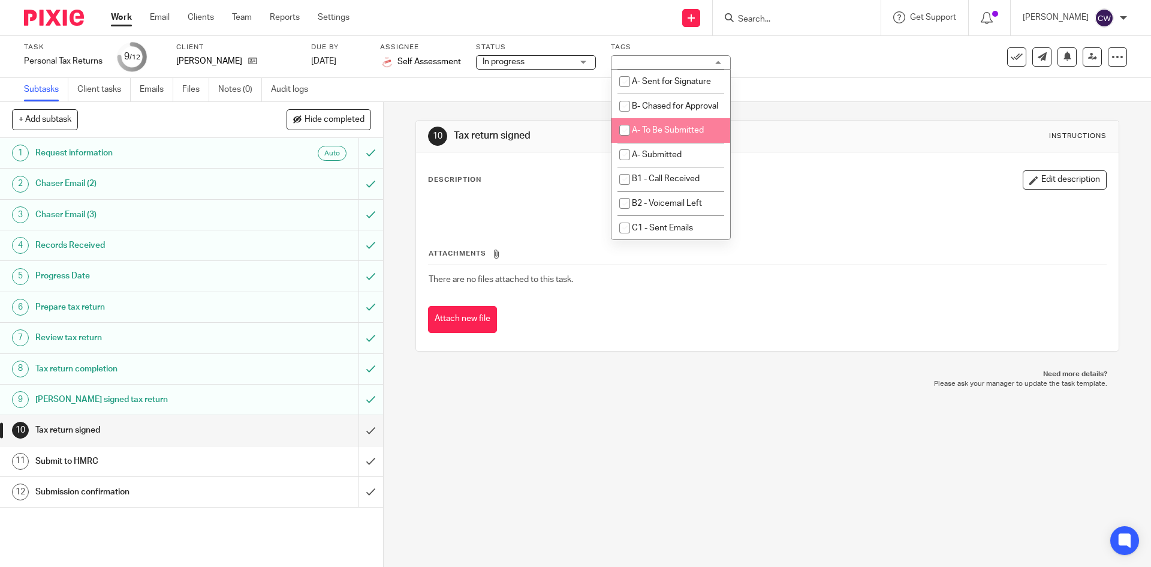
scroll to position [840, 0]
click at [668, 47] on li "A- Submitted" at bounding box center [671, 35] width 119 height 25
checkbox input "true"
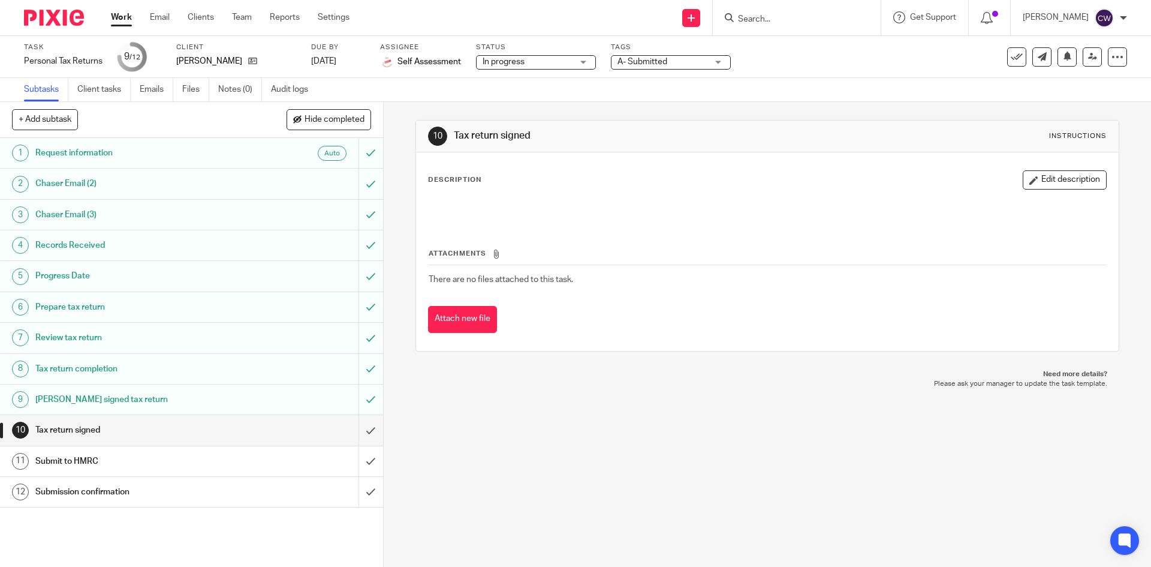
click at [665, 500] on div "10 Tax return signed Instructions Description Edit description Attachments Ther…" at bounding box center [768, 334] width 768 height 465
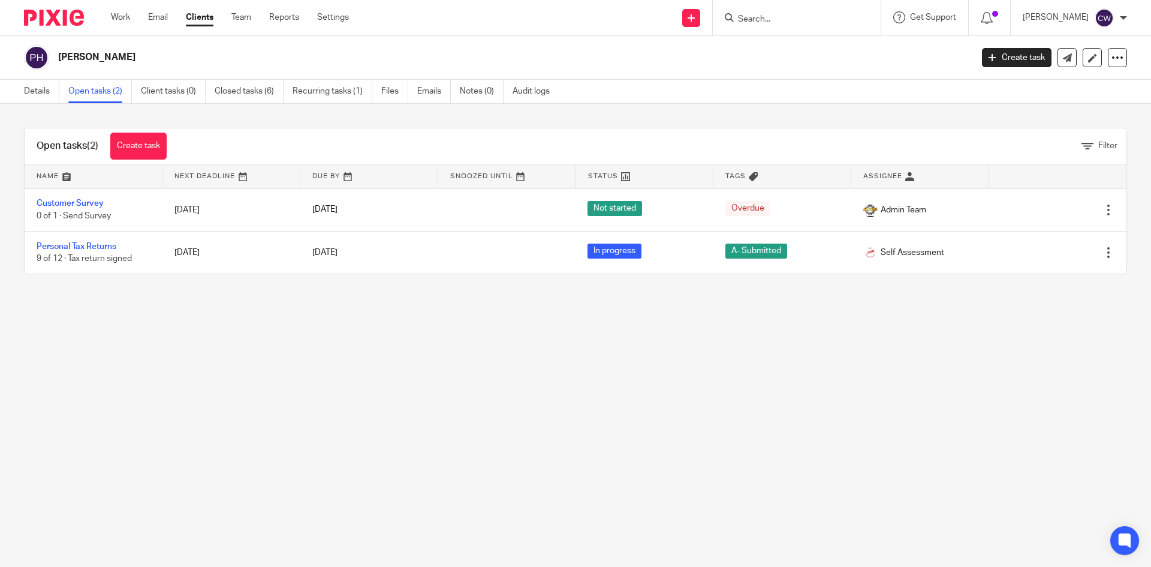
click at [399, 501] on main "[PERSON_NAME] Create task Update from Companies House Export data Merge Archive…" at bounding box center [575, 283] width 1151 height 567
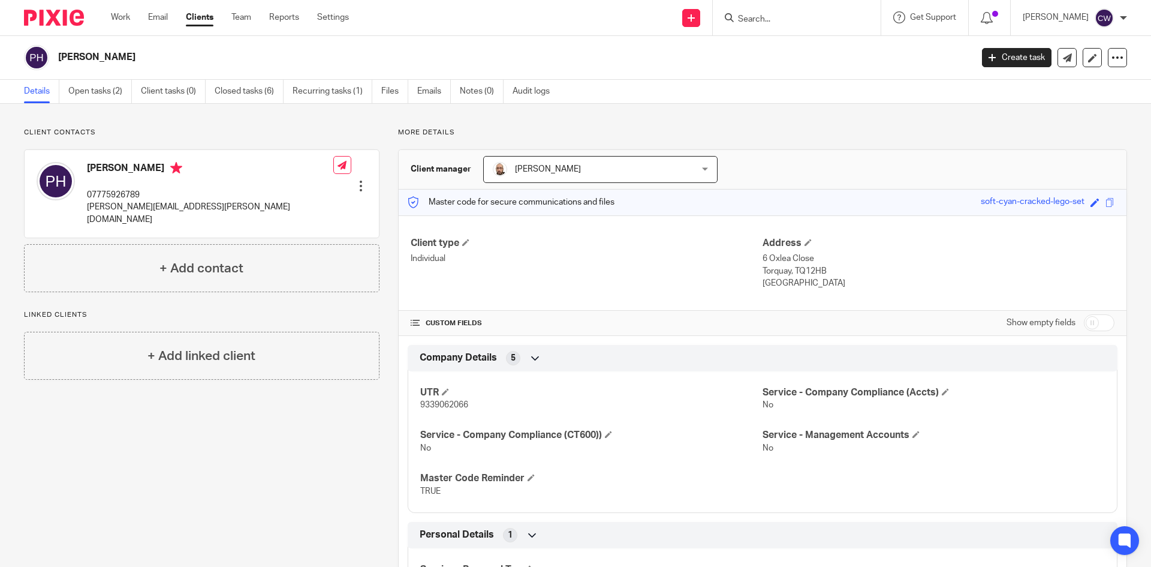
click at [748, 18] on input "Search" at bounding box center [791, 19] width 108 height 11
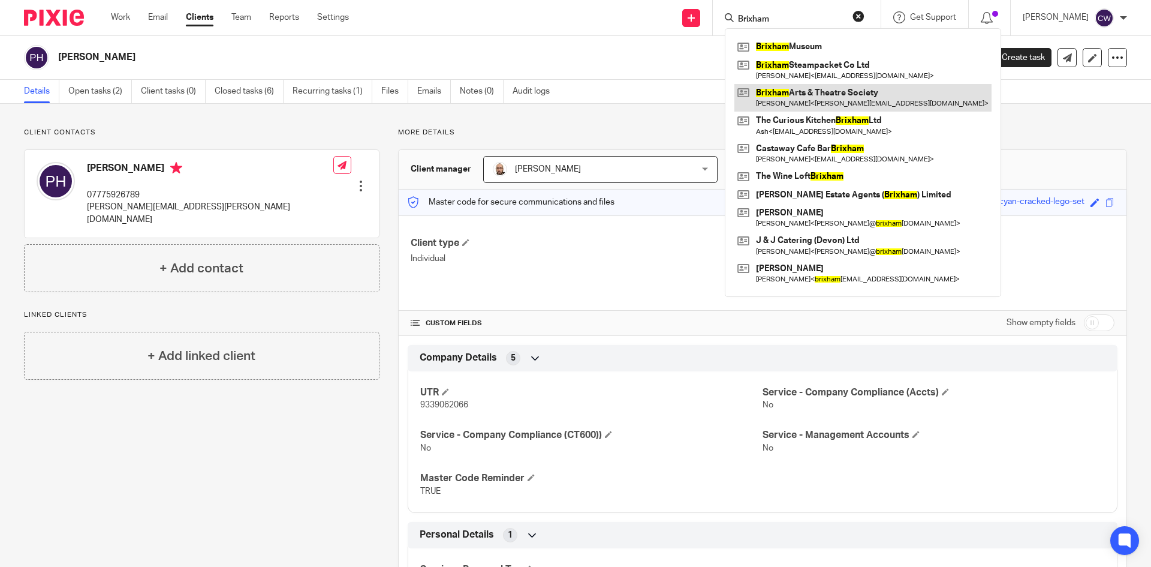
type input "Brixham"
click at [824, 101] on link at bounding box center [863, 98] width 257 height 28
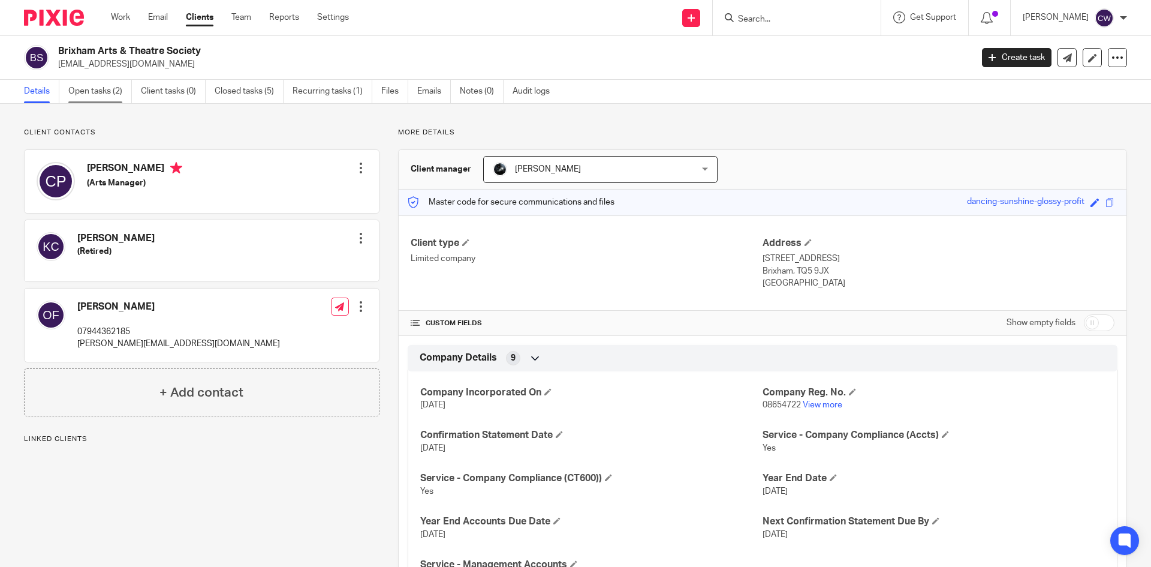
click at [88, 85] on link "Open tasks (2)" at bounding box center [100, 91] width 64 height 23
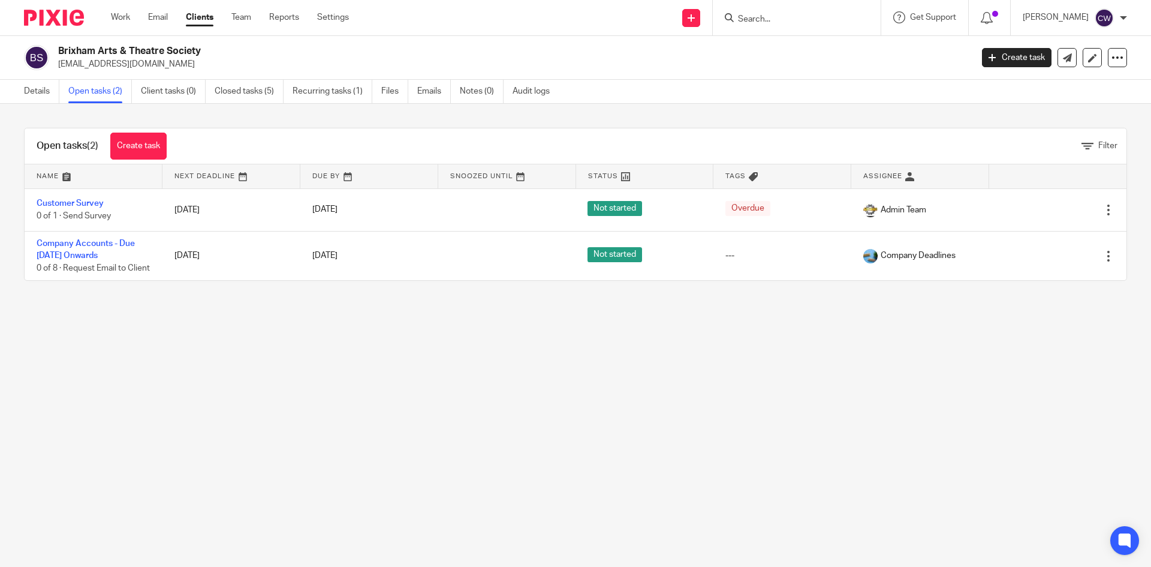
click at [782, 23] on input "Search" at bounding box center [791, 19] width 108 height 11
drag, startPoint x: 702, startPoint y: 2, endPoint x: 708, endPoint y: 11, distance: 10.5
click at [713, 3] on div at bounding box center [797, 17] width 168 height 35
click at [738, 16] on input "Search" at bounding box center [791, 19] width 108 height 11
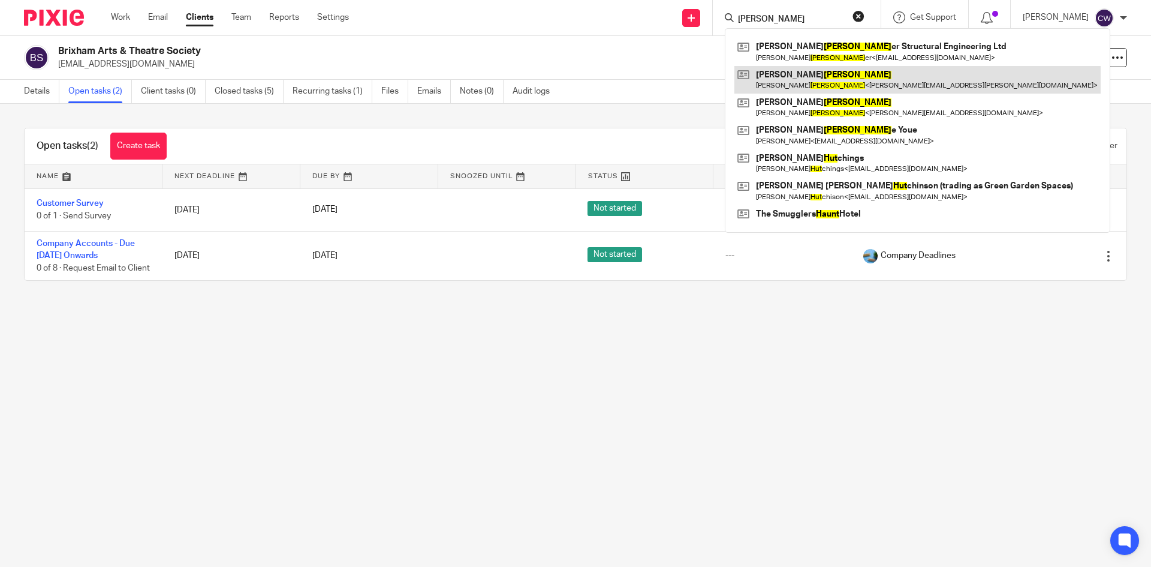
type input "[PERSON_NAME]"
click at [793, 74] on link at bounding box center [918, 80] width 366 height 28
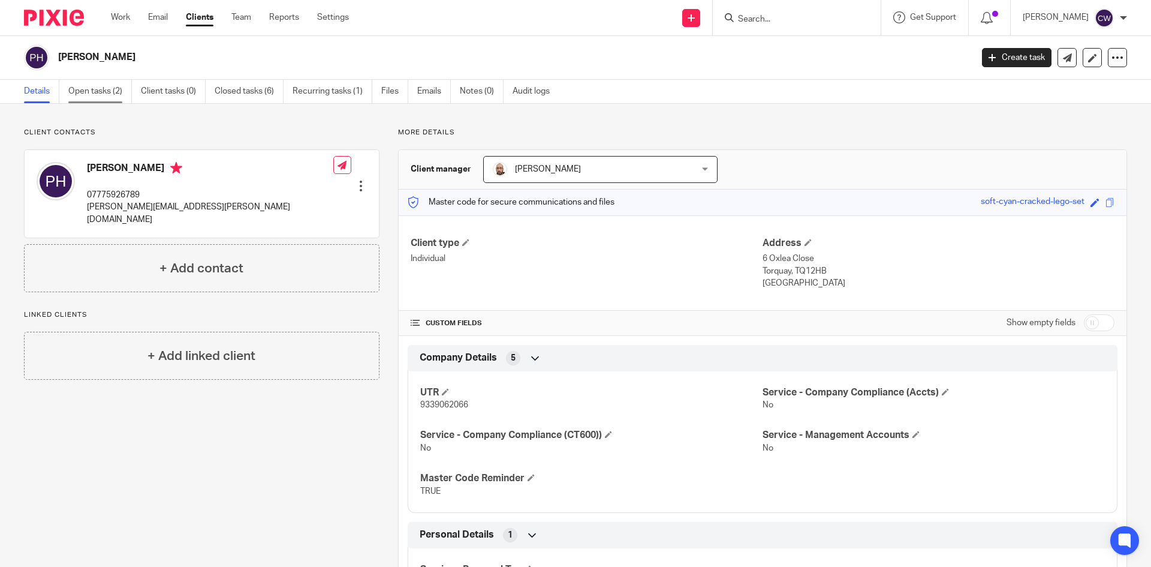
click at [91, 90] on link "Open tasks (2)" at bounding box center [100, 91] width 64 height 23
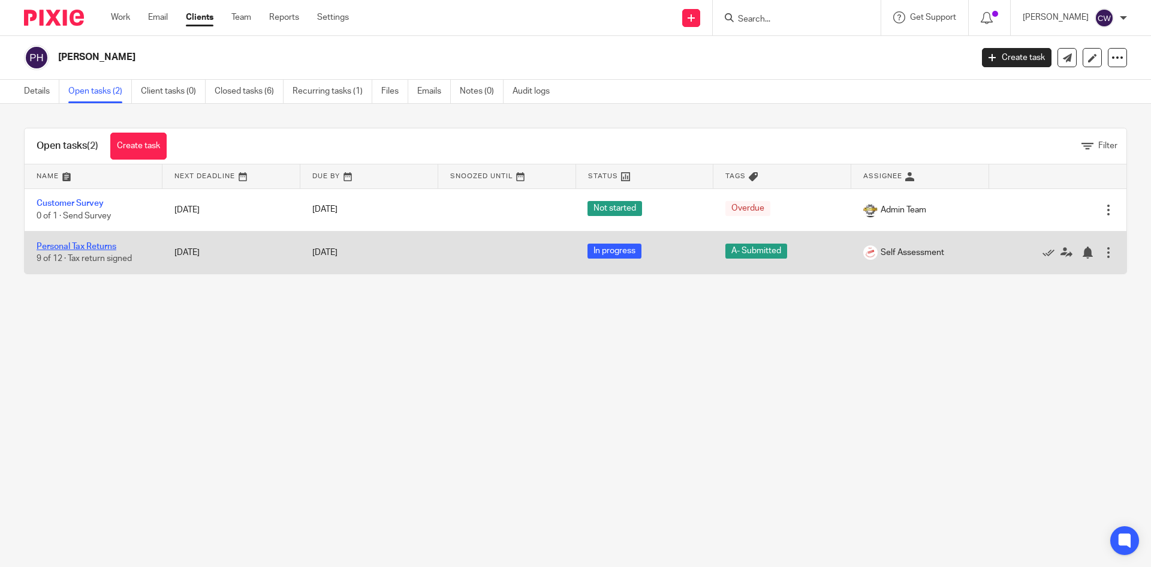
click at [68, 245] on link "Personal Tax Returns" at bounding box center [77, 246] width 80 height 8
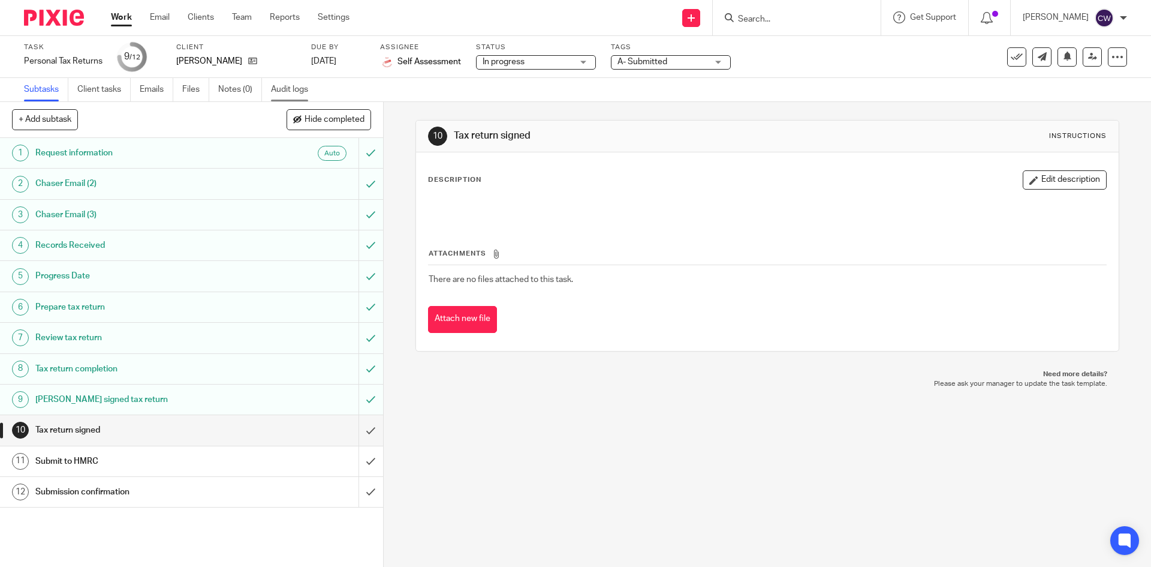
click at [285, 90] on link "Audit logs" at bounding box center [294, 89] width 46 height 23
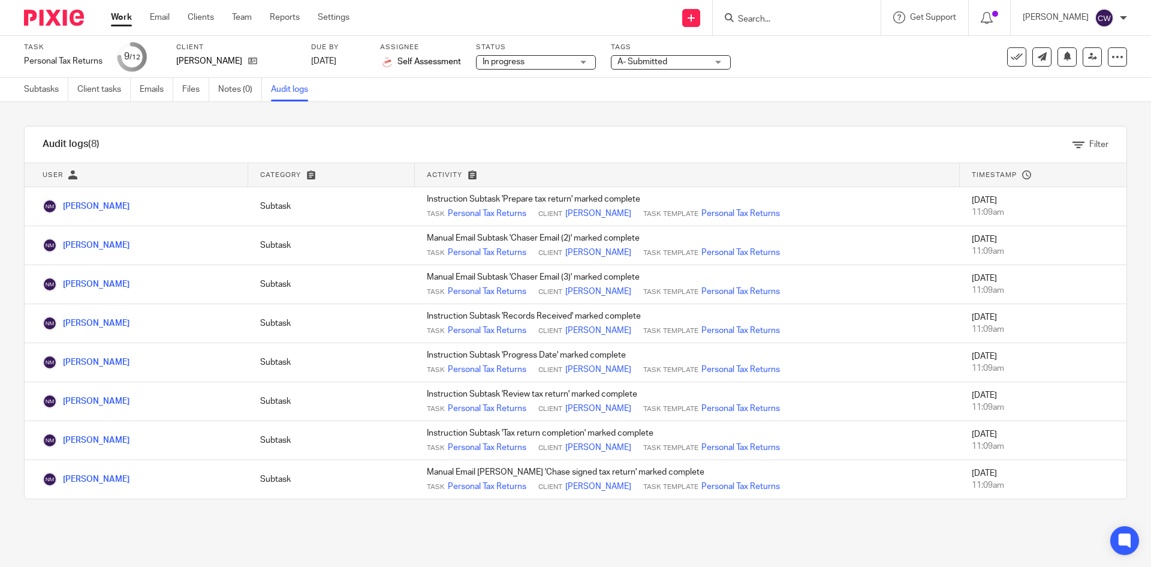
click at [748, 27] on div at bounding box center [797, 17] width 168 height 35
click at [749, 22] on input "Search" at bounding box center [791, 19] width 108 height 11
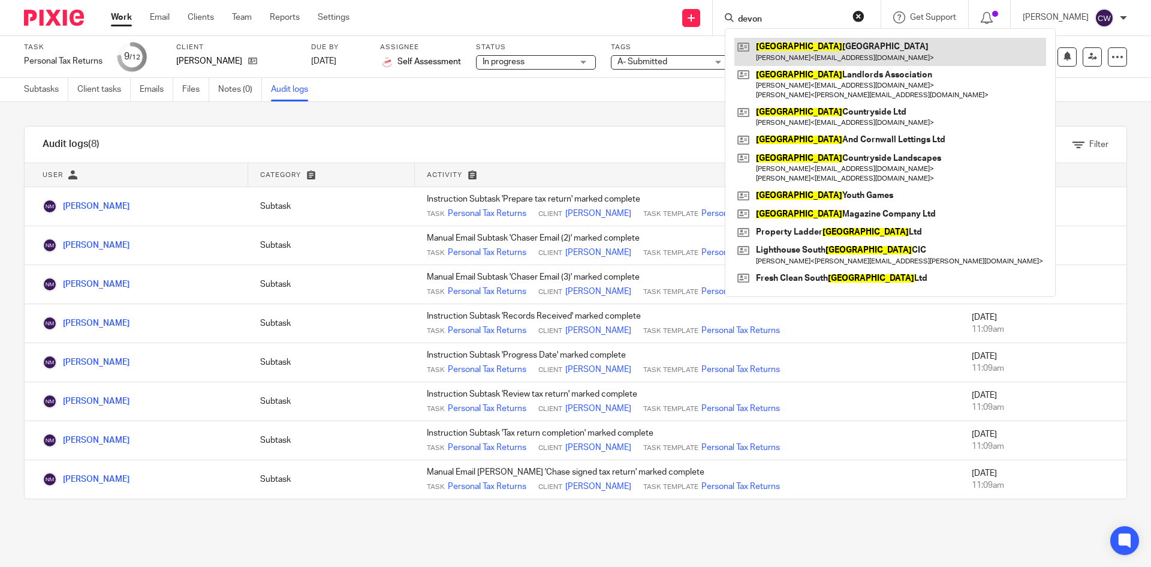
type input "devon"
click at [868, 55] on link at bounding box center [891, 52] width 312 height 28
